Goal: Information Seeking & Learning: Learn about a topic

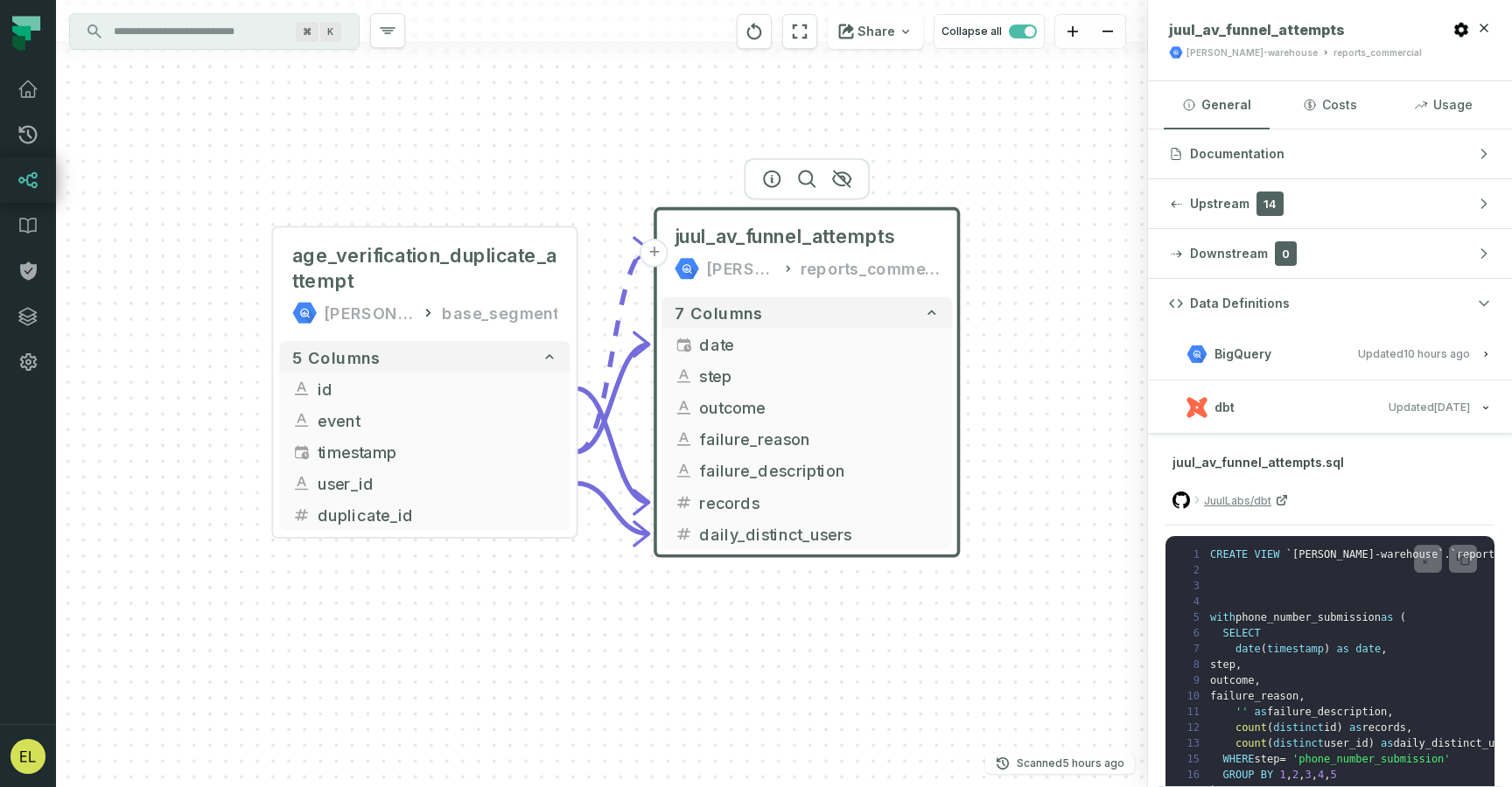
click at [185, 27] on input "Discovery Provider cmdk menu" at bounding box center [199, 31] width 191 height 28
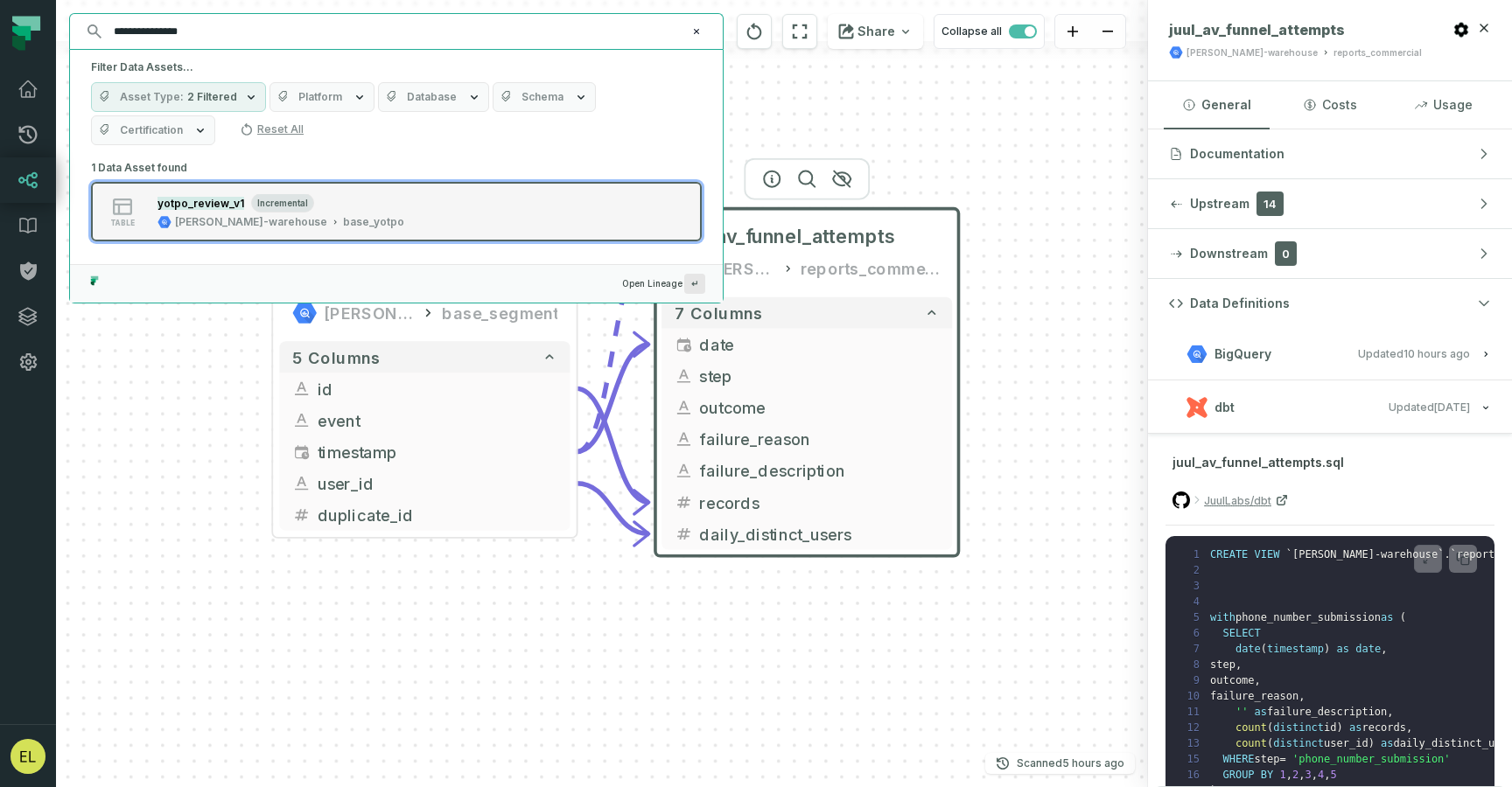
click at [219, 210] on div "yotpo_review_v1 incremental" at bounding box center [281, 203] width 247 height 18
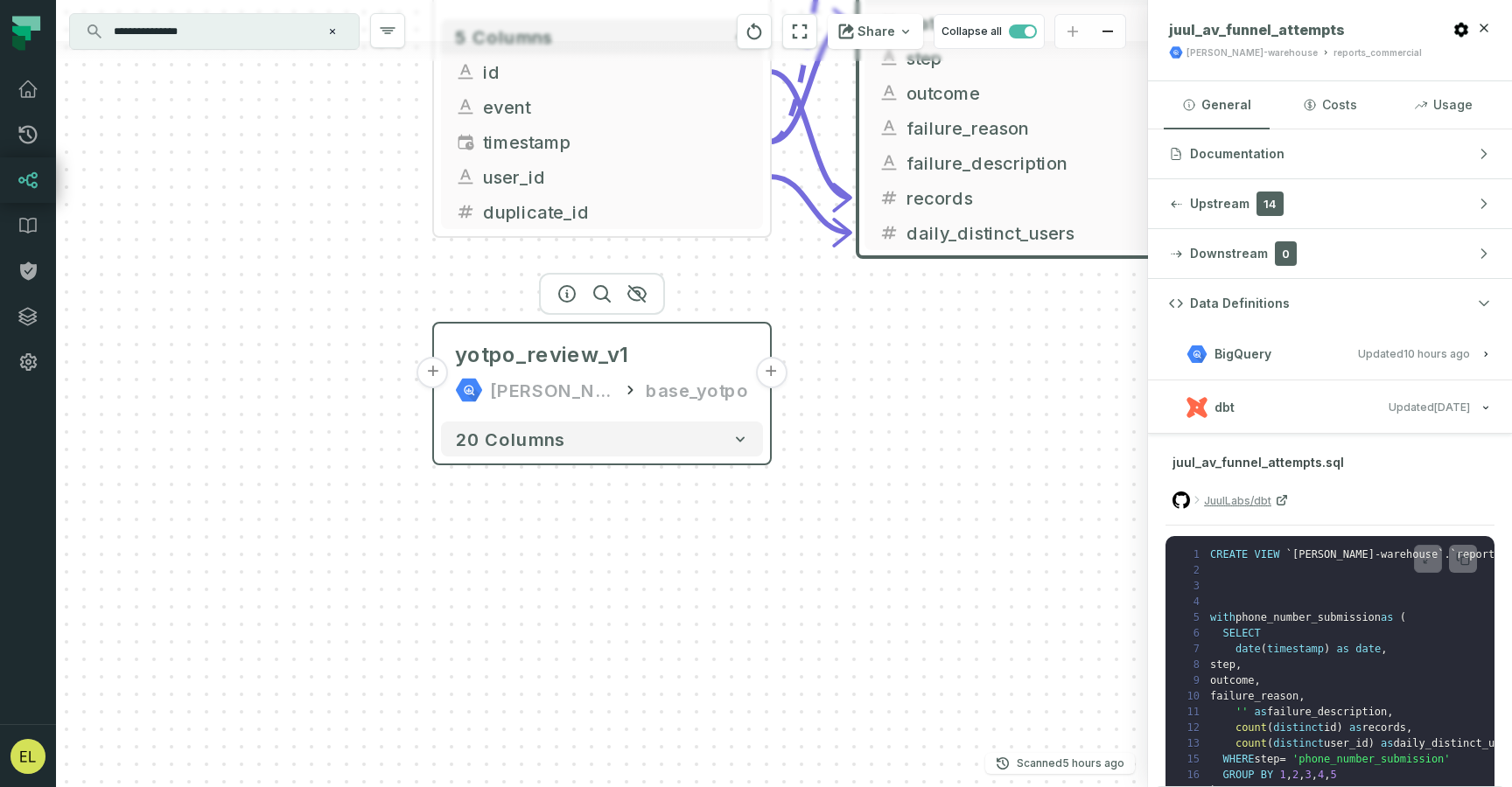
click at [434, 379] on button "+" at bounding box center [432, 372] width 31 height 31
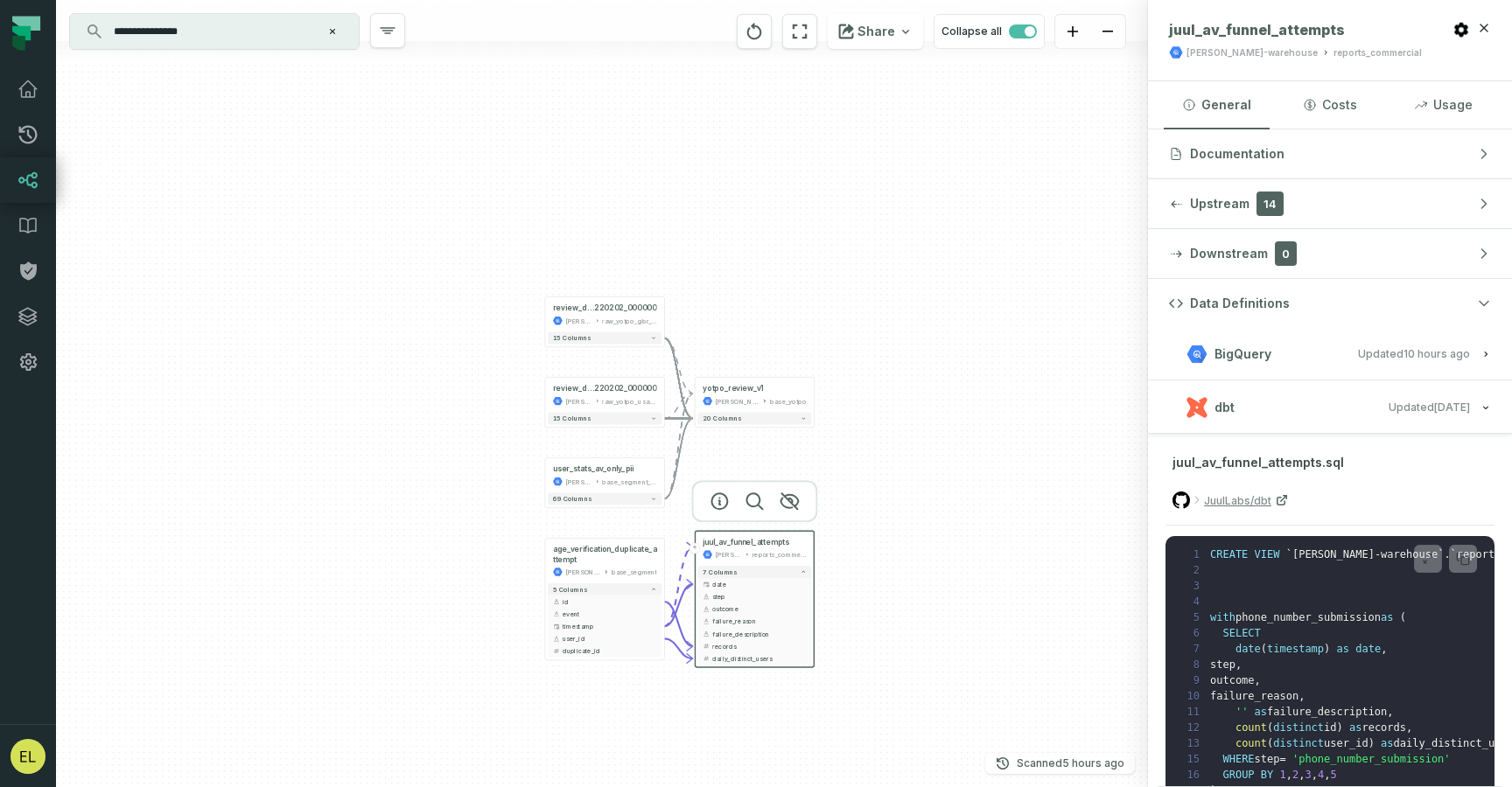
drag, startPoint x: 1003, startPoint y: 562, endPoint x: 881, endPoint y: 455, distance: 162.3
click at [881, 455] on div "review_discontinued_20 220202_000000 juul-warehouse raw_yotpo_gbr_v2 - 15 colum…" at bounding box center [602, 393] width 1092 height 787
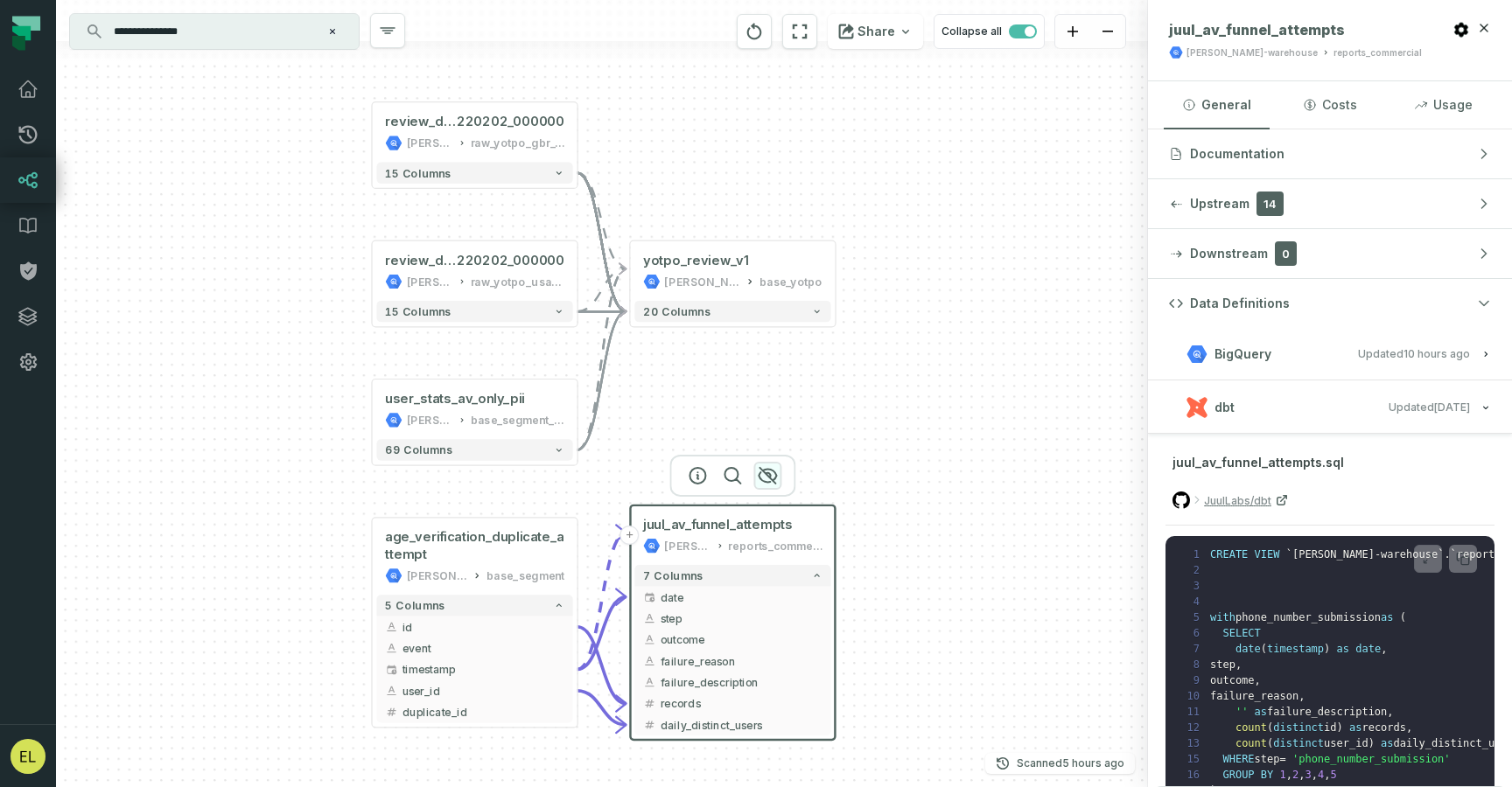
click at [770, 475] on icon "button" at bounding box center [768, 476] width 18 height 16
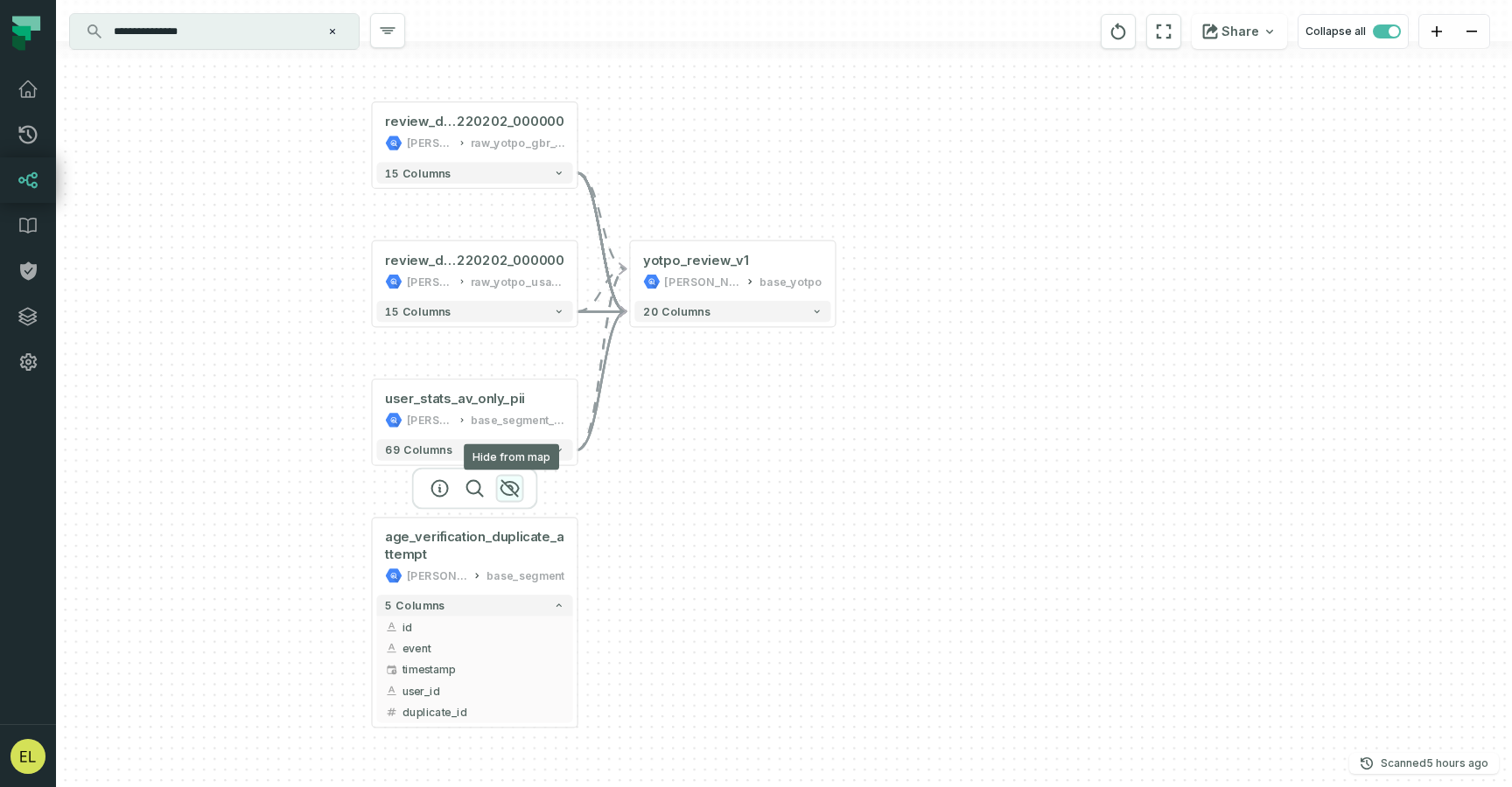
click at [516, 493] on icon "button" at bounding box center [510, 489] width 18 height 16
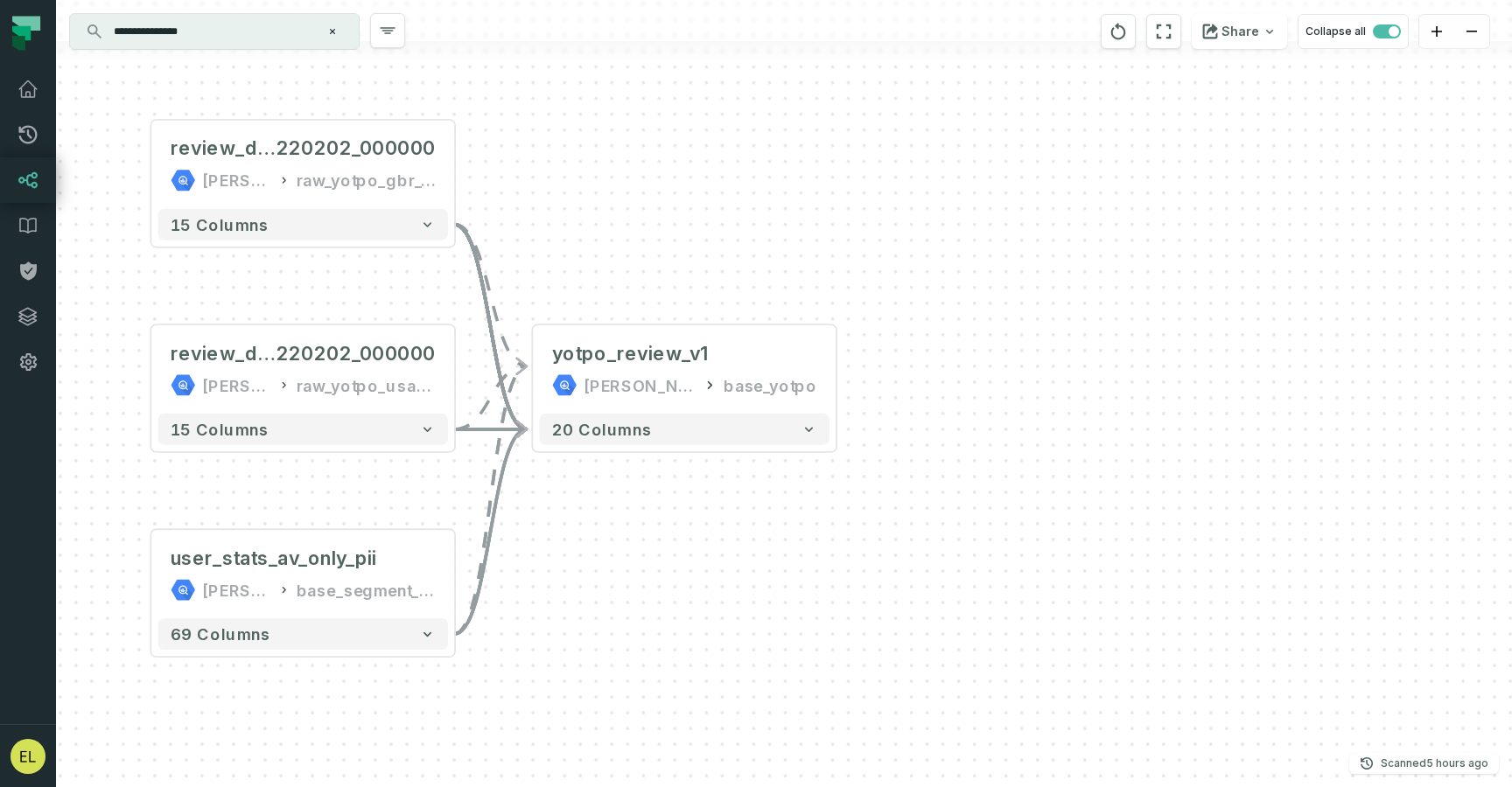
drag, startPoint x: 830, startPoint y: 403, endPoint x: 811, endPoint y: 523, distance: 121.5
click at [811, 523] on div "review_discontinued_20 220202_000000 juul-warehouse raw_yotpo_gbr_v2 - 15 colum…" at bounding box center [784, 393] width 1456 height 787
click at [791, 362] on icon at bounding box center [795, 358] width 14 height 14
click at [709, 364] on div "yotpo_review_v1" at bounding box center [684, 354] width 265 height 25
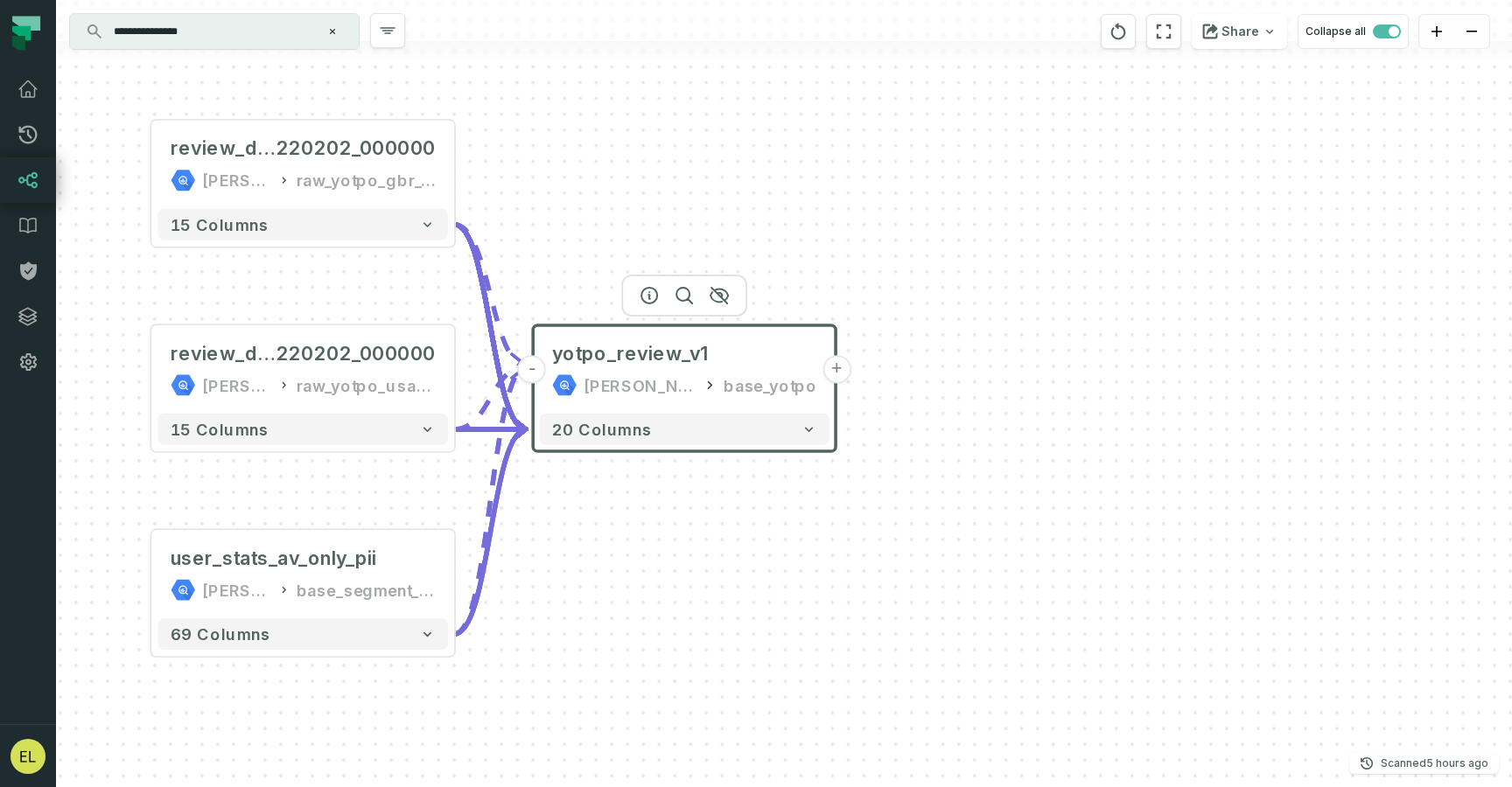
click at [735, 398] on div "base_yotpo" at bounding box center [770, 385] width 93 height 25
click at [648, 299] on icon "button" at bounding box center [649, 296] width 16 height 16
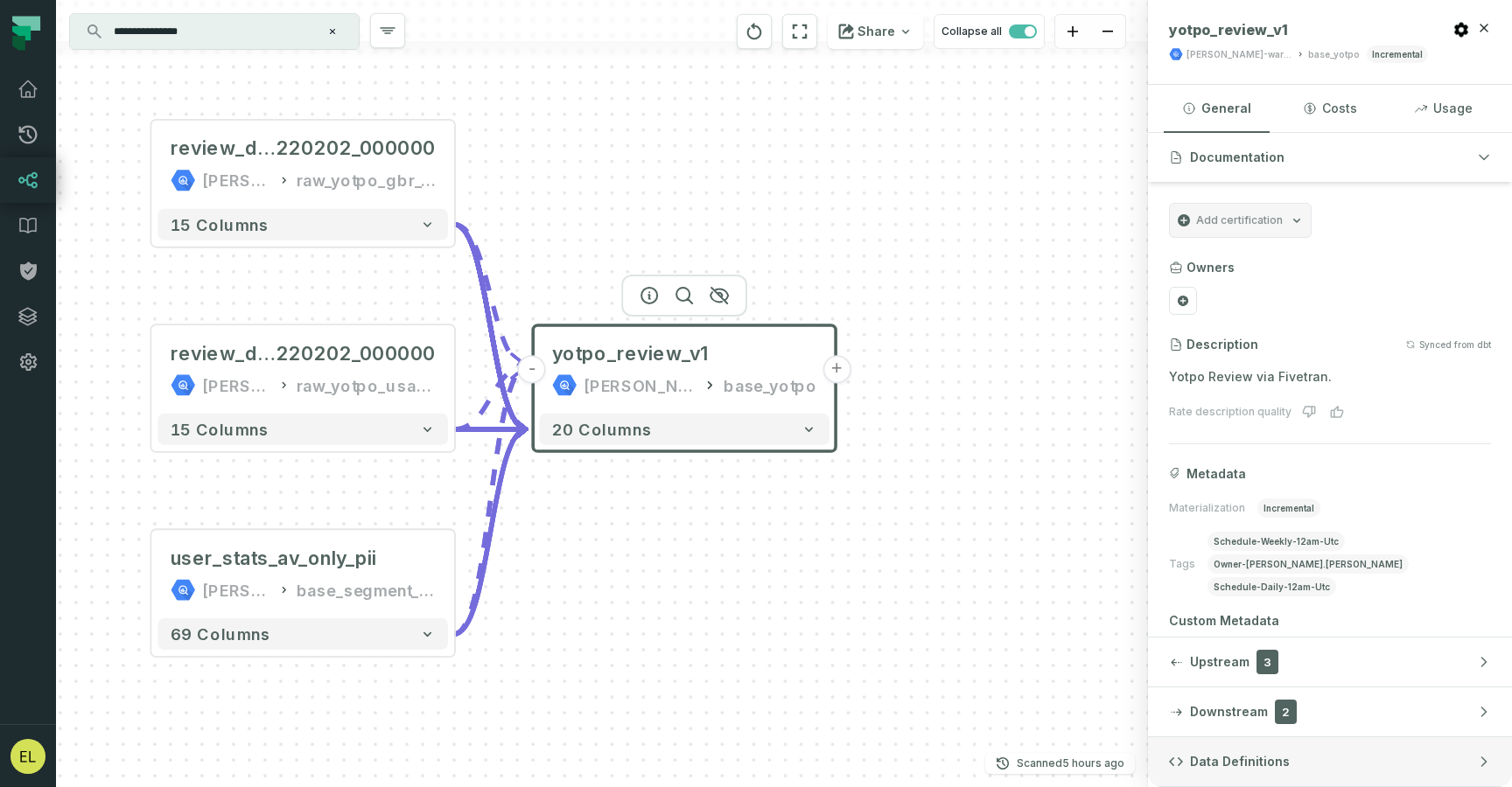
click at [1321, 769] on button "Data Definitions" at bounding box center [1330, 761] width 364 height 49
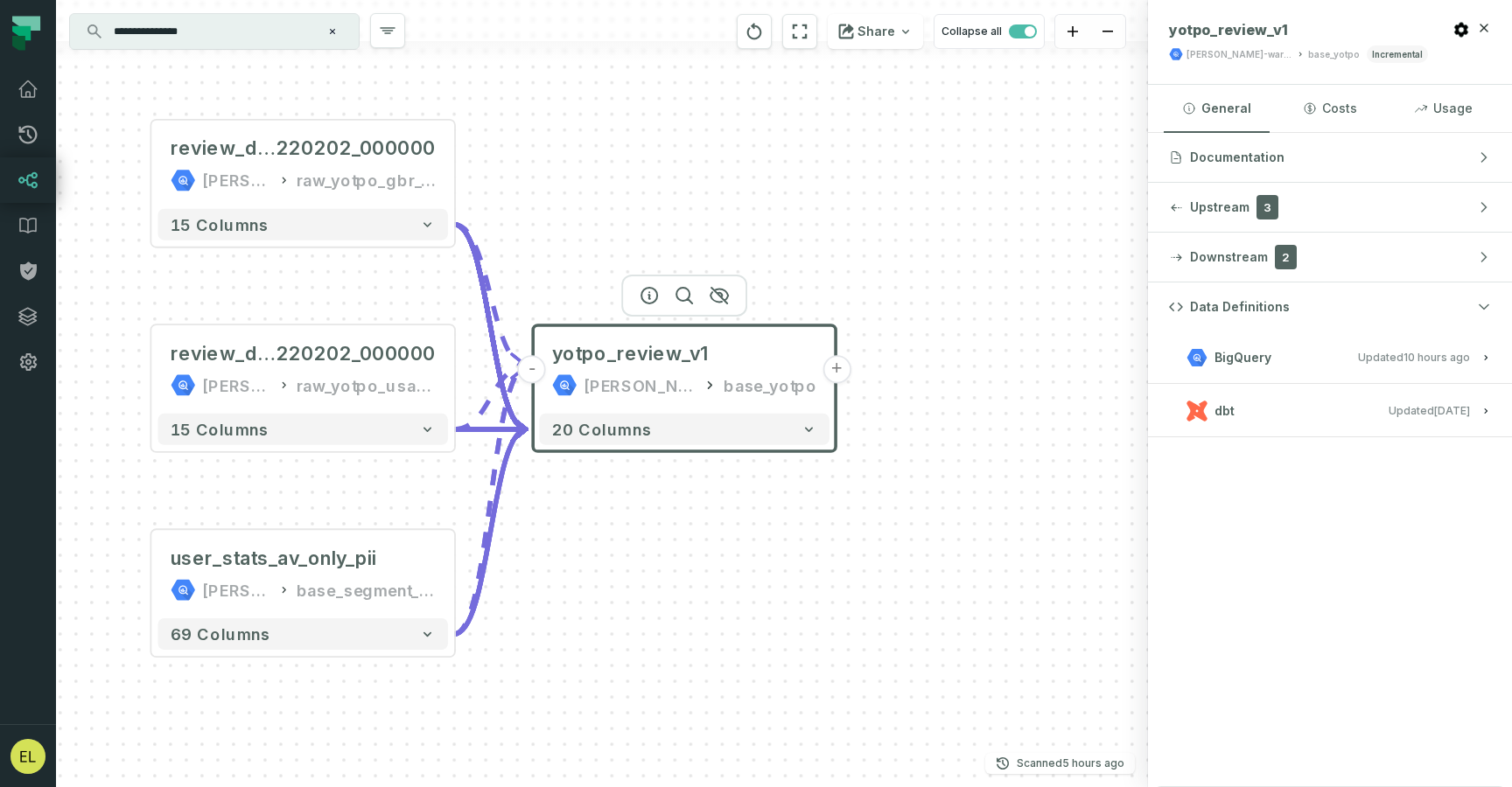
click at [1335, 407] on button "dbt Updated 9/4/2025, 7:38:34 PM" at bounding box center [1329, 411] width 322 height 23
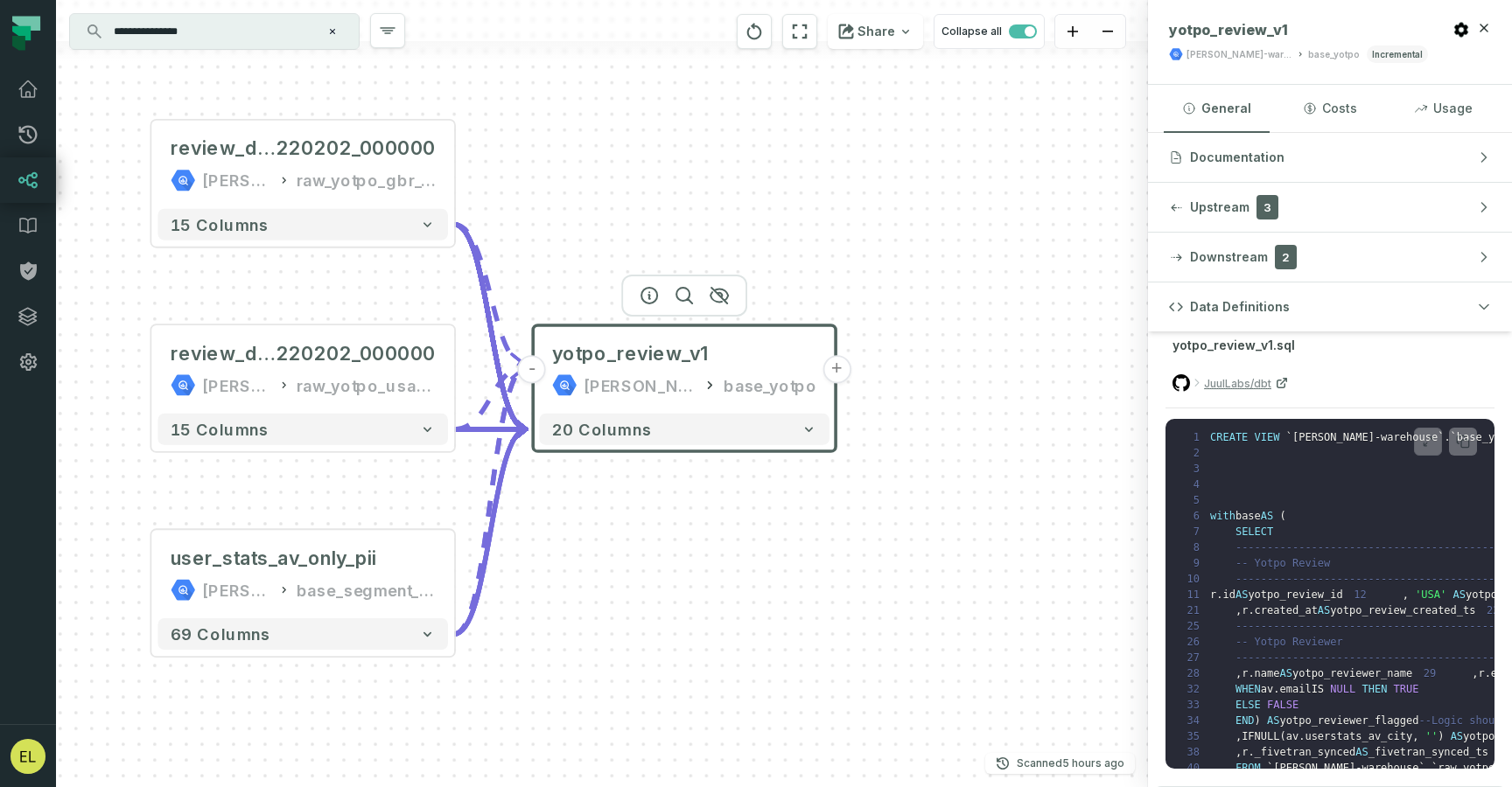
scroll to position [28, 0]
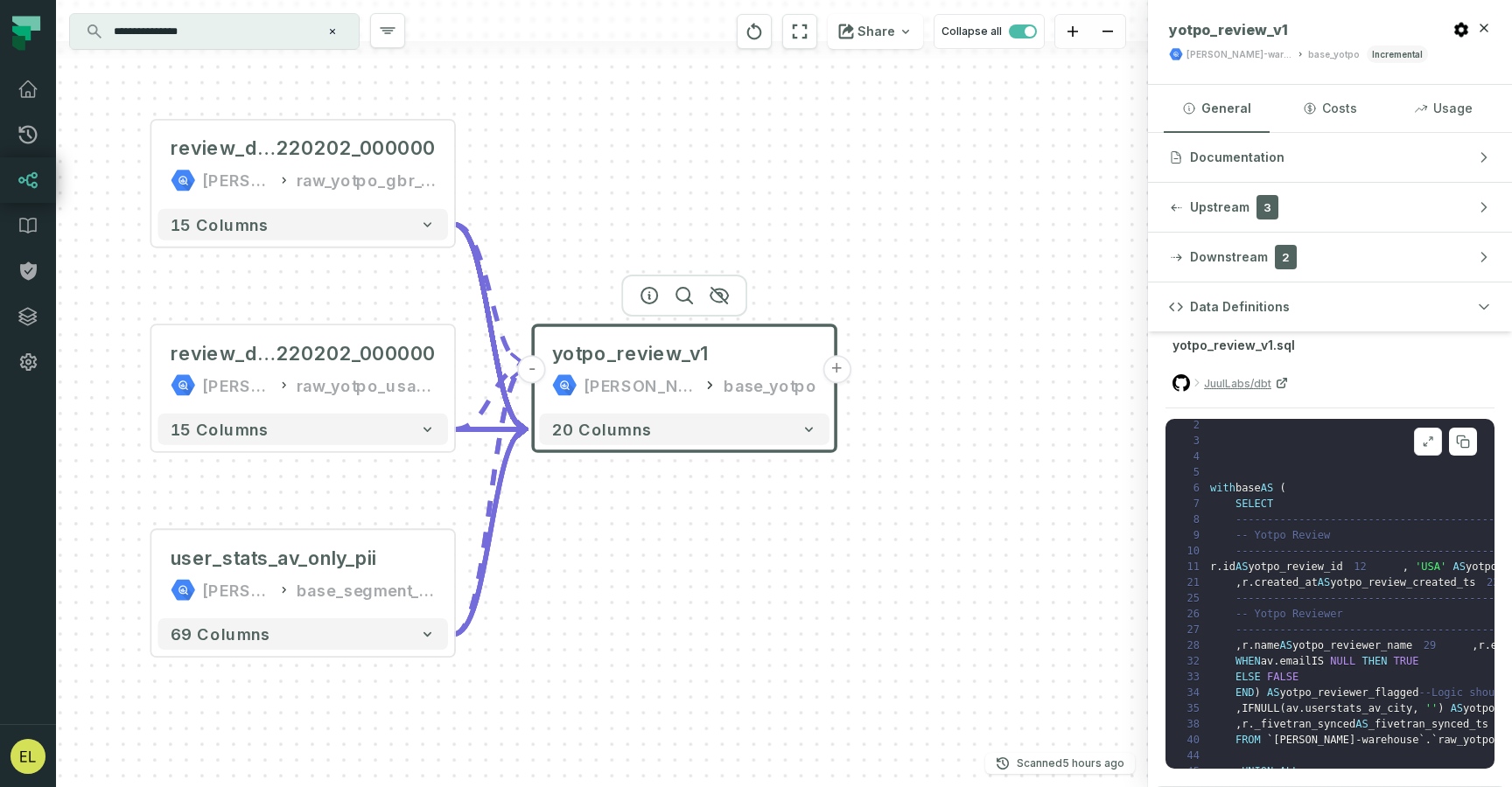
click at [1424, 447] on icon at bounding box center [1426, 445] width 4 height 4
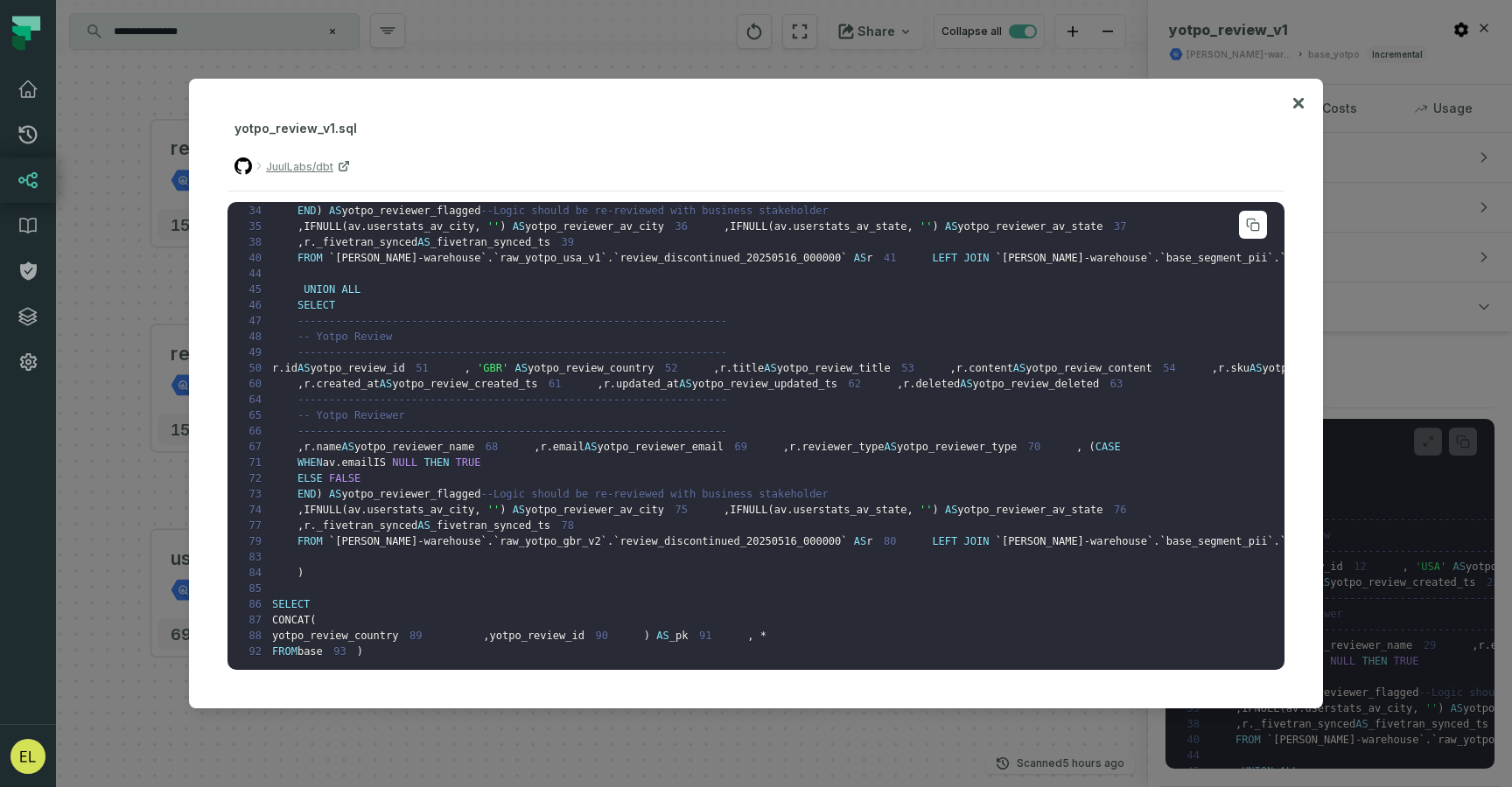
scroll to position [1017, 0]
click at [1293, 104] on icon at bounding box center [1299, 103] width 12 height 21
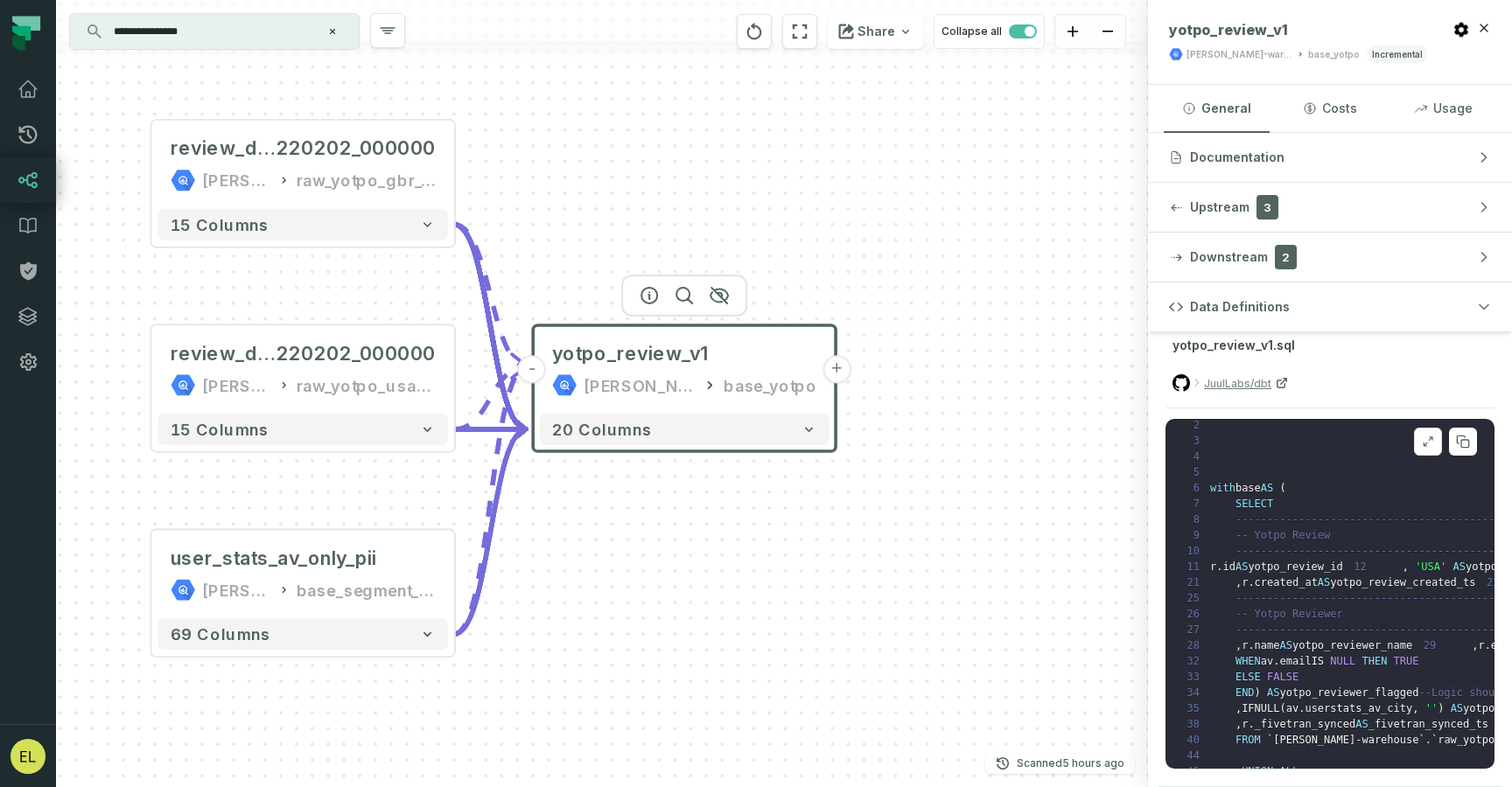
click at [1422, 443] on icon at bounding box center [1428, 442] width 12 height 14
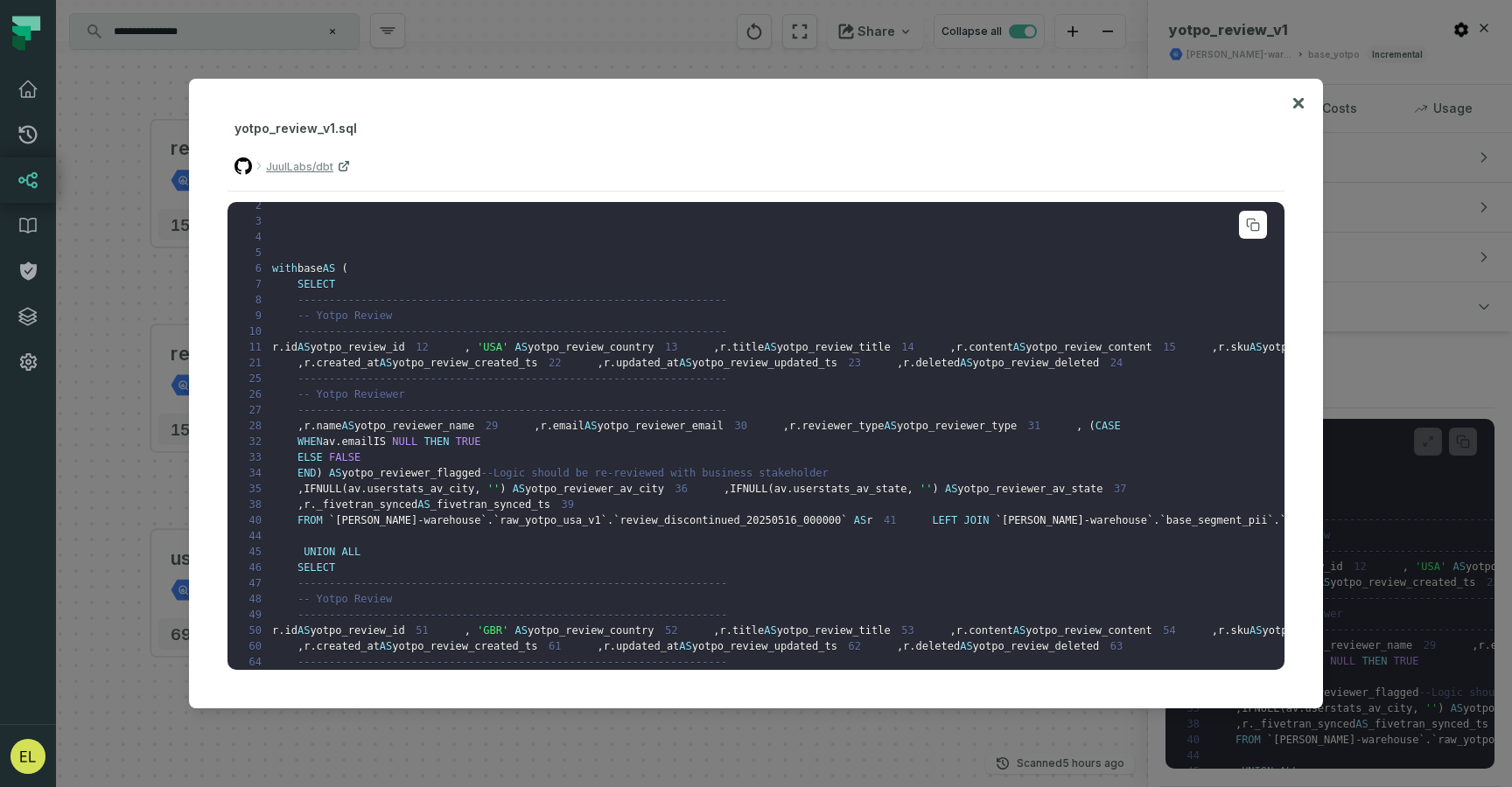
scroll to position [0, 0]
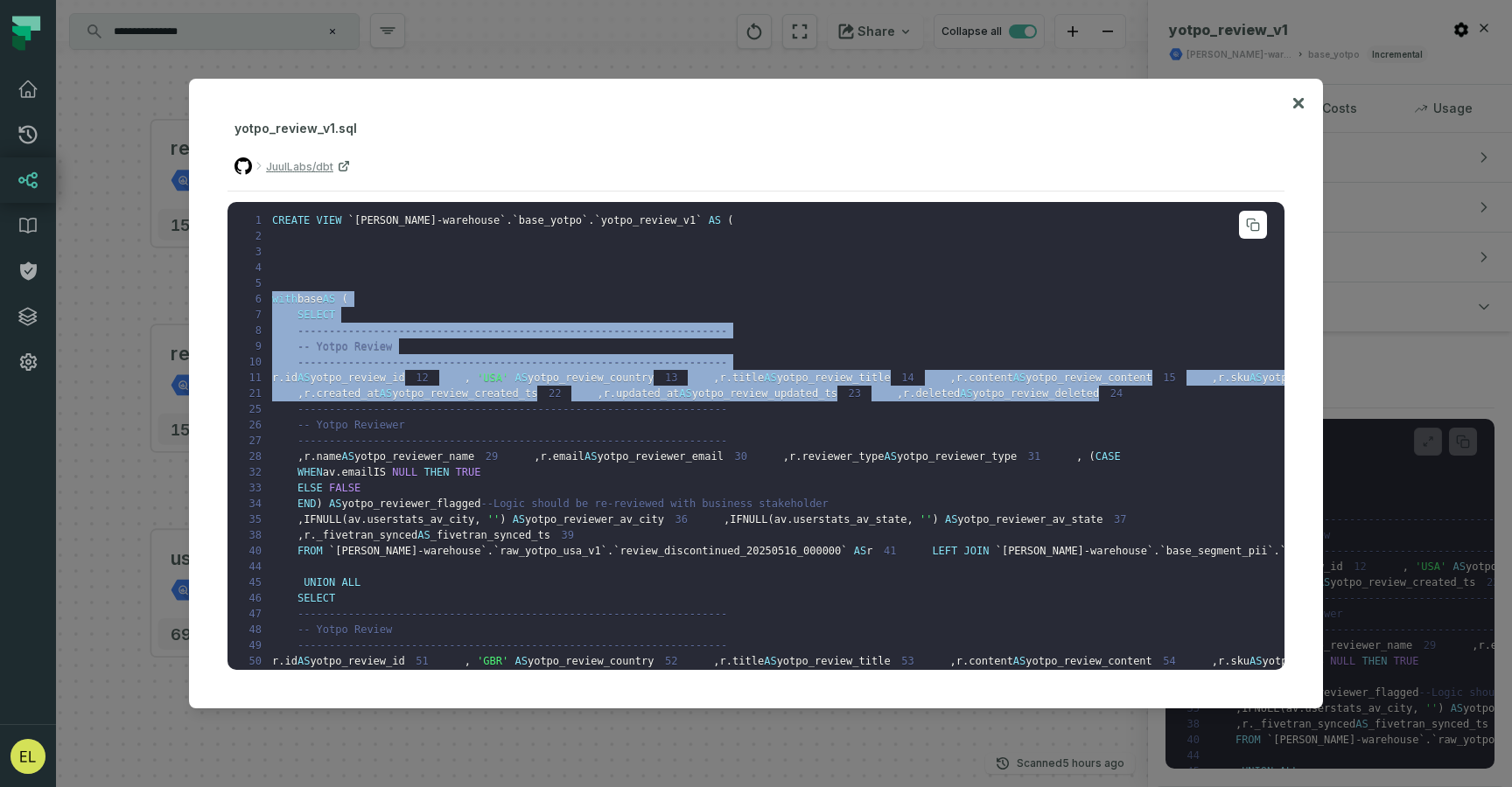
drag, startPoint x: 271, startPoint y: 299, endPoint x: 661, endPoint y: 582, distance: 481.9
click at [661, 582] on pre "1 CREATE VIEW ` juul-warehouse ` . ` base_yotpo ` . ` yotpo_review_v1 ` AS ( 2 …" at bounding box center [756, 436] width 1057 height 468
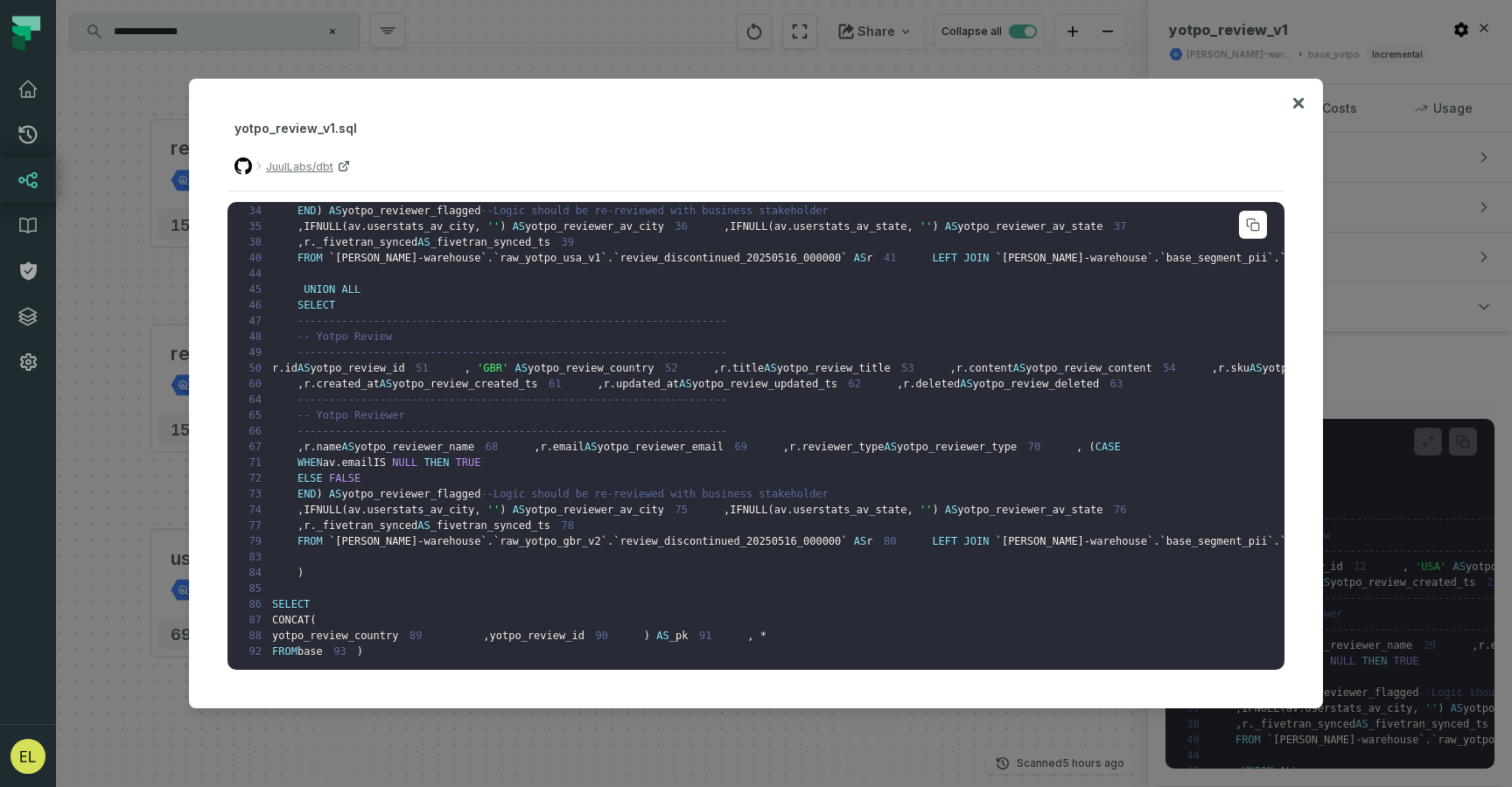
scroll to position [1017, 0]
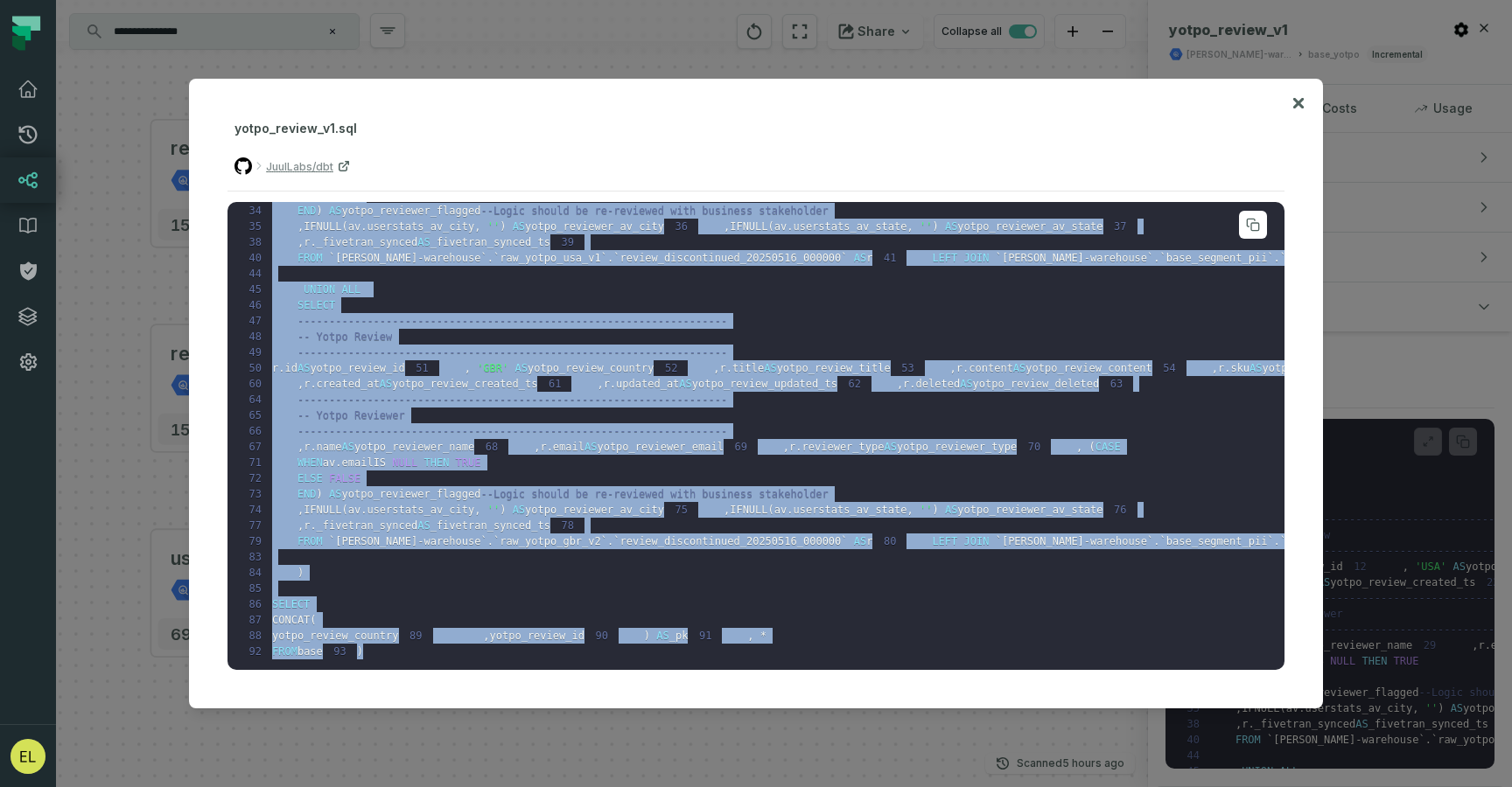
click at [440, 661] on pre "1 CREATE VIEW ` juul-warehouse ` . ` base_yotpo ` . ` yotpo_review_v1 ` AS ( 2 …" at bounding box center [756, 436] width 1057 height 468
copy code "with base AS ( 7 SELECT 8 -----------------------------------------------------…"
click at [718, 388] on pre "1 CREATE VIEW ` juul-warehouse ` . ` base_yotpo ` . ` yotpo_review_v1 ` AS ( 2 …" at bounding box center [756, 436] width 1057 height 468
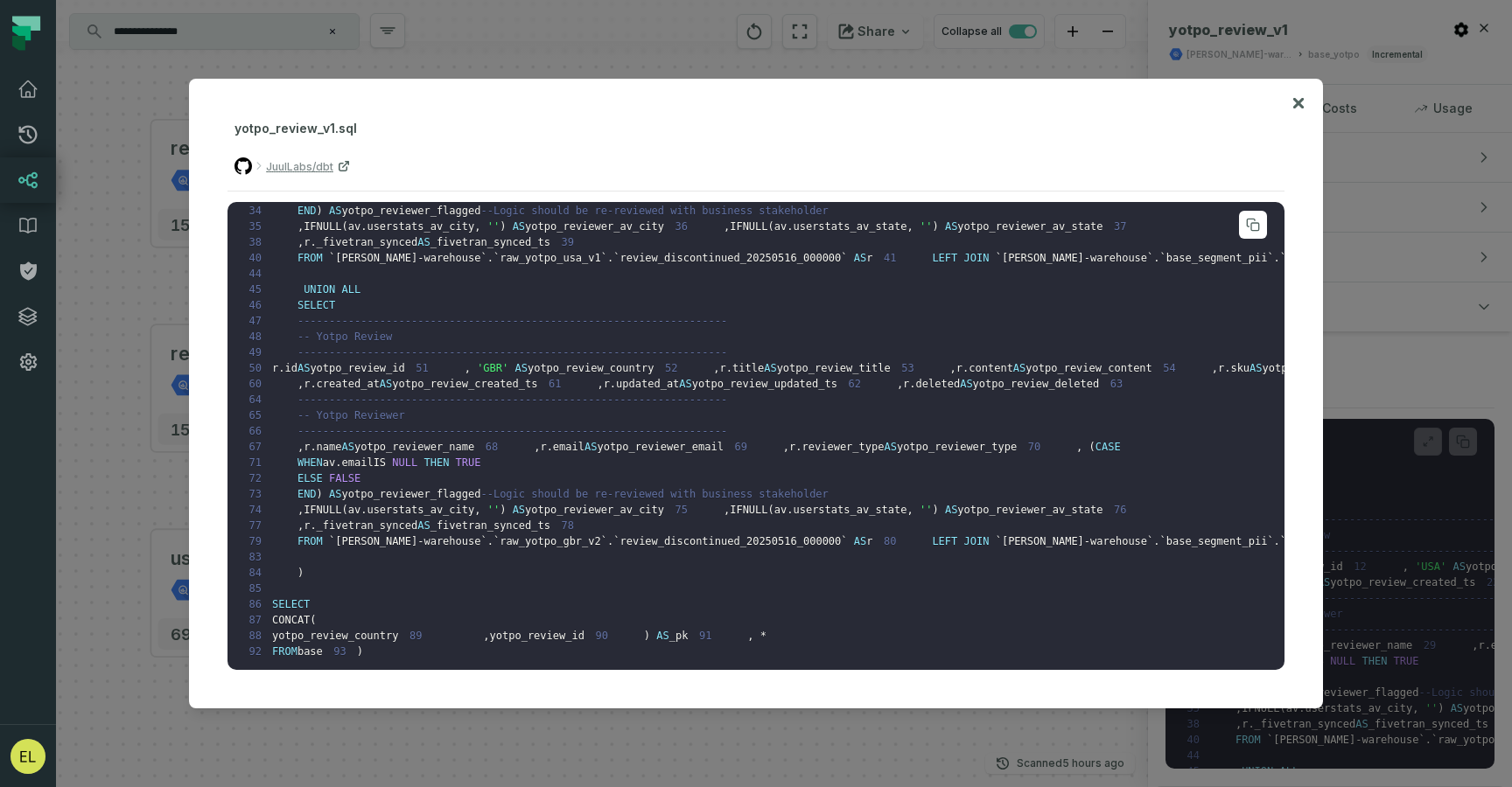
scroll to position [370, 0]
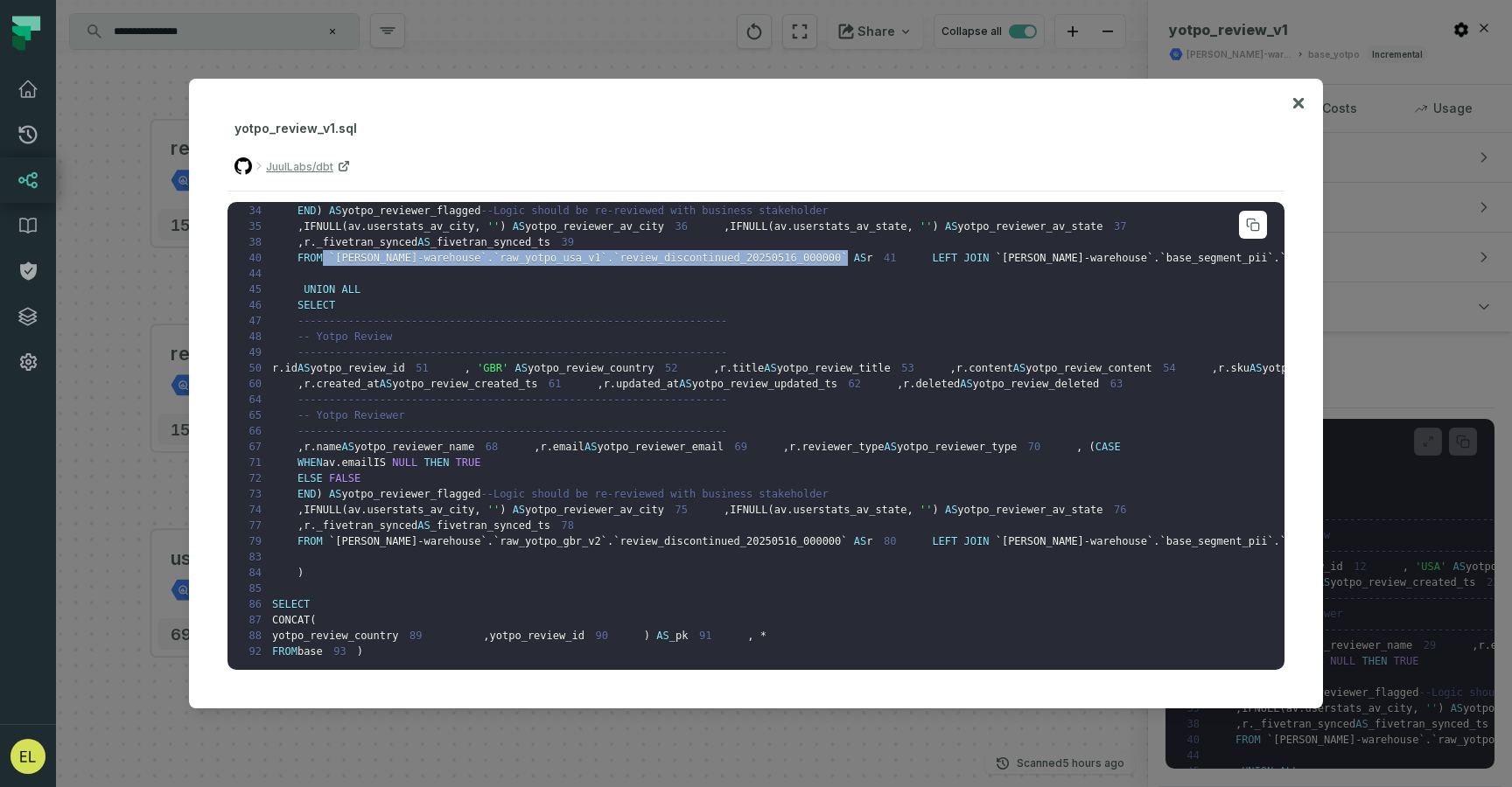
drag, startPoint x: 791, startPoint y: 464, endPoint x: 324, endPoint y: 462, distance: 467.0
click at [324, 462] on code "1 CREATE VIEW ` juul-warehouse ` . ` base_yotpo ` . ` yotpo_review_v1 ` AS ( 2 …" at bounding box center [1367, 290] width 2257 height 736
copy code "` juul-warehouse ` . ` raw_yotpo_usa_v1 ` . ` review_discontinued_20250516_0000…"
click at [1302, 105] on icon at bounding box center [1299, 103] width 12 height 21
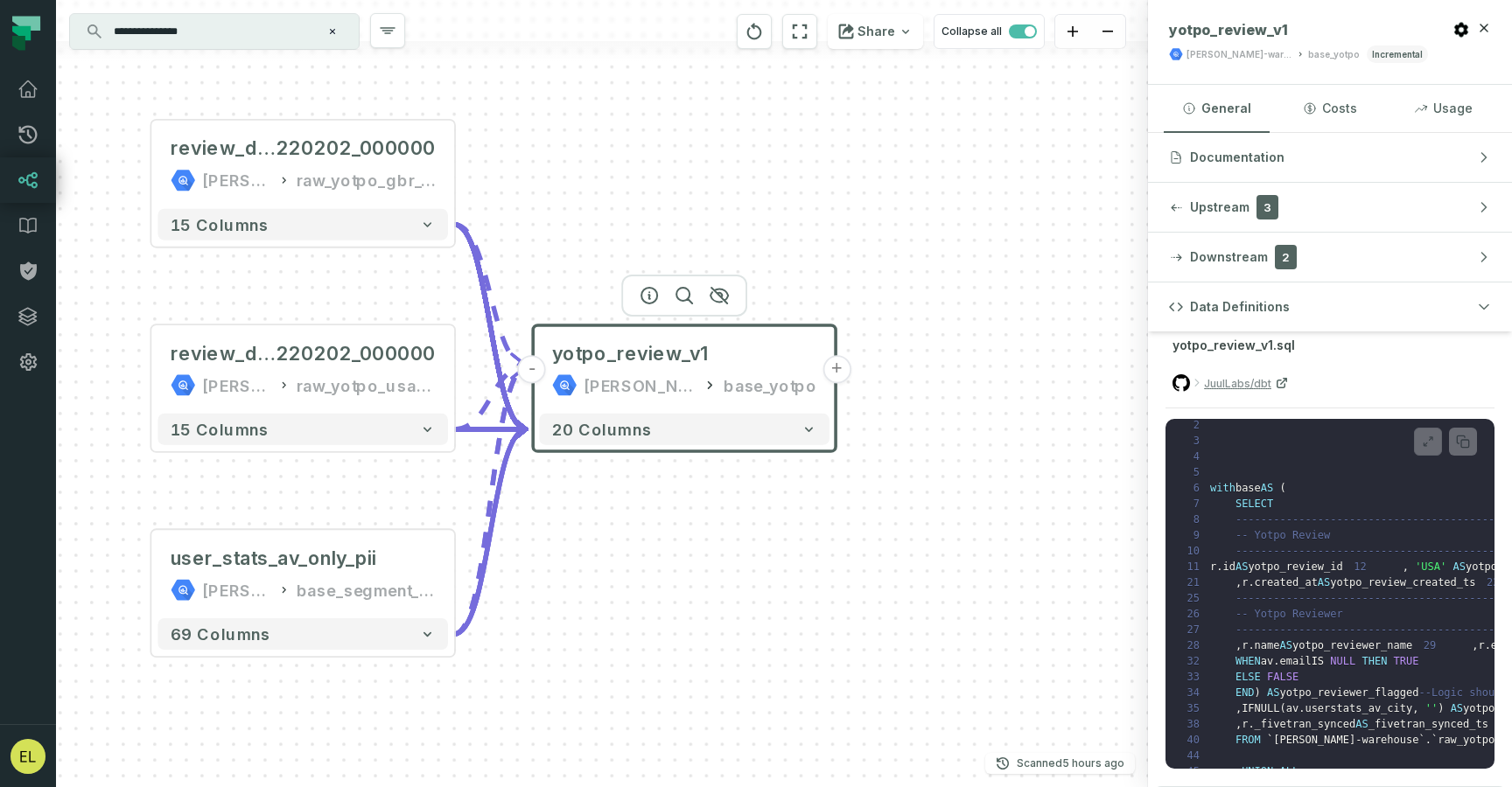
click at [261, 30] on input "**********" at bounding box center [212, 31] width 218 height 28
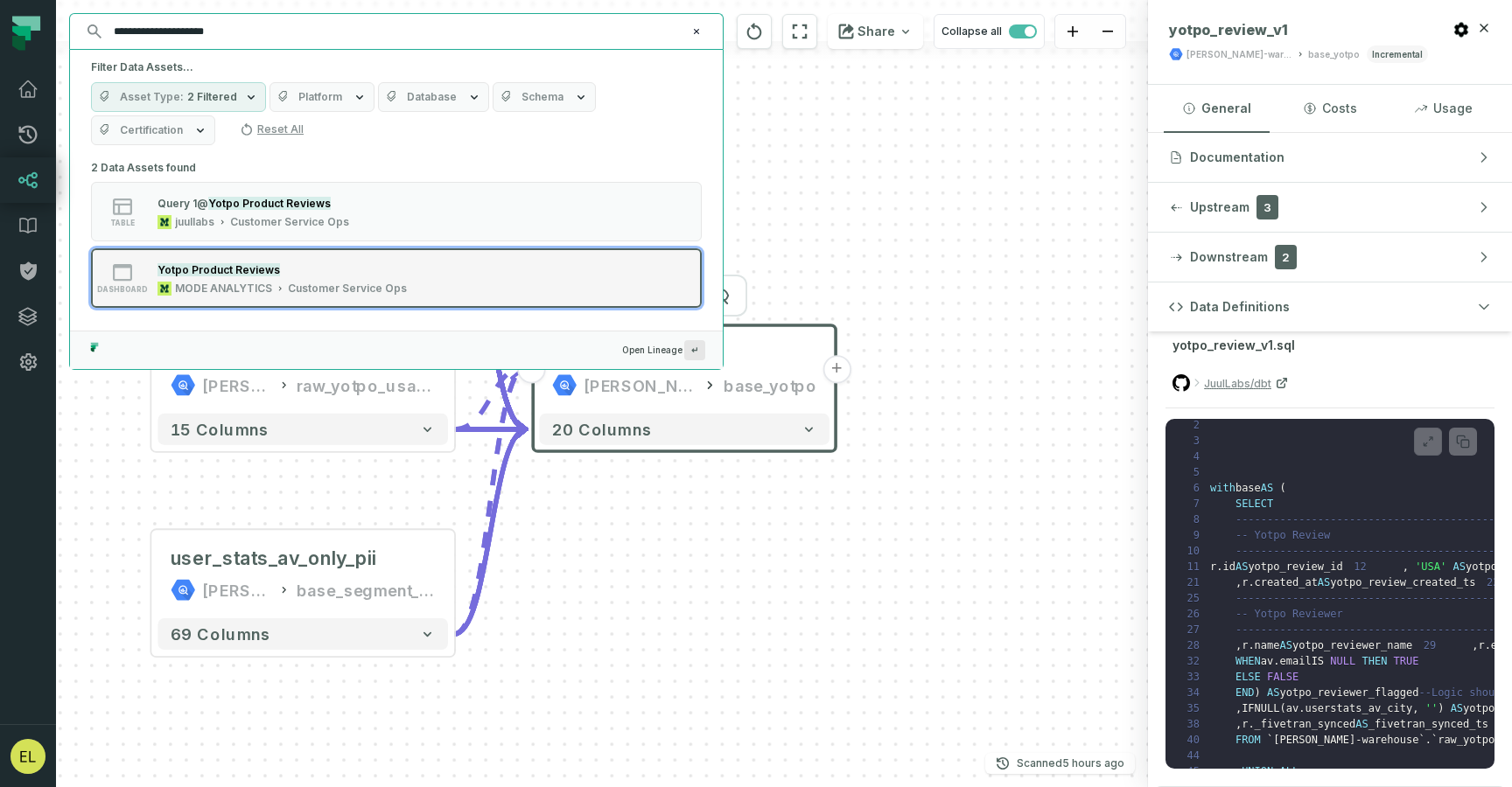
type input "**********"
click at [619, 284] on button "dashboard Yotpo Product Reviews MODE ANALYTICS Customer Service Ops" at bounding box center [396, 278] width 611 height 60
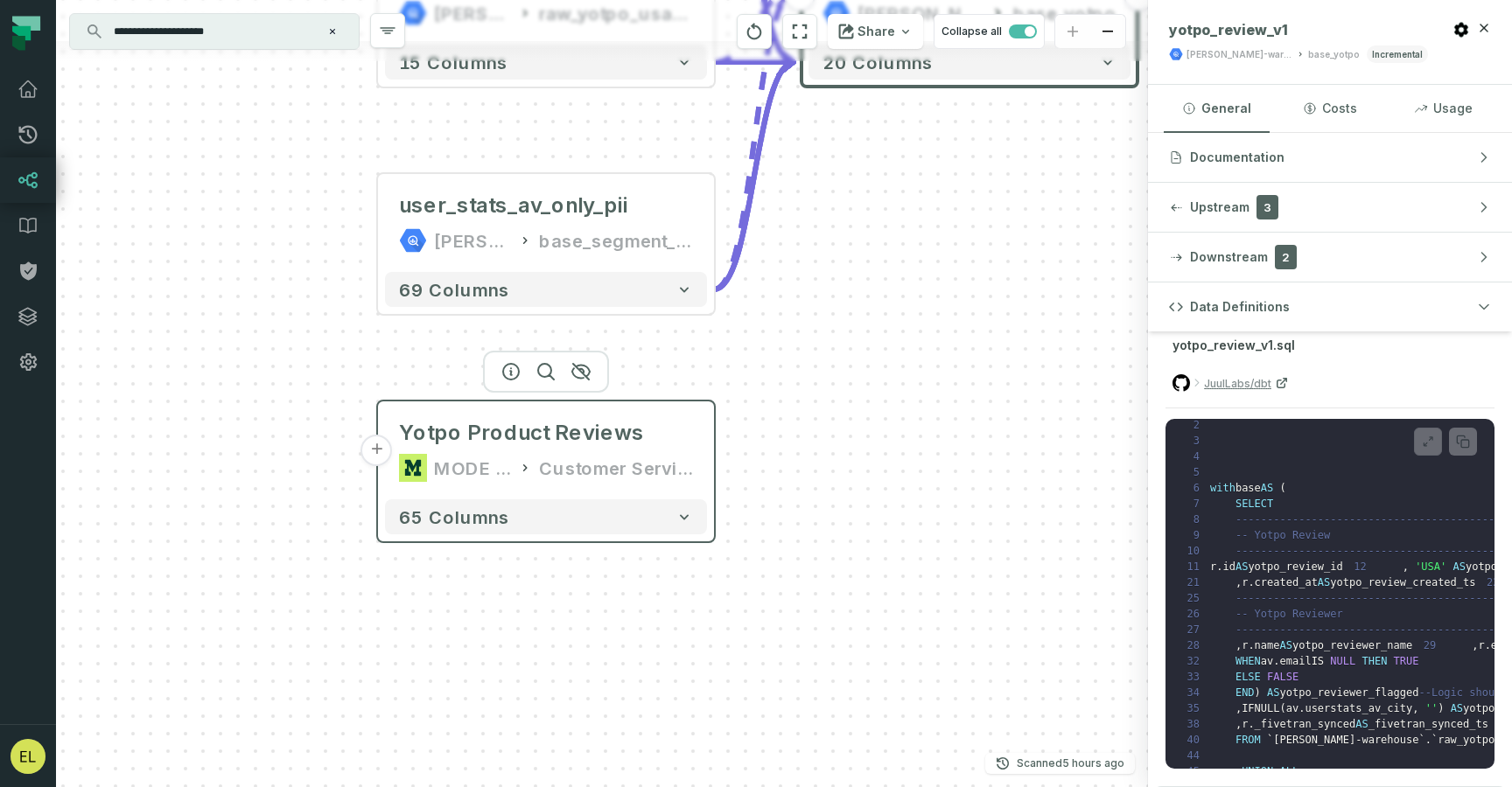
drag, startPoint x: 531, startPoint y: 394, endPoint x: 475, endPoint y: 471, distance: 95.2
click at [475, 471] on div "MODE ANALYTICS" at bounding box center [472, 467] width 77 height 28
click at [380, 452] on button "+" at bounding box center [376, 449] width 31 height 31
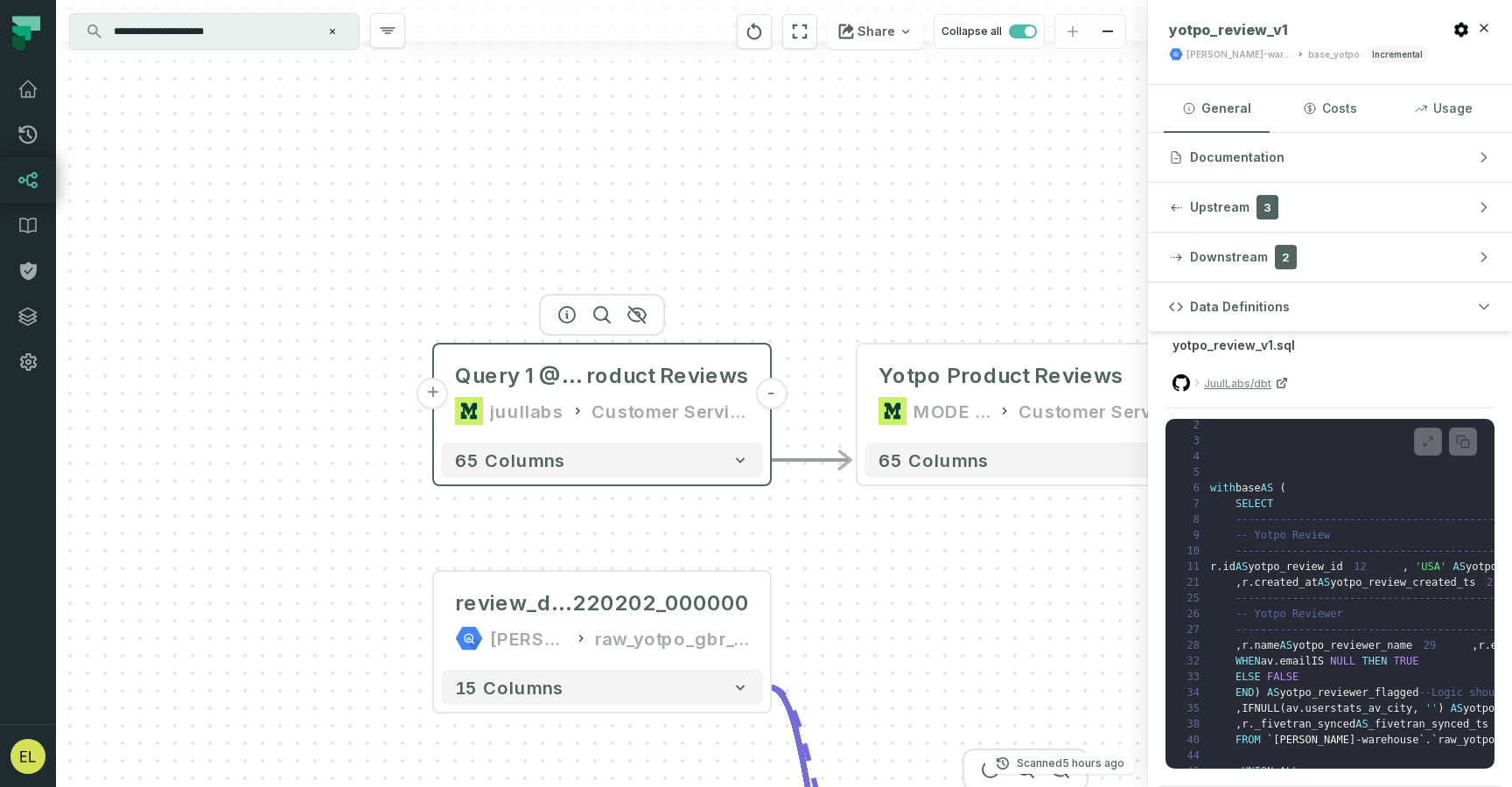
click at [432, 399] on button "+" at bounding box center [432, 393] width 31 height 31
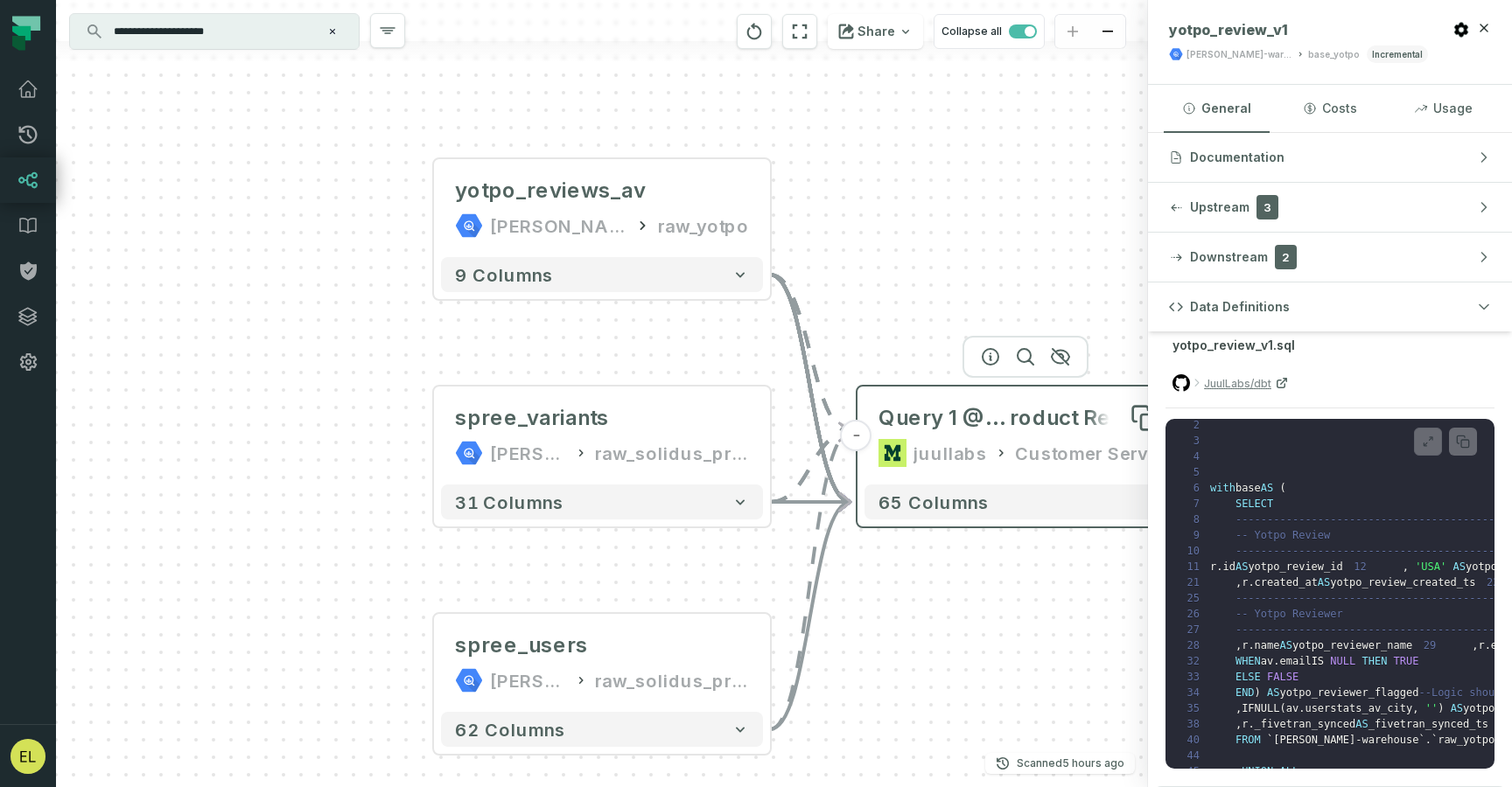
click at [1029, 422] on span "roduct Reviews" at bounding box center [1091, 417] width 163 height 28
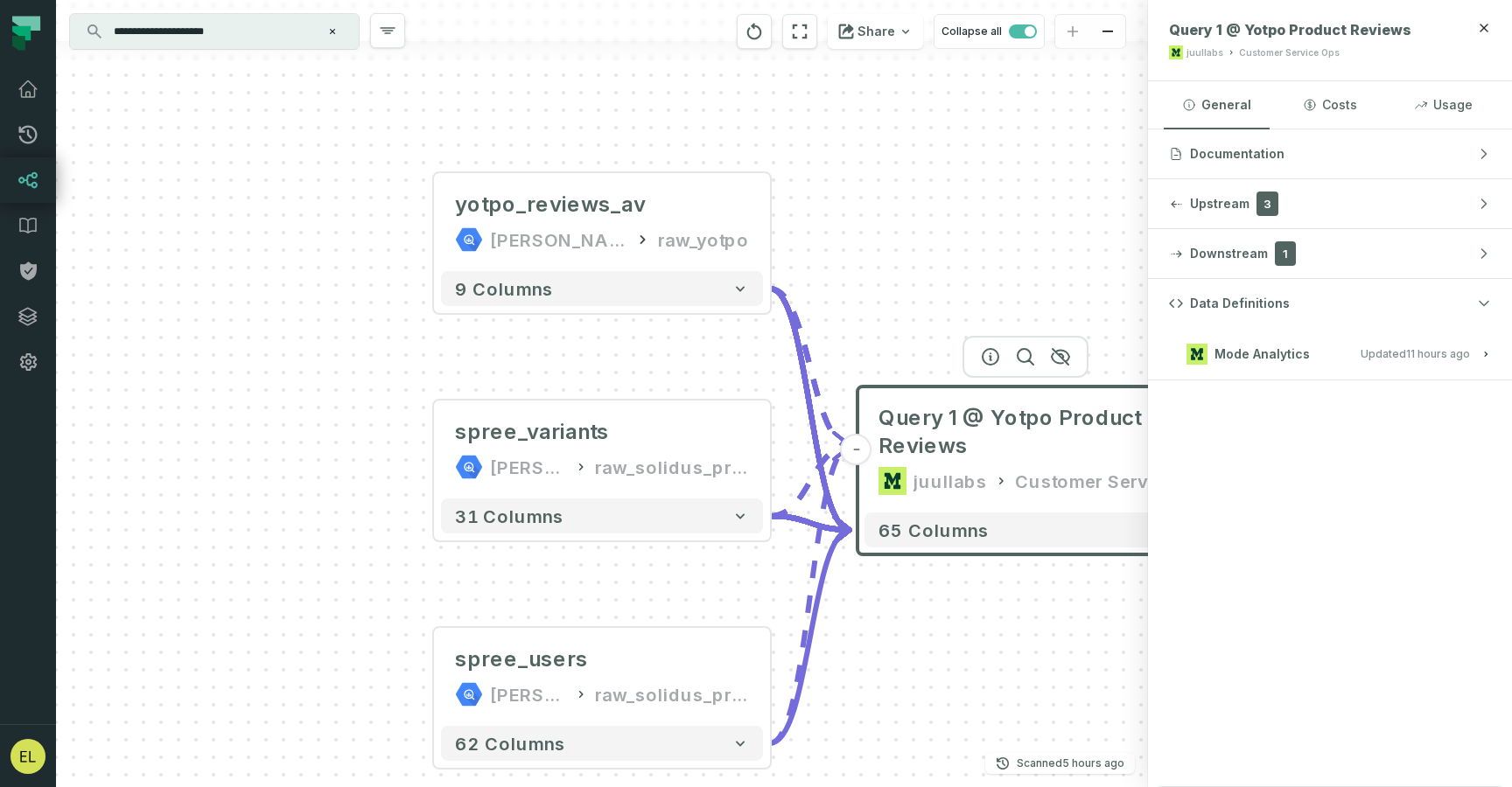
click at [1392, 354] on span "Updated 9/9/2025, 1:02:56 AM" at bounding box center [1415, 354] width 110 height 13
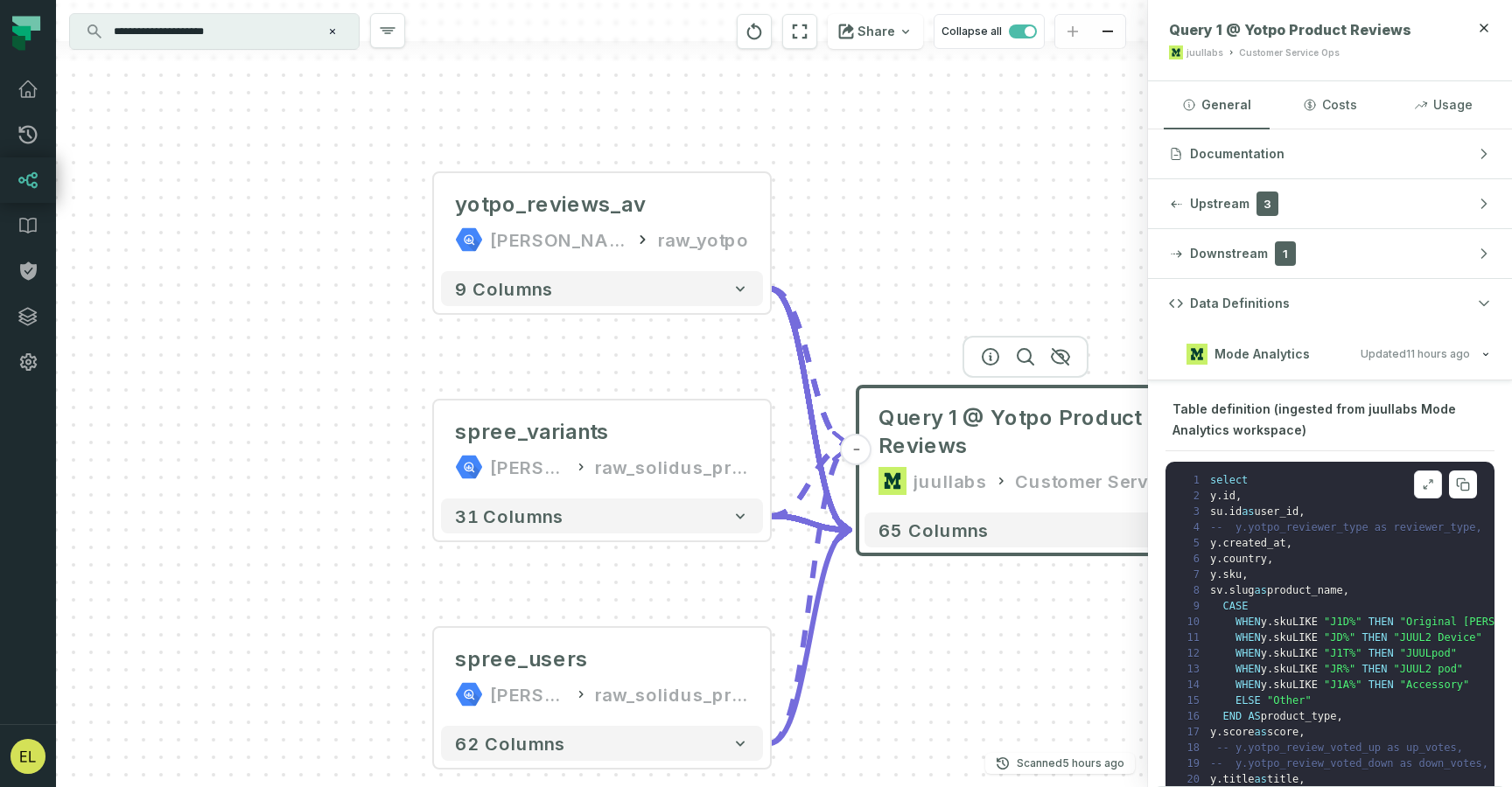
click at [1422, 491] on icon at bounding box center [1428, 485] width 12 height 14
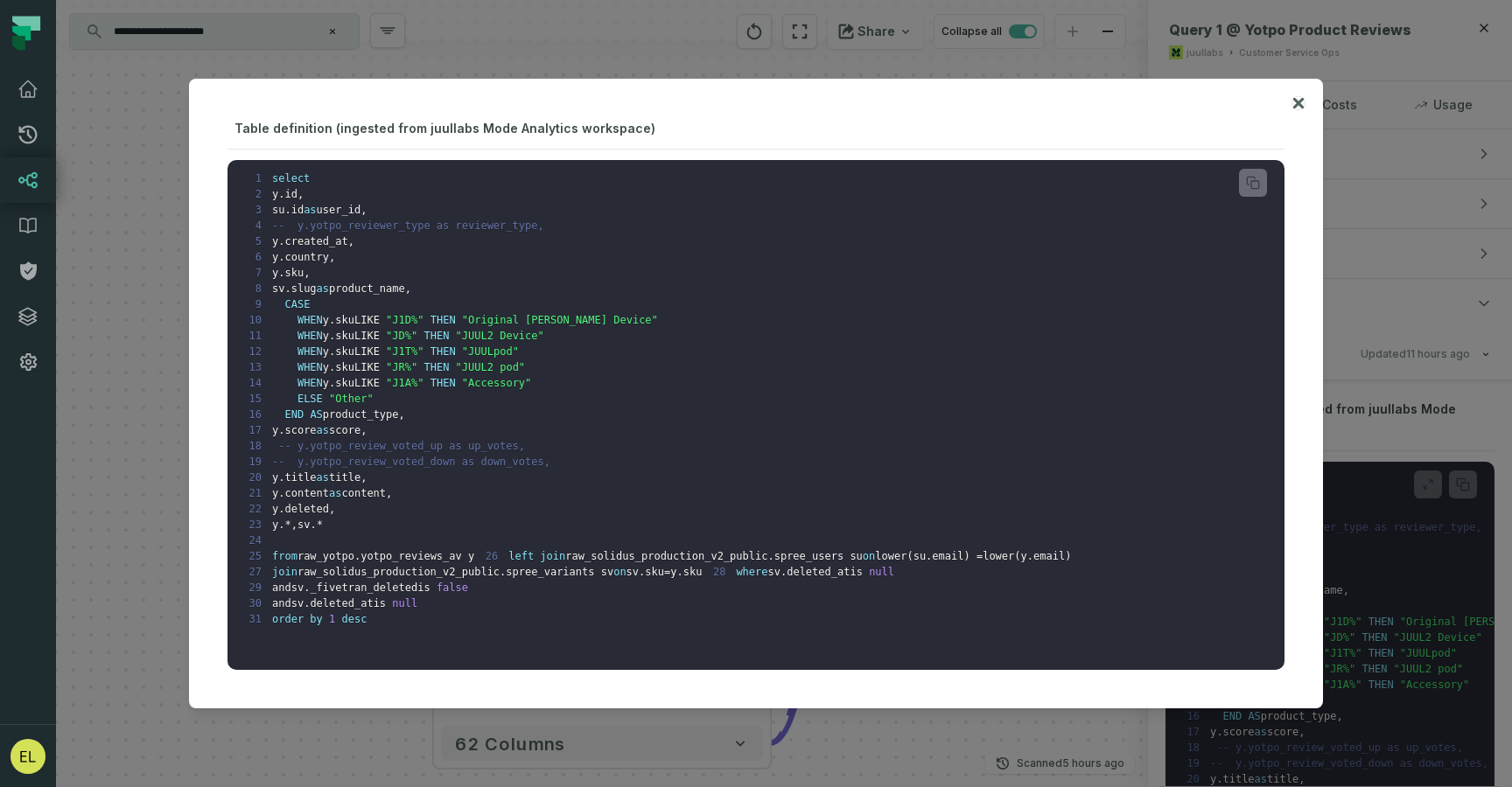
click at [1299, 107] on icon at bounding box center [1299, 103] width 12 height 21
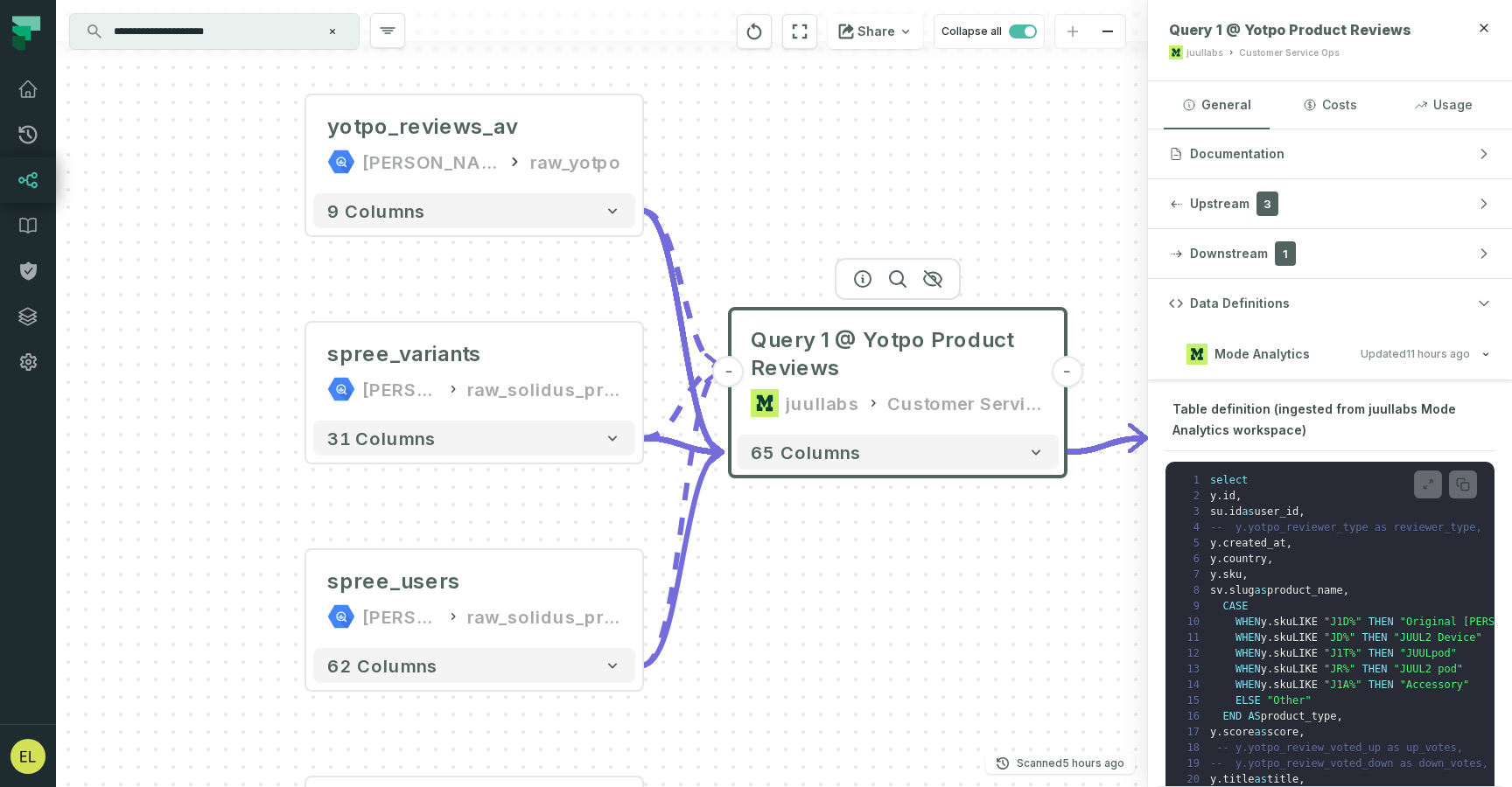
drag, startPoint x: 930, startPoint y: 639, endPoint x: 802, endPoint y: 562, distance: 149.4
click at [802, 562] on div "yotpo_reviews_av juul-warehouse raw_yotpo - 9 columns spree_variants juul-wareh…" at bounding box center [602, 393] width 1092 height 787
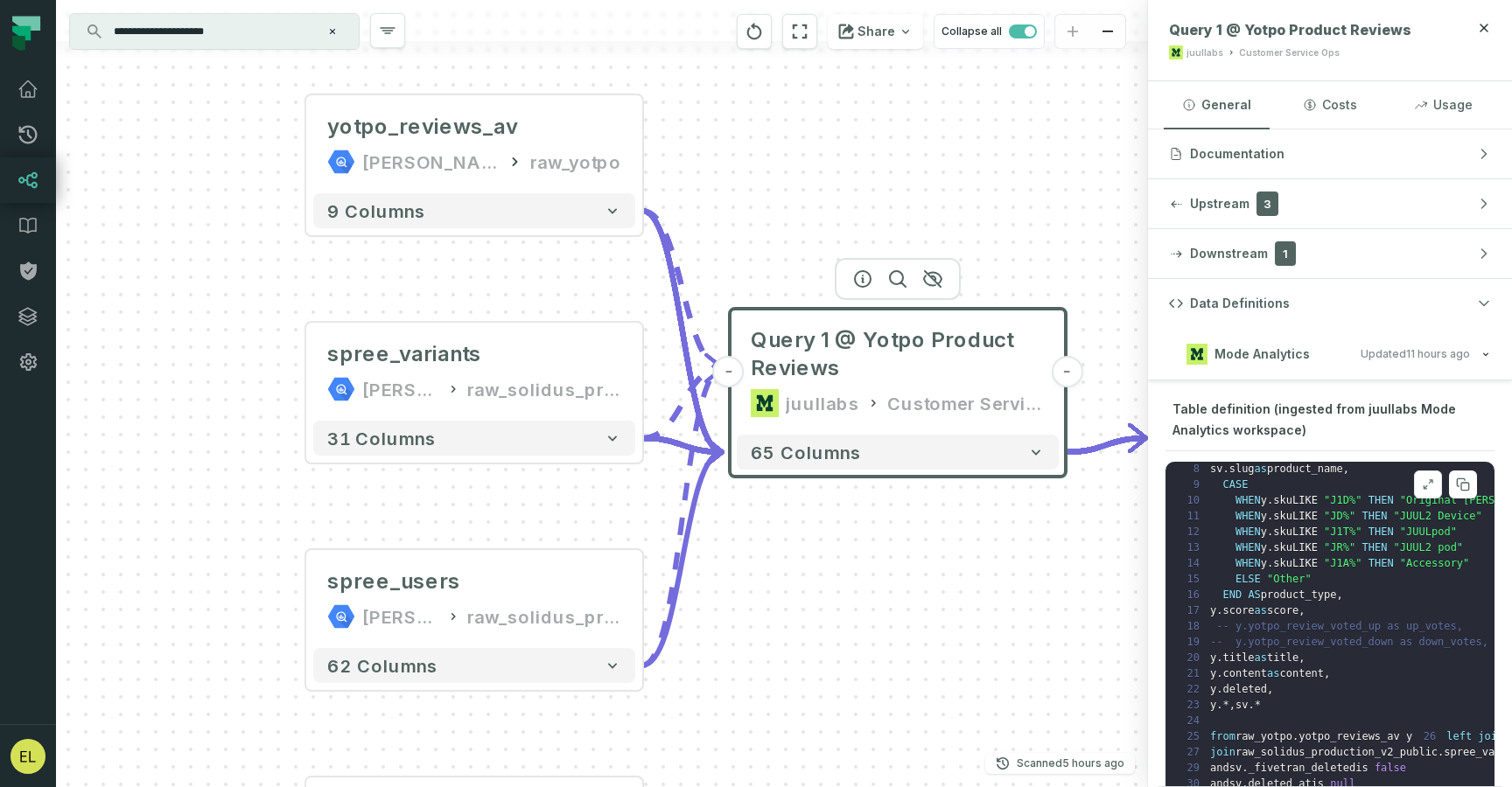
scroll to position [120, 0]
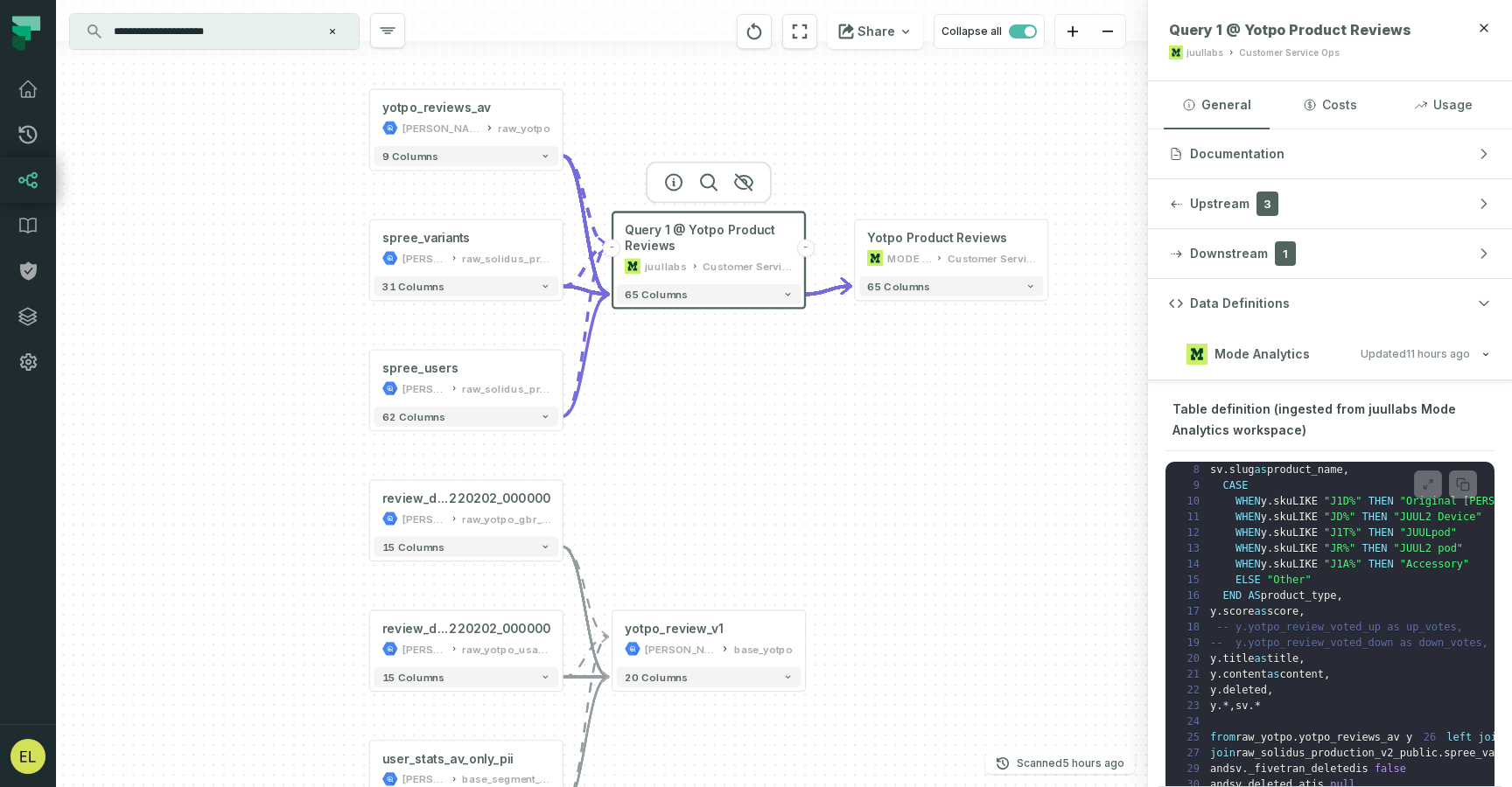
drag, startPoint x: 888, startPoint y: 664, endPoint x: 731, endPoint y: 439, distance: 274.4
click at [731, 439] on div "yotpo_reviews_av juul-warehouse raw_yotpo - 9 columns spree_variants juul-wareh…" at bounding box center [602, 393] width 1092 height 787
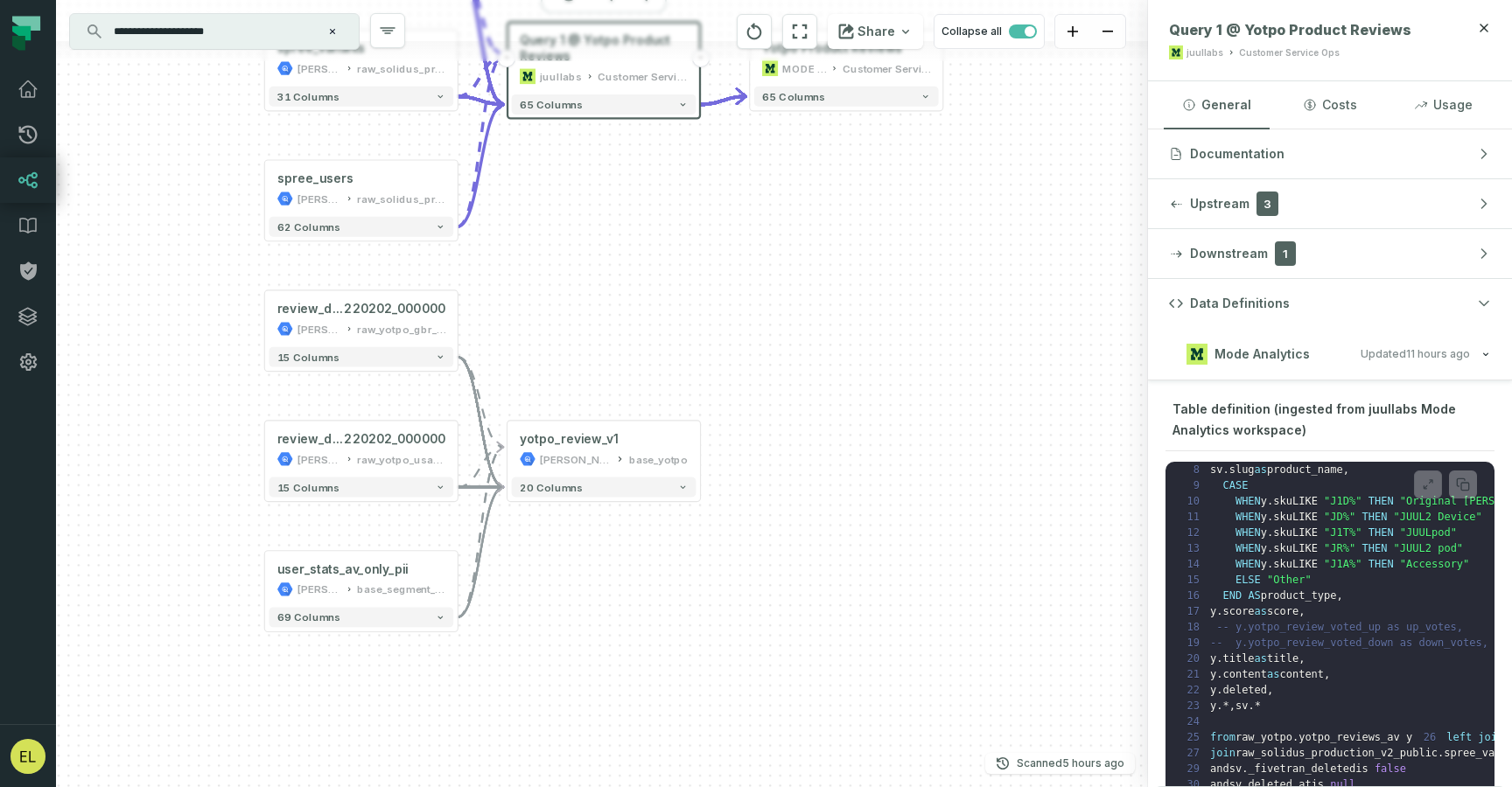
drag, startPoint x: 793, startPoint y: 512, endPoint x: 704, endPoint y: 349, distance: 185.7
click at [704, 349] on div "yotpo_reviews_av juul-warehouse raw_yotpo - 9 columns spree_variants juul-wareh…" at bounding box center [602, 393] width 1092 height 787
click at [703, 450] on button "+" at bounding box center [700, 449] width 19 height 19
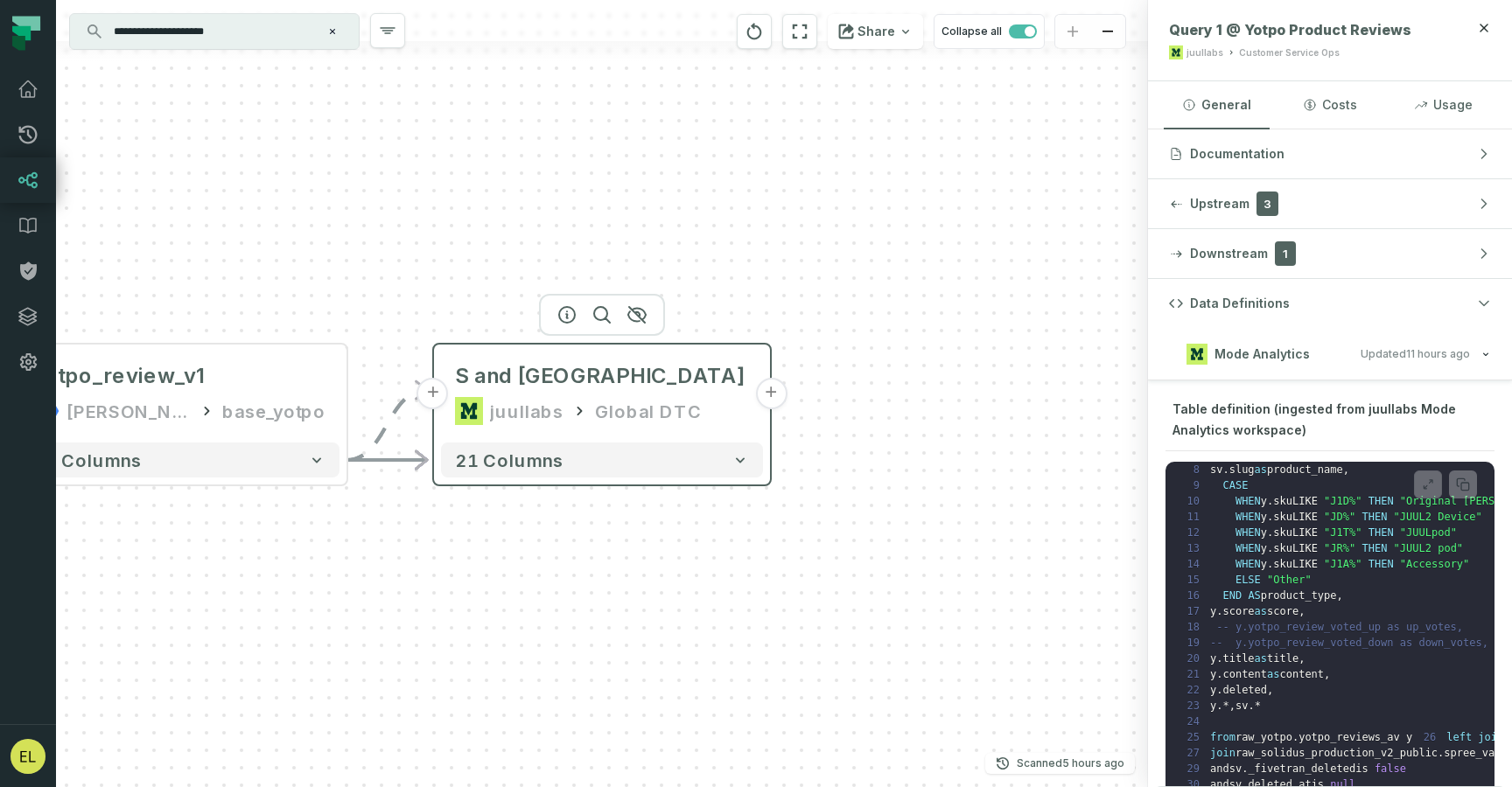
click at [706, 416] on div "juullabs Global DTC" at bounding box center [602, 411] width 294 height 28
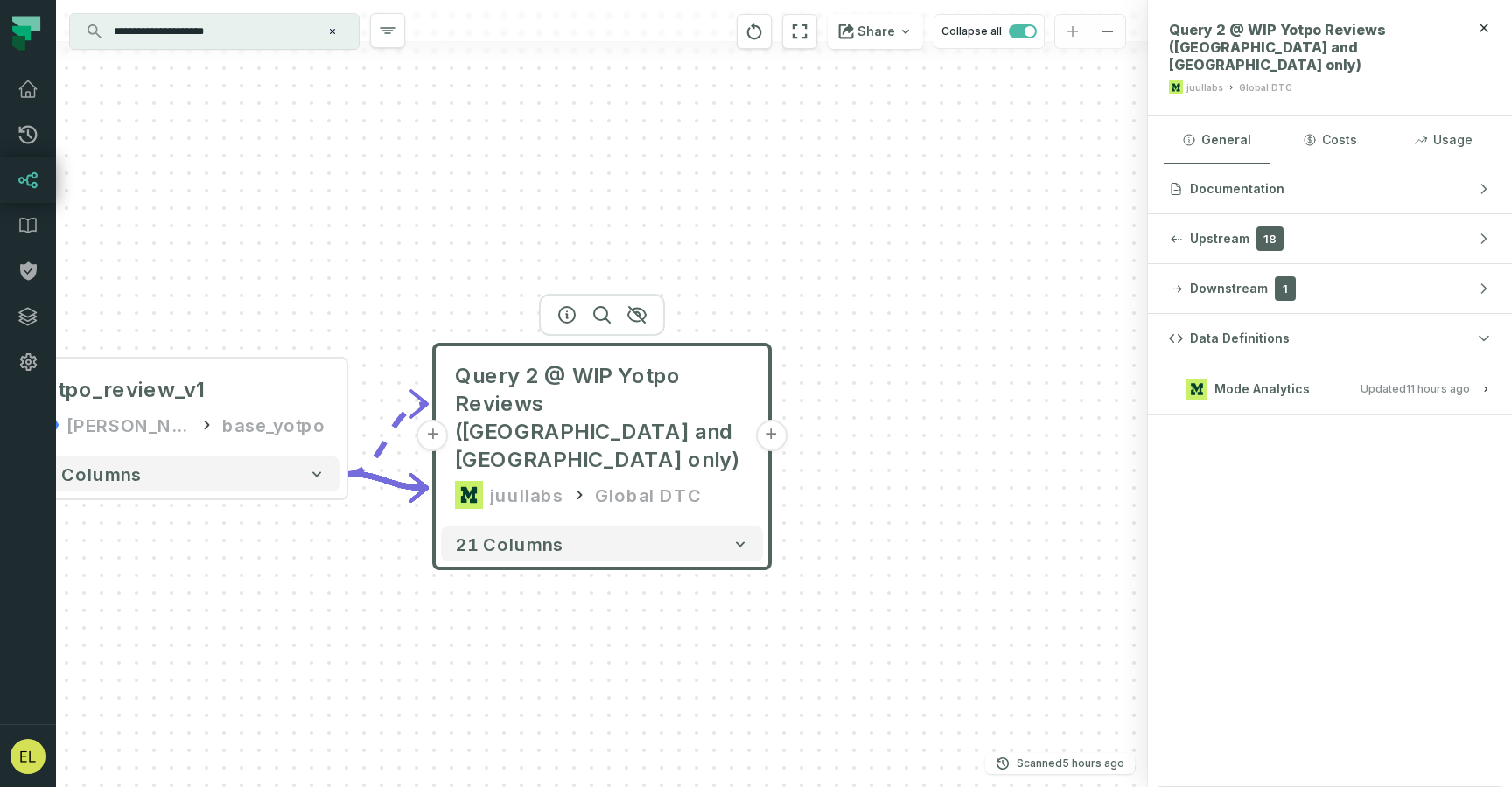
click at [1426, 381] on button "Mode Analytics Updated 9/9/2025, 1:02:56 AM" at bounding box center [1329, 389] width 322 height 23
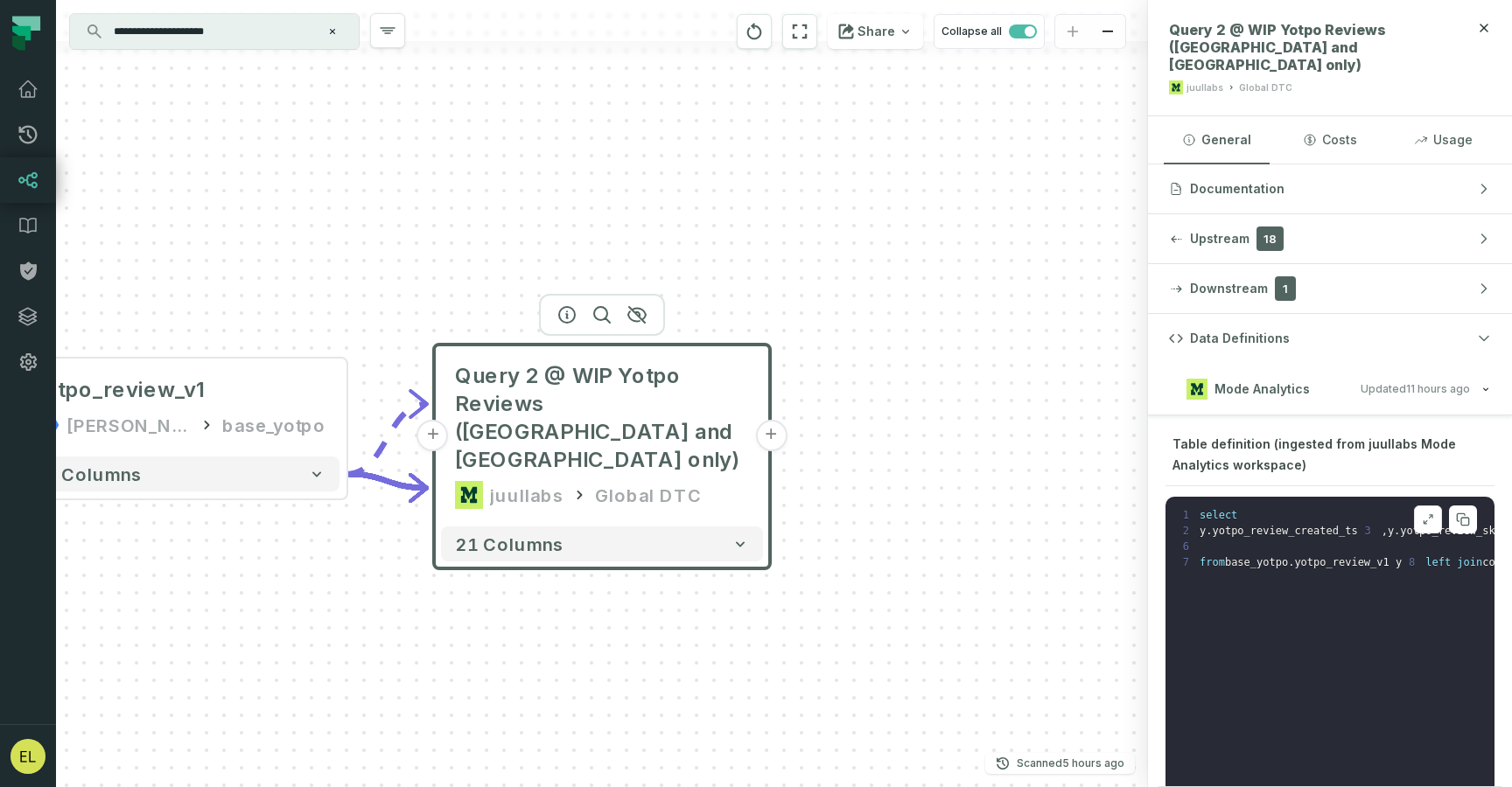
click at [1422, 512] on icon at bounding box center [1428, 520] width 12 height 14
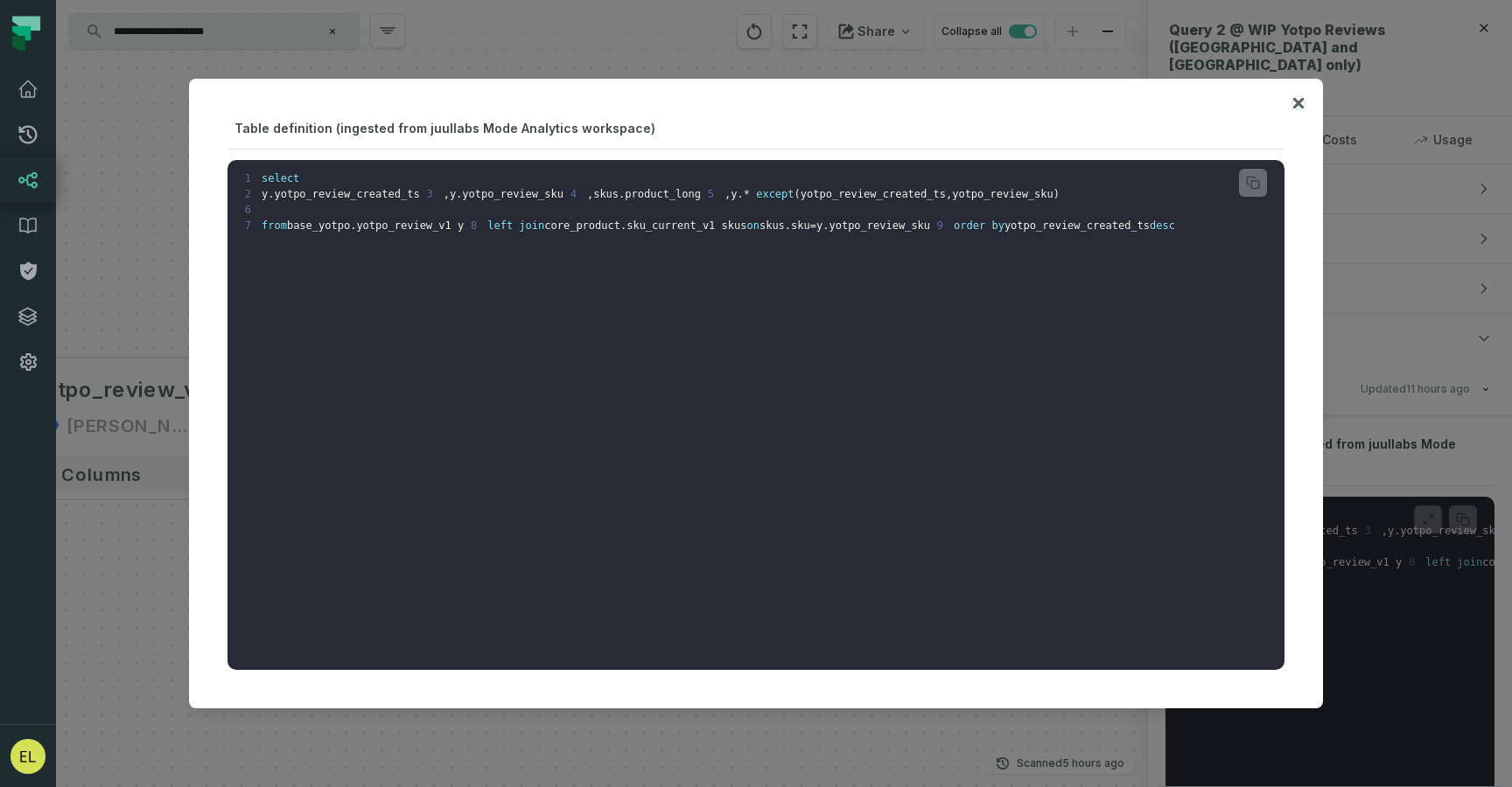
click at [1302, 102] on icon at bounding box center [1299, 103] width 12 height 21
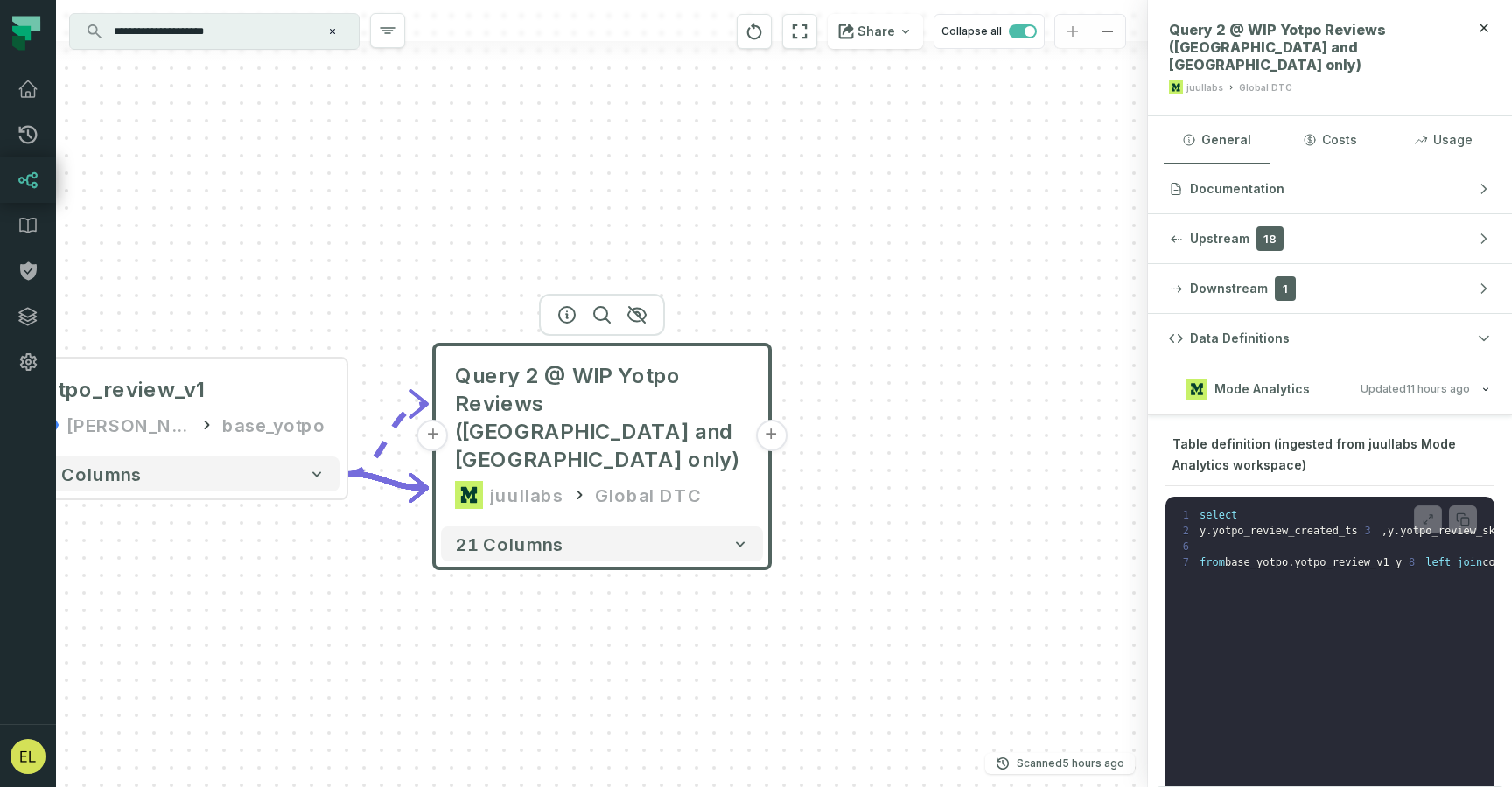
click at [777, 420] on button "+" at bounding box center [770, 435] width 31 height 31
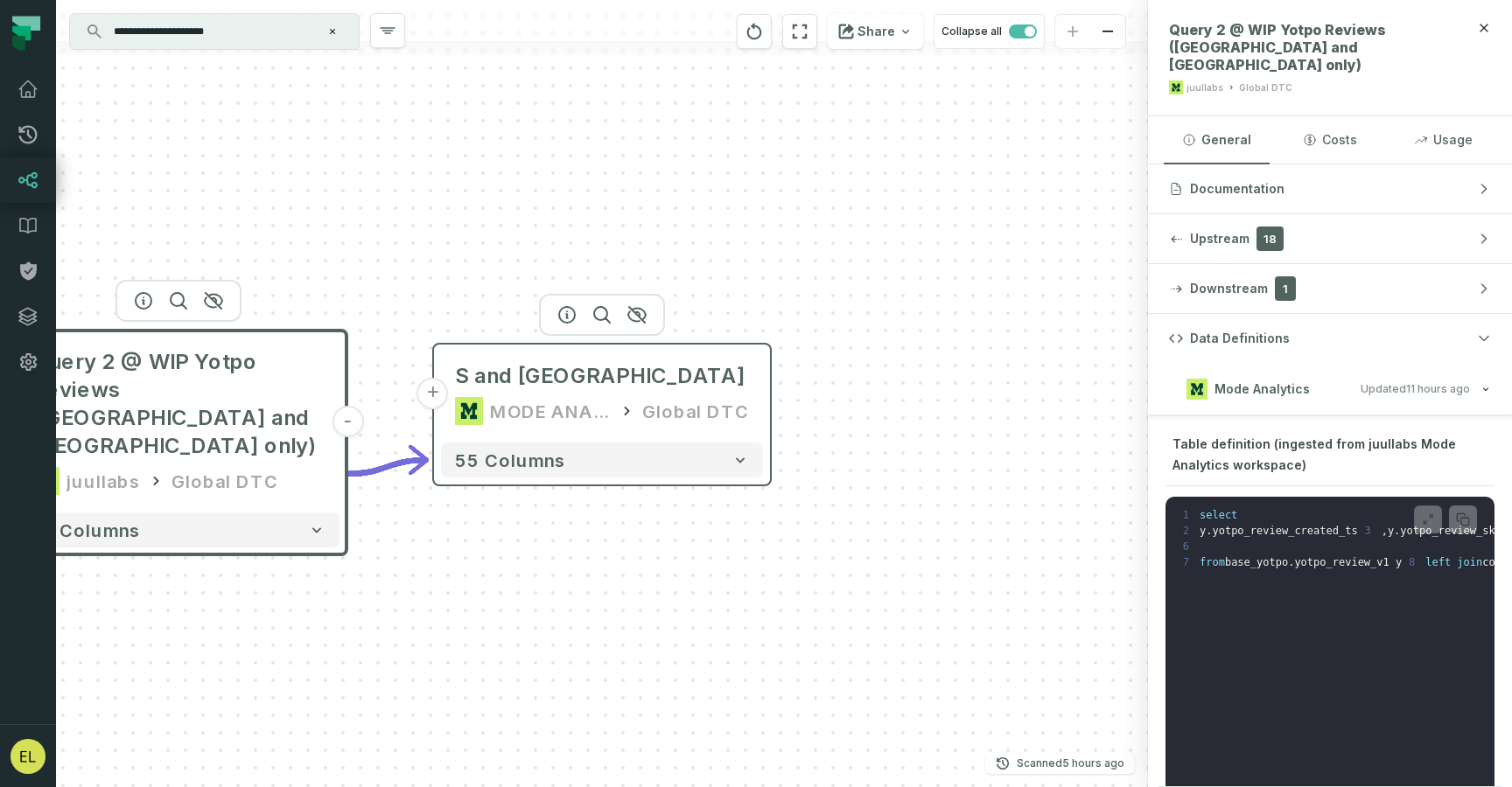
click at [664, 413] on div "Global DTC" at bounding box center [695, 411] width 107 height 28
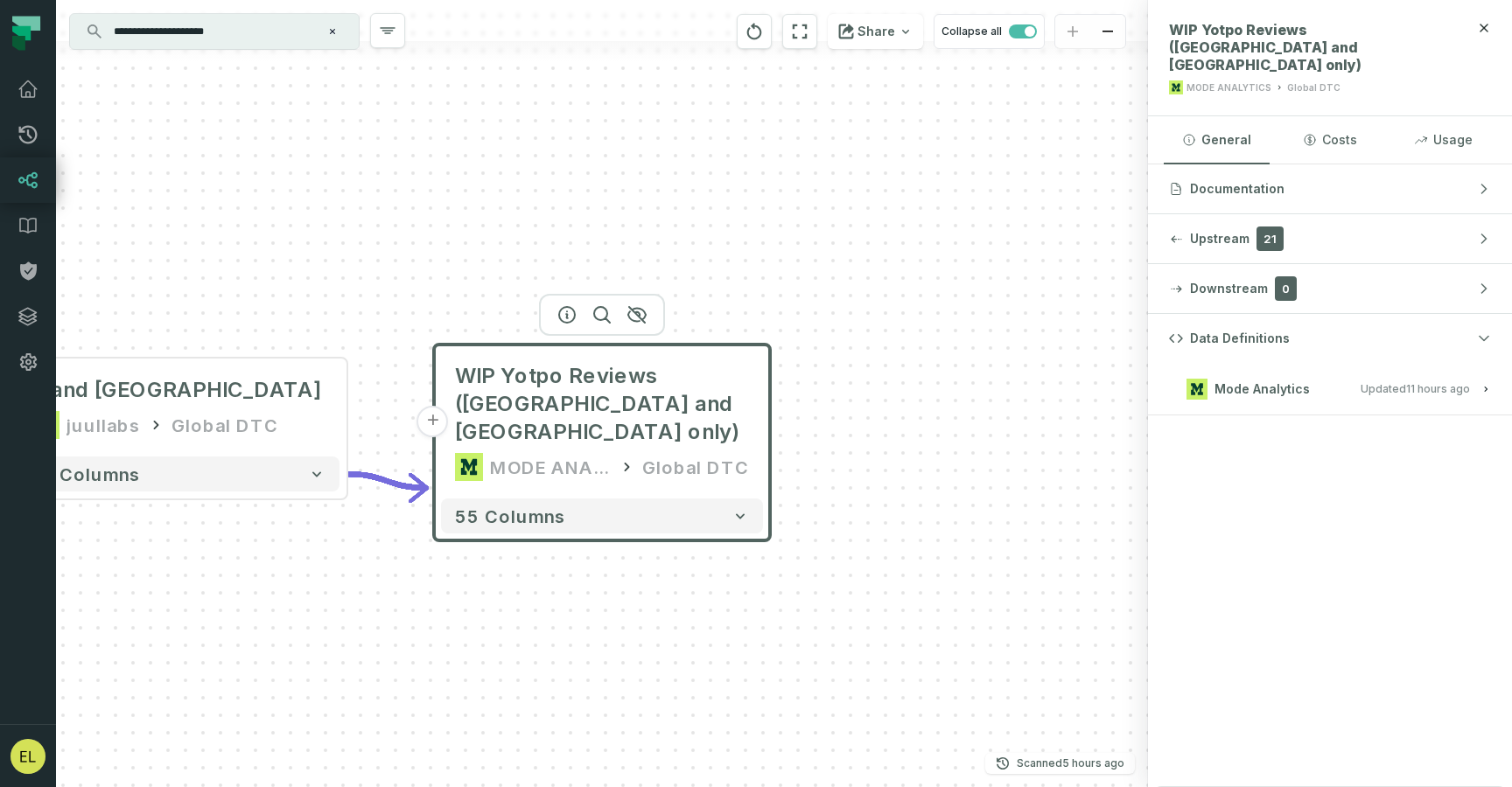
click at [1344, 377] on button "Mode Analytics Updated 9/9/2025, 1:02:56 AM" at bounding box center [1329, 389] width 322 height 23
click at [1362, 437] on span "Dashboard definition (ingested from juullabs Mode Analytics workspace)" at bounding box center [1311, 455] width 278 height 36
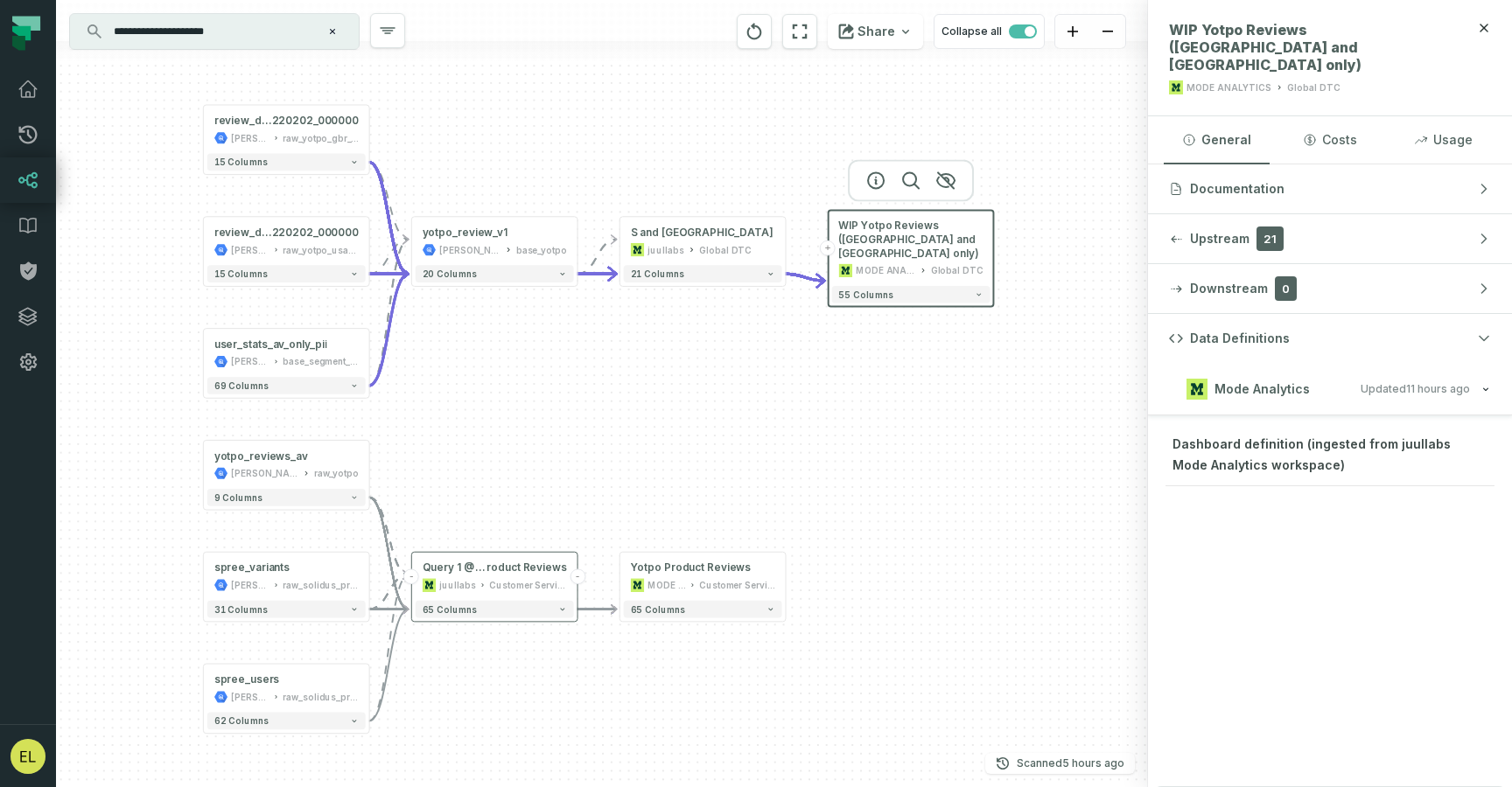
drag, startPoint x: 789, startPoint y: 480, endPoint x: 1015, endPoint y: 323, distance: 275.2
click at [1015, 323] on div "+ WIP Yotpo Reviews (US and UK only) MODE ANALYTICS Global DTC 55 columns + Que…" at bounding box center [602, 393] width 1092 height 787
click at [527, 585] on div "Customer Service Ops" at bounding box center [528, 586] width 77 height 14
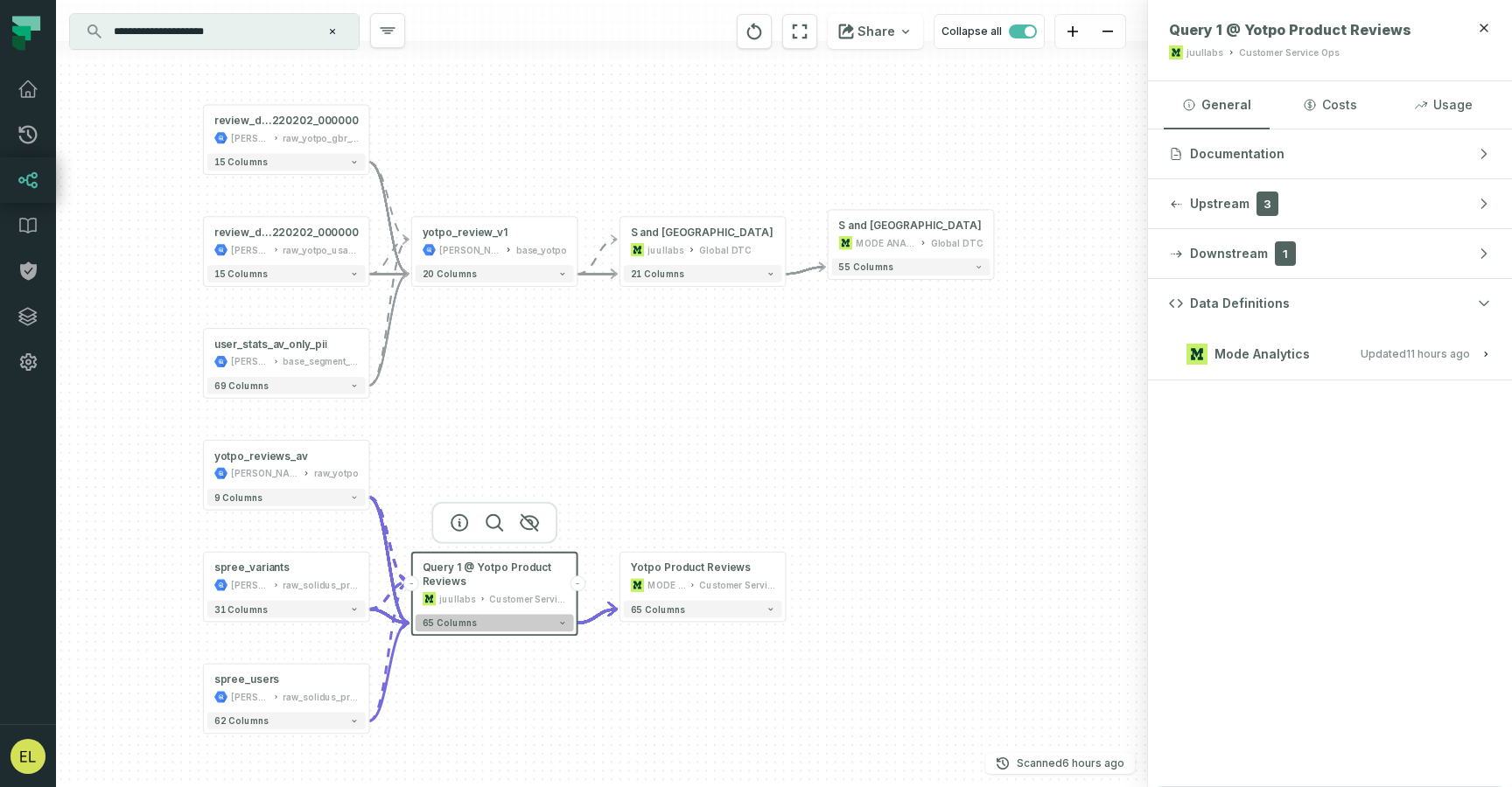
click at [551, 621] on button "65 columns" at bounding box center [495, 624] width 159 height 18
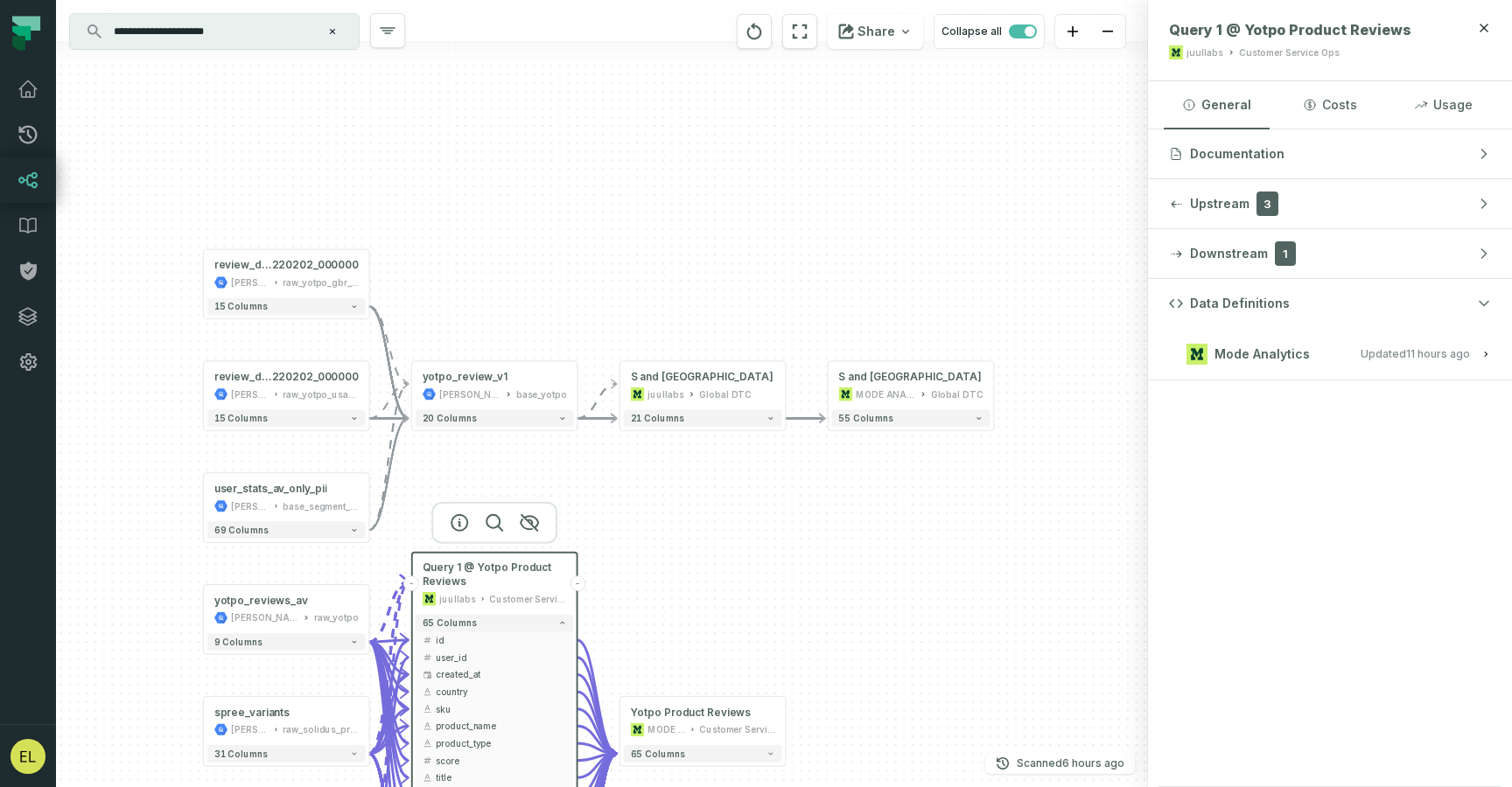
click at [1442, 353] on relative-time "9/9/2025, 1:02:56 AM" at bounding box center [1438, 354] width 64 height 13
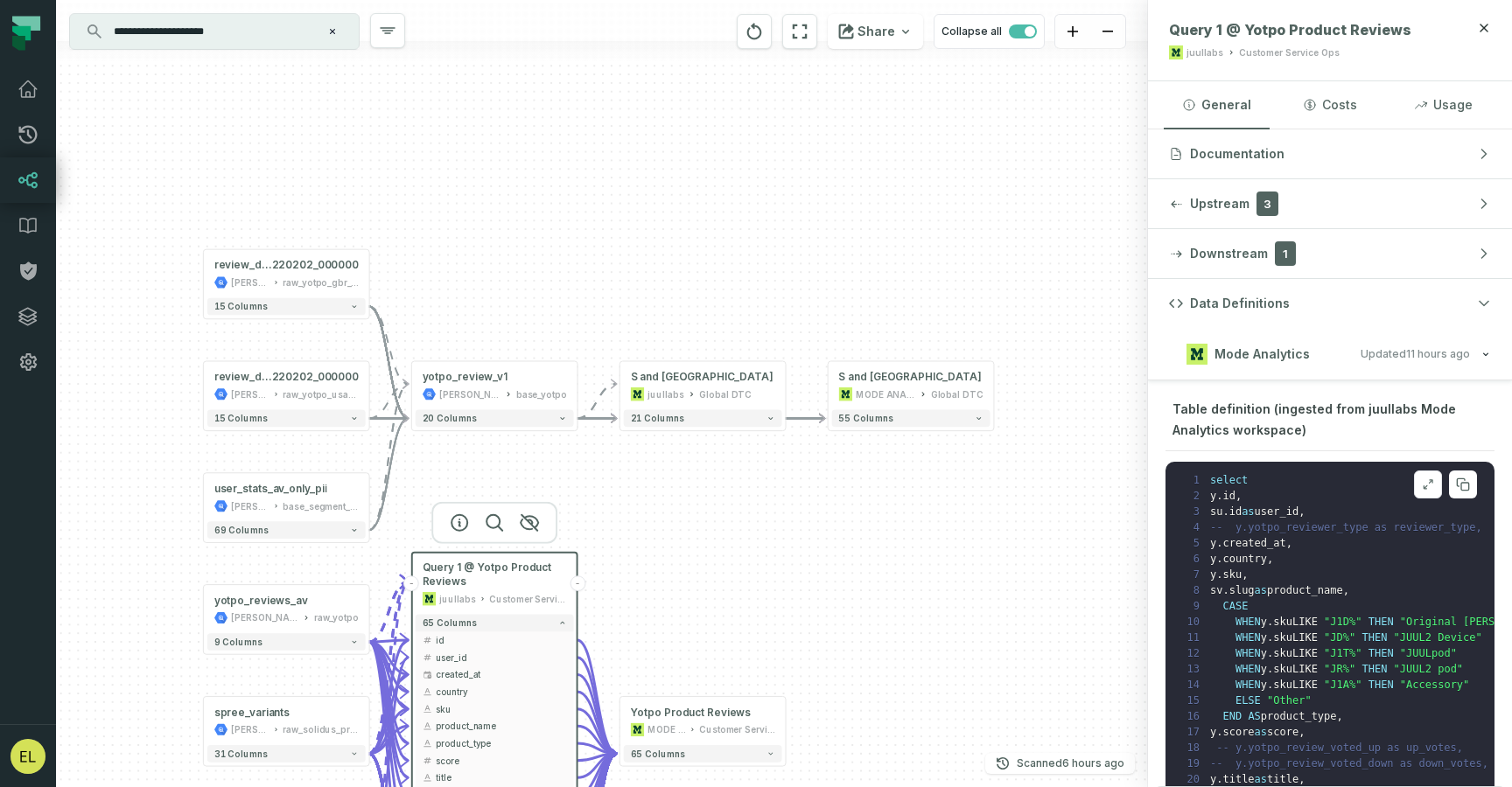
click at [1422, 488] on icon at bounding box center [1428, 485] width 12 height 14
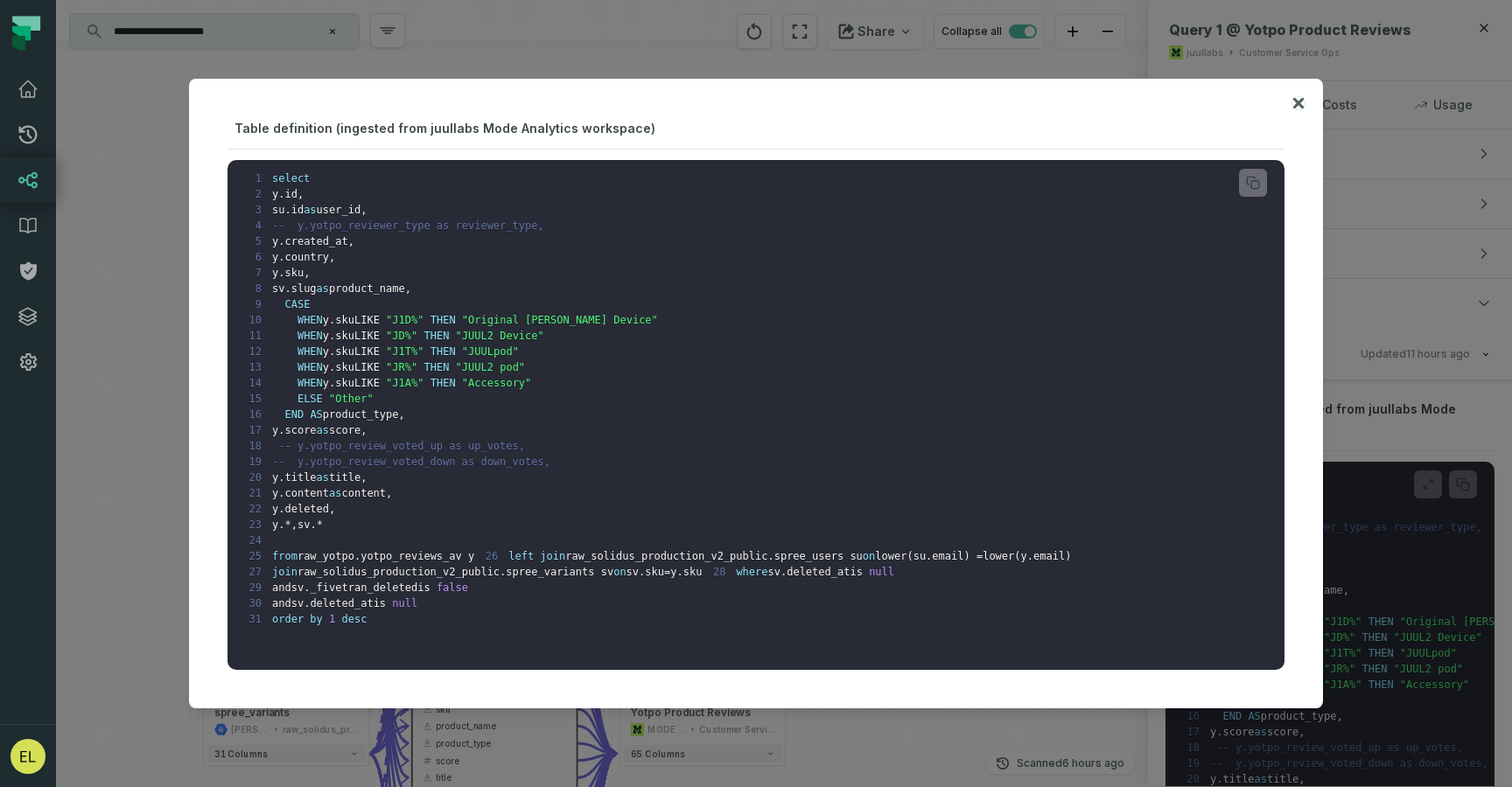
click at [1300, 108] on icon at bounding box center [1299, 103] width 12 height 21
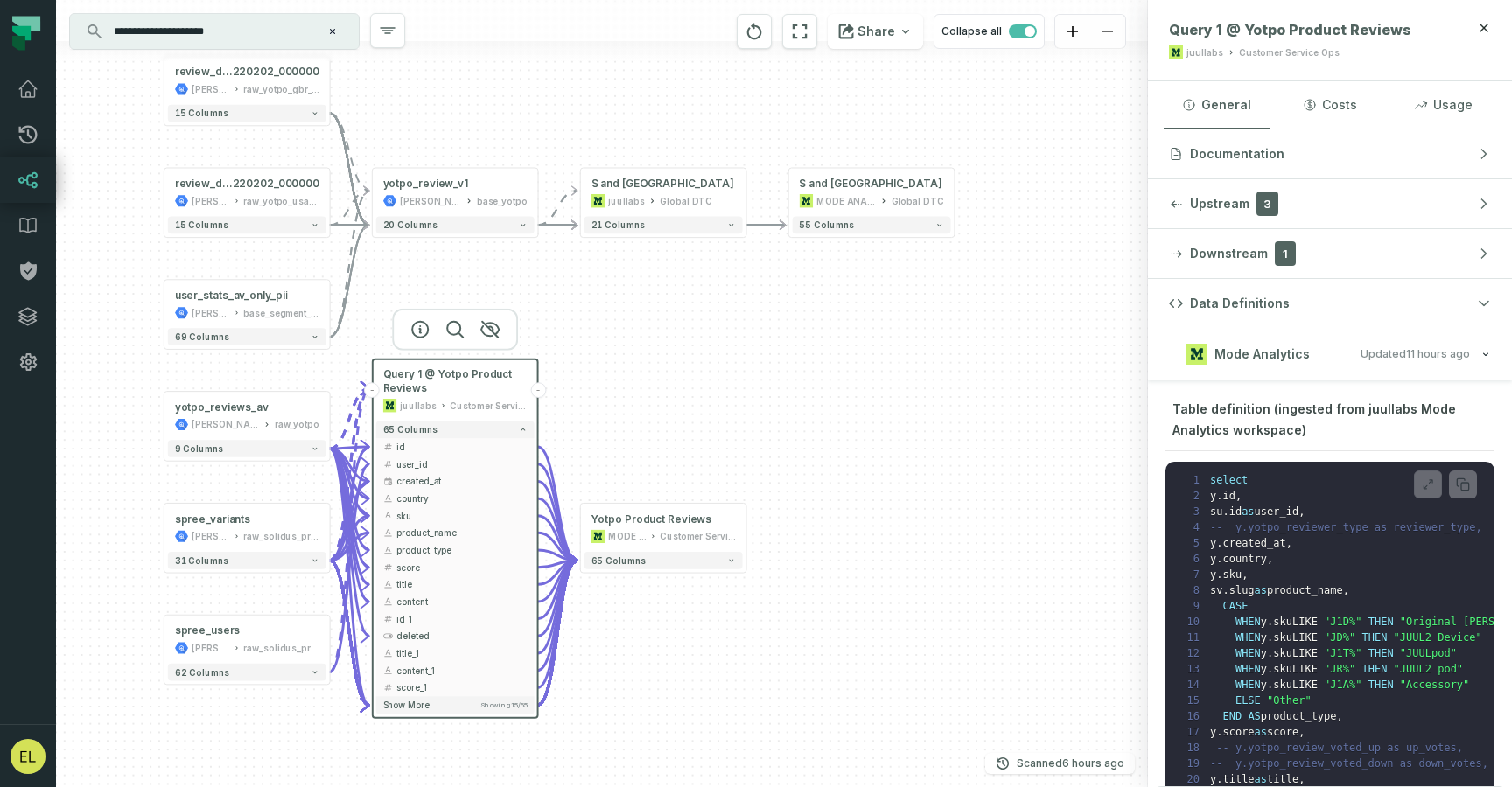
drag, startPoint x: 816, startPoint y: 525, endPoint x: 777, endPoint y: 332, distance: 196.9
click at [777, 332] on div "+ WIP Yotpo Reviews (U S and UK only) MODE ANALYTICS Global DTC 55 columns + Qu…" at bounding box center [602, 393] width 1092 height 787
click at [694, 463] on div "+ WIP Yotpo Reviews (U S and UK only) MODE ANALYTICS Global DTC 55 columns + Qu…" at bounding box center [602, 393] width 1092 height 787
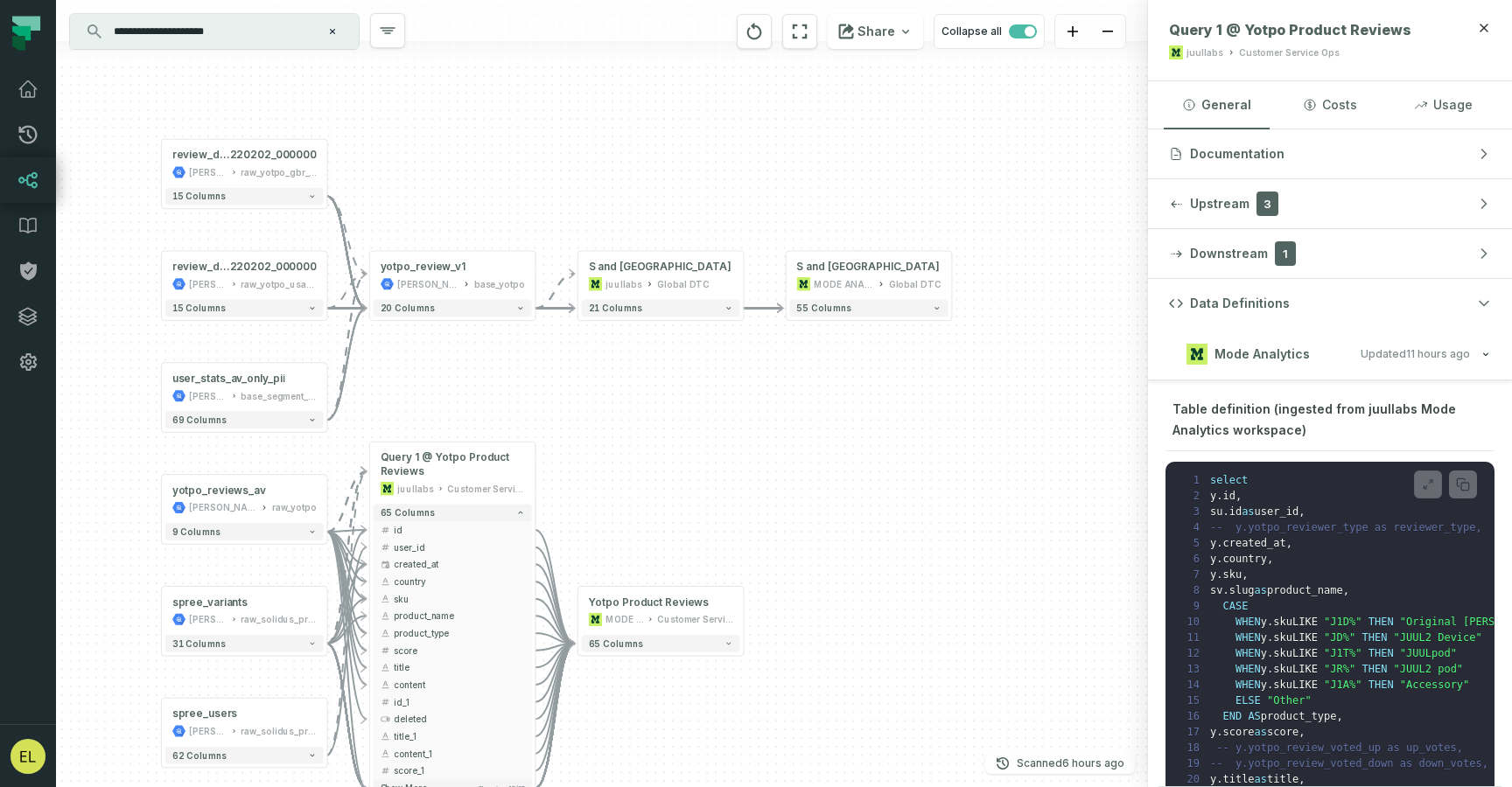
drag, startPoint x: 587, startPoint y: 324, endPoint x: 584, endPoint y: 406, distance: 82.1
click at [584, 406] on div "+ WIP Yotpo Reviews (U S and UK only) MODE ANALYTICS Global DTC 55 columns + Qu…" at bounding box center [602, 393] width 1092 height 787
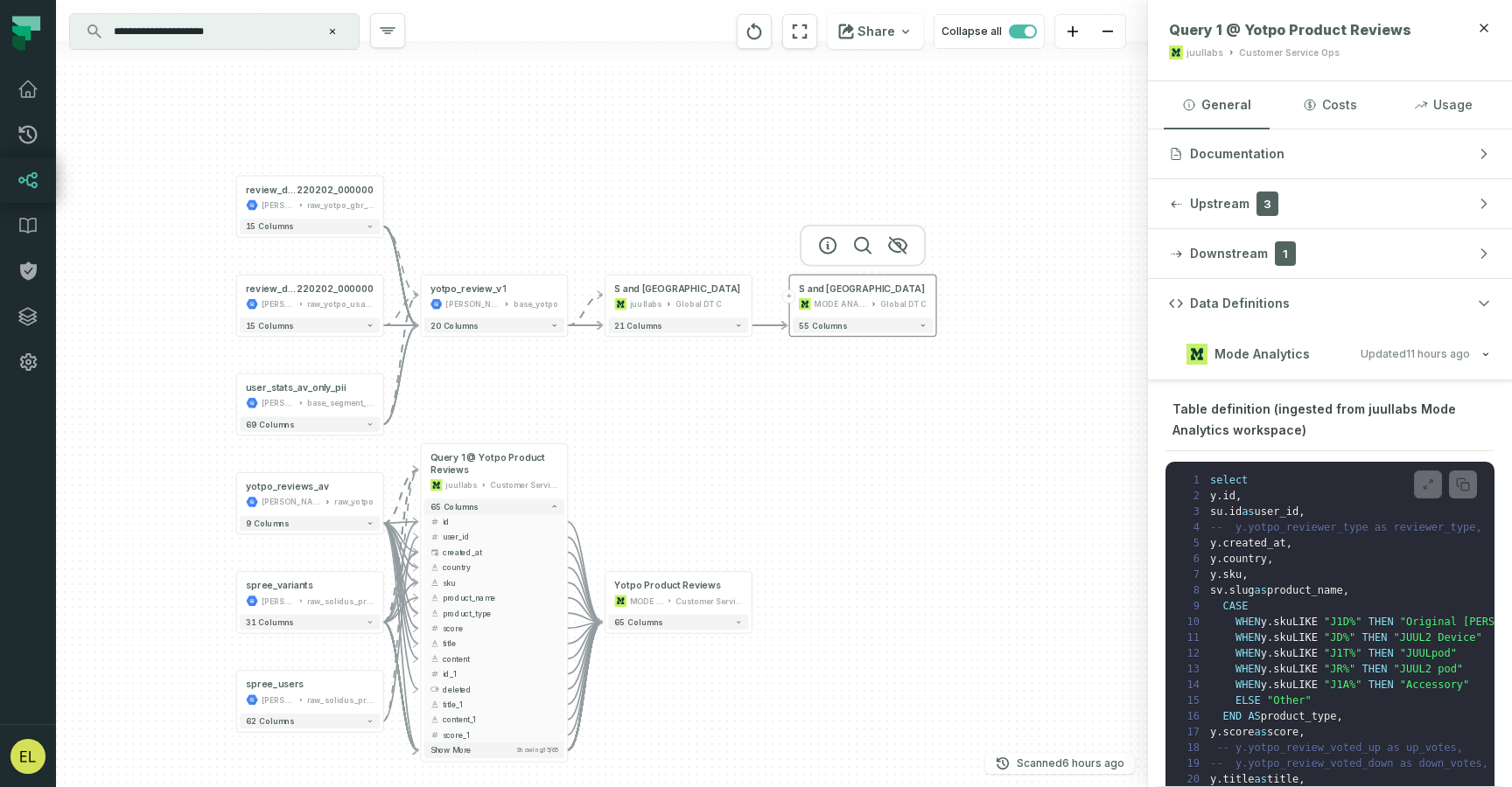
click at [790, 299] on button "+" at bounding box center [789, 297] width 14 height 14
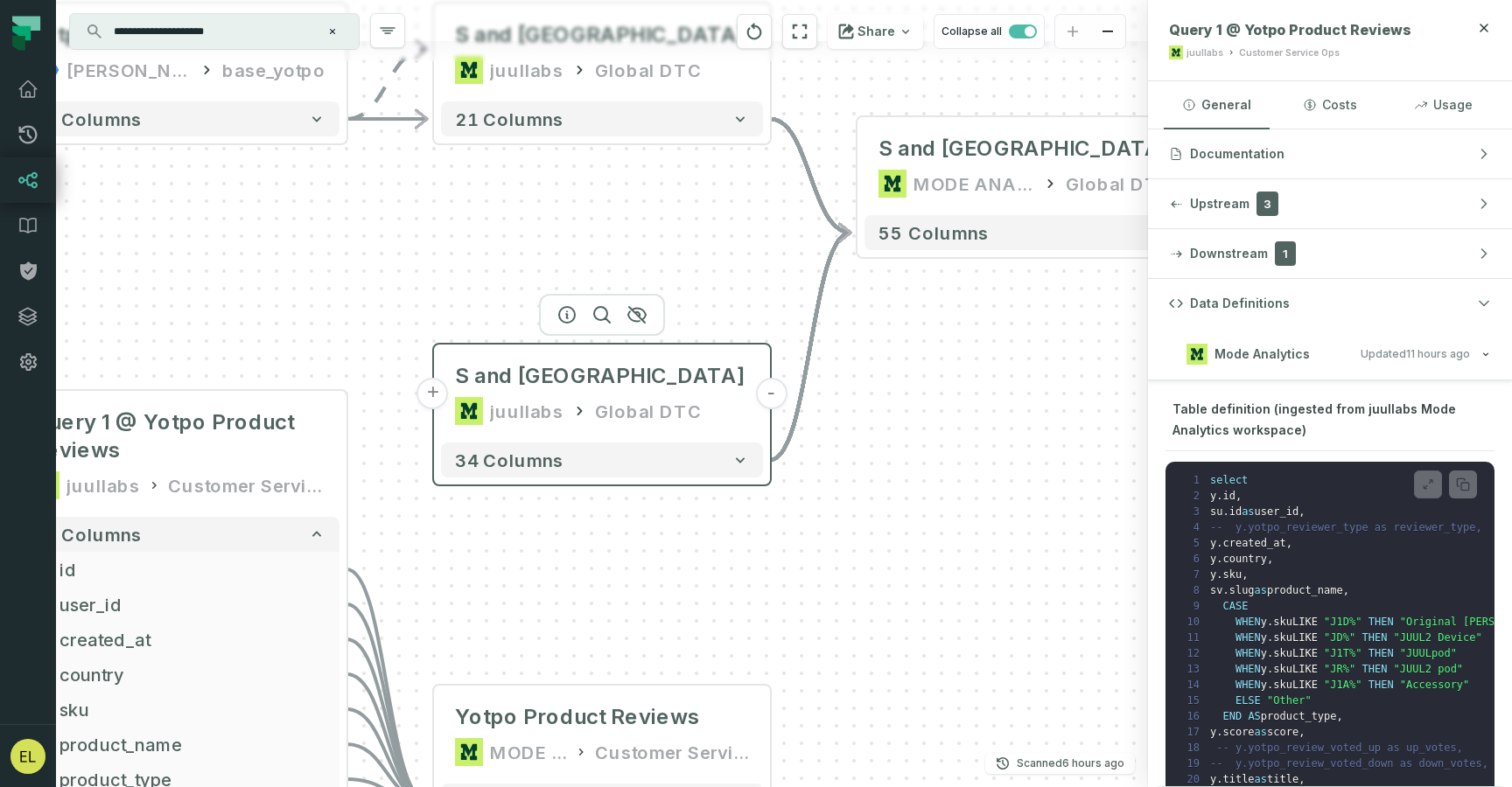
click at [434, 389] on button "+" at bounding box center [432, 393] width 31 height 31
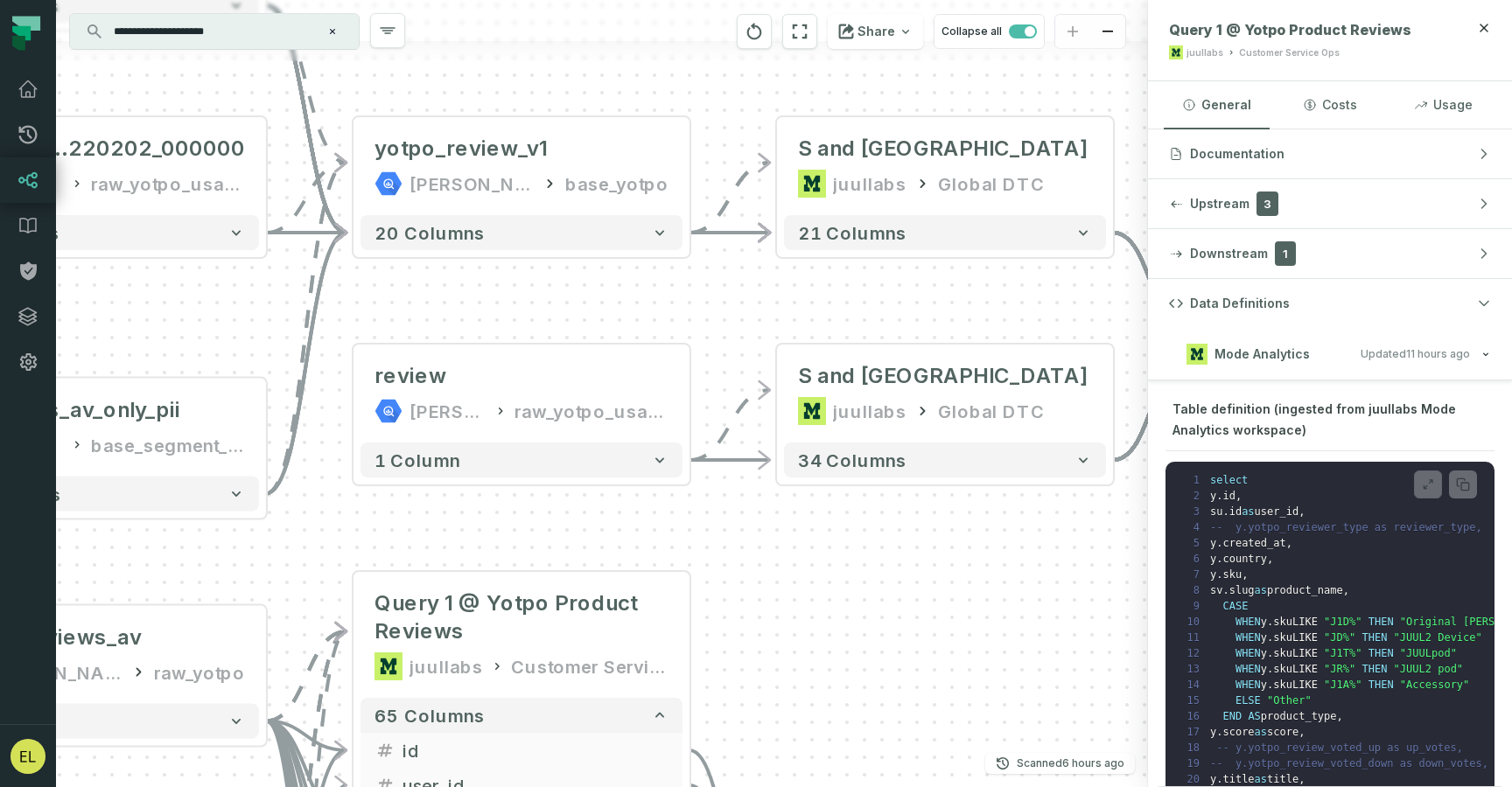
drag, startPoint x: 913, startPoint y: 601, endPoint x: 818, endPoint y: 599, distance: 95.0
click at [818, 599] on div "review juul-warehouse raw_yotpo_usa_v1 - 1 column - Query 1 @ WIP Yotpo Reviews…" at bounding box center [602, 393] width 1092 height 787
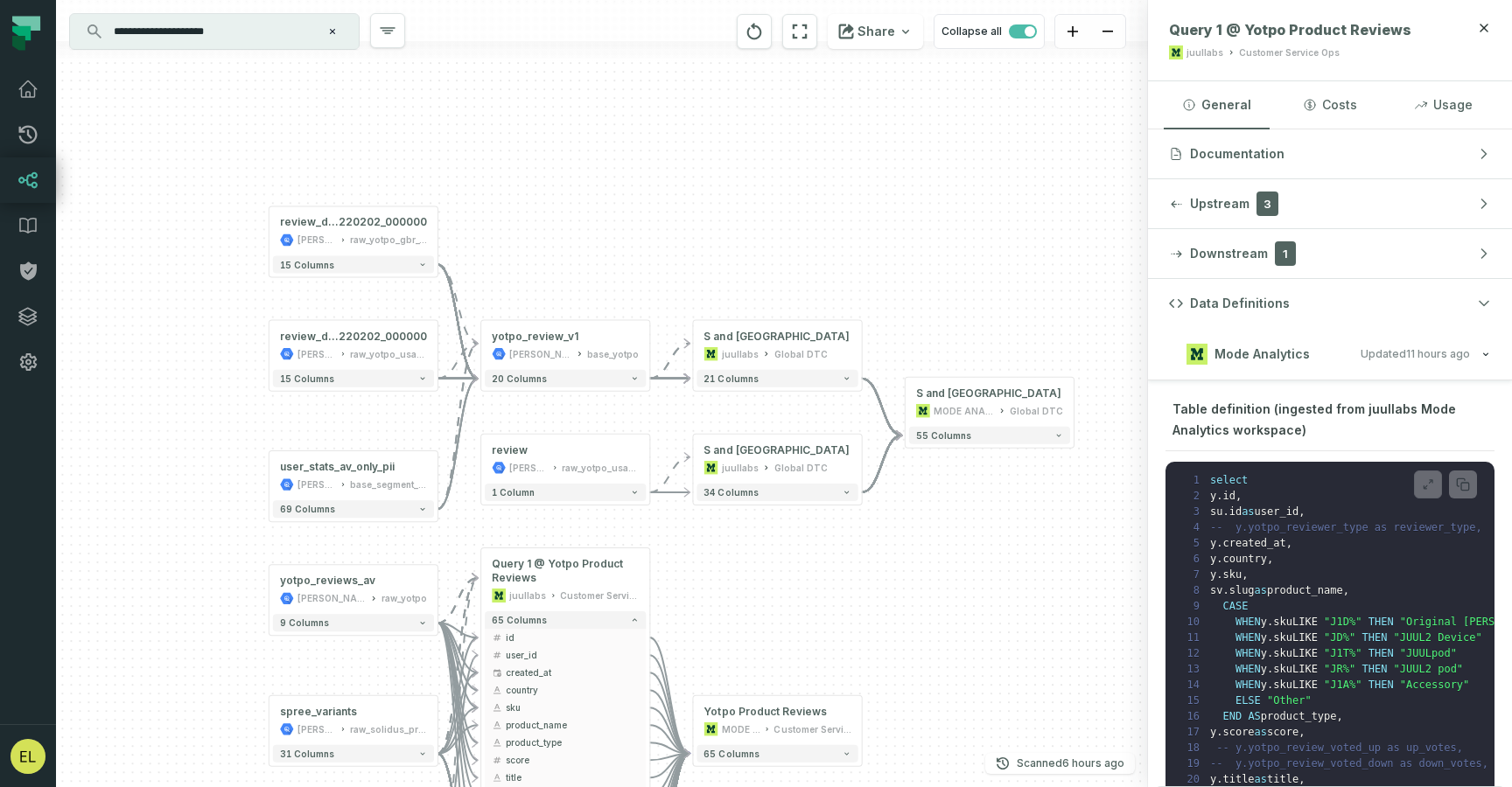
drag, startPoint x: 978, startPoint y: 638, endPoint x: 831, endPoint y: 568, distance: 162.8
click at [831, 568] on div "review juul-warehouse raw_yotpo_usa_v1 - 1 column - Query 1 @ WIP Yotpo Reviews…" at bounding box center [602, 393] width 1092 height 787
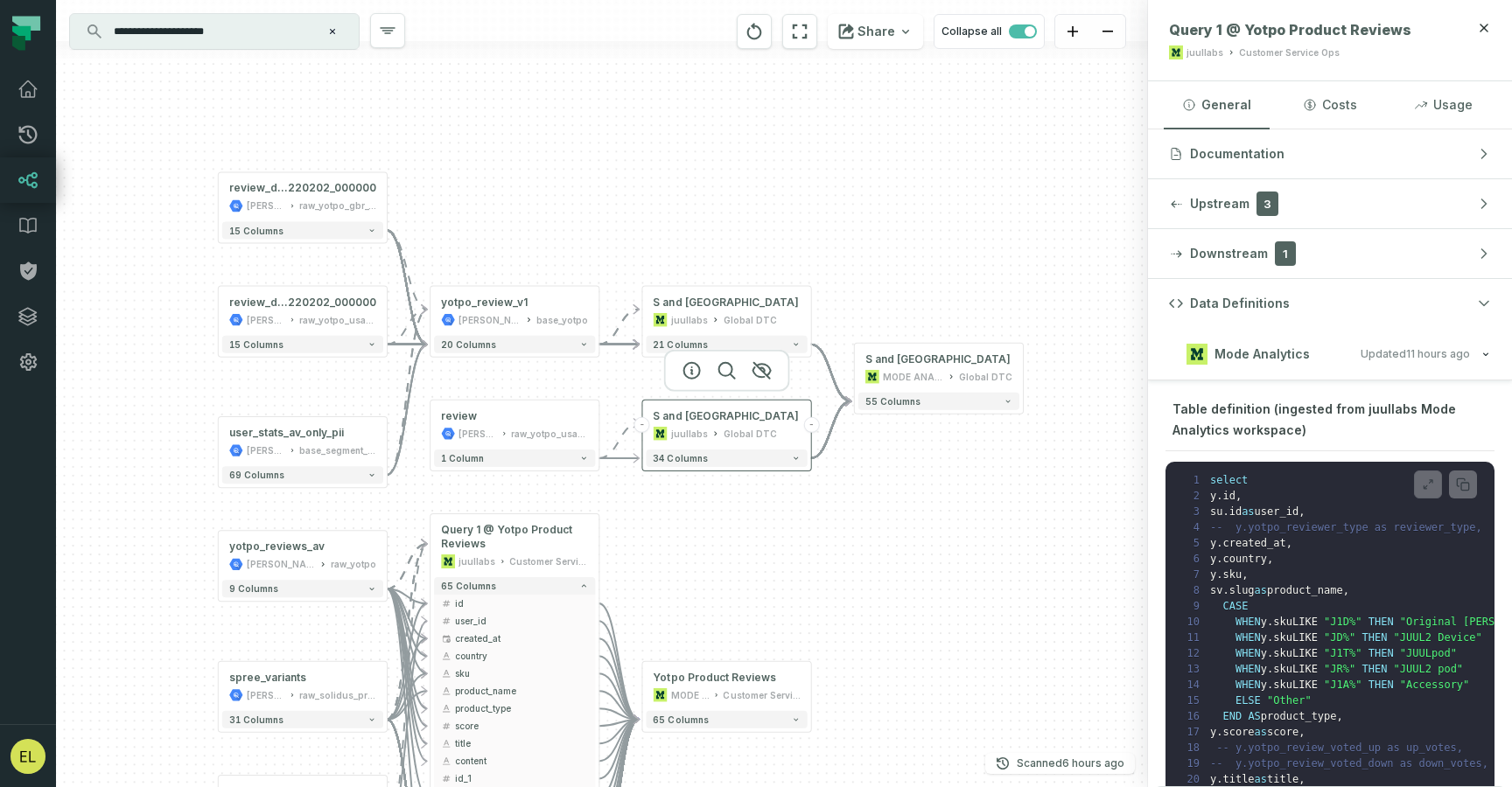
click at [757, 440] on div "Global DTC" at bounding box center [751, 434] width 53 height 14
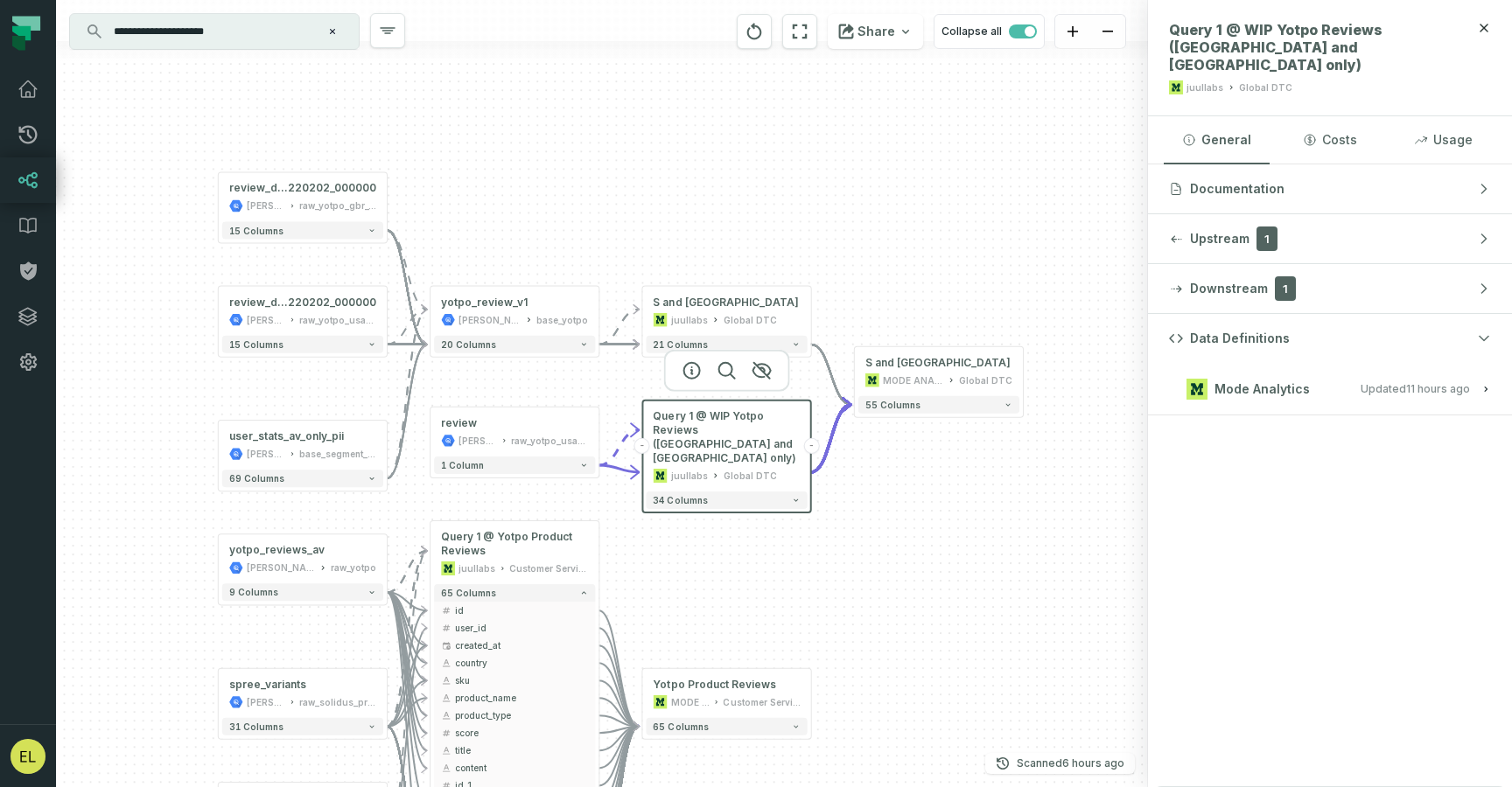
click at [1318, 377] on button "Mode Analytics Updated 9/9/2025, 1:02:56 AM" at bounding box center [1329, 389] width 322 height 23
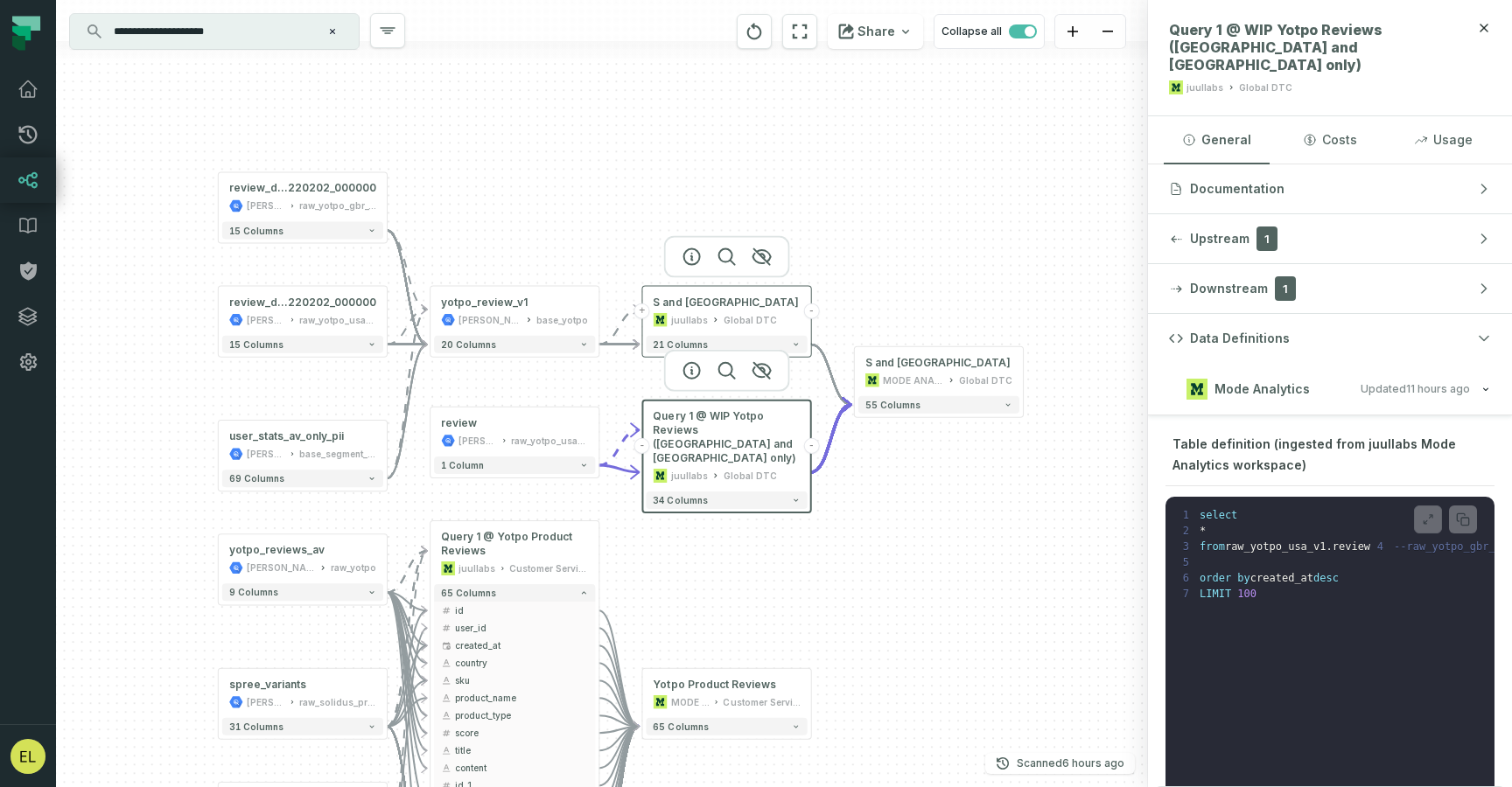
click at [746, 314] on div "Global DTC" at bounding box center [751, 320] width 53 height 14
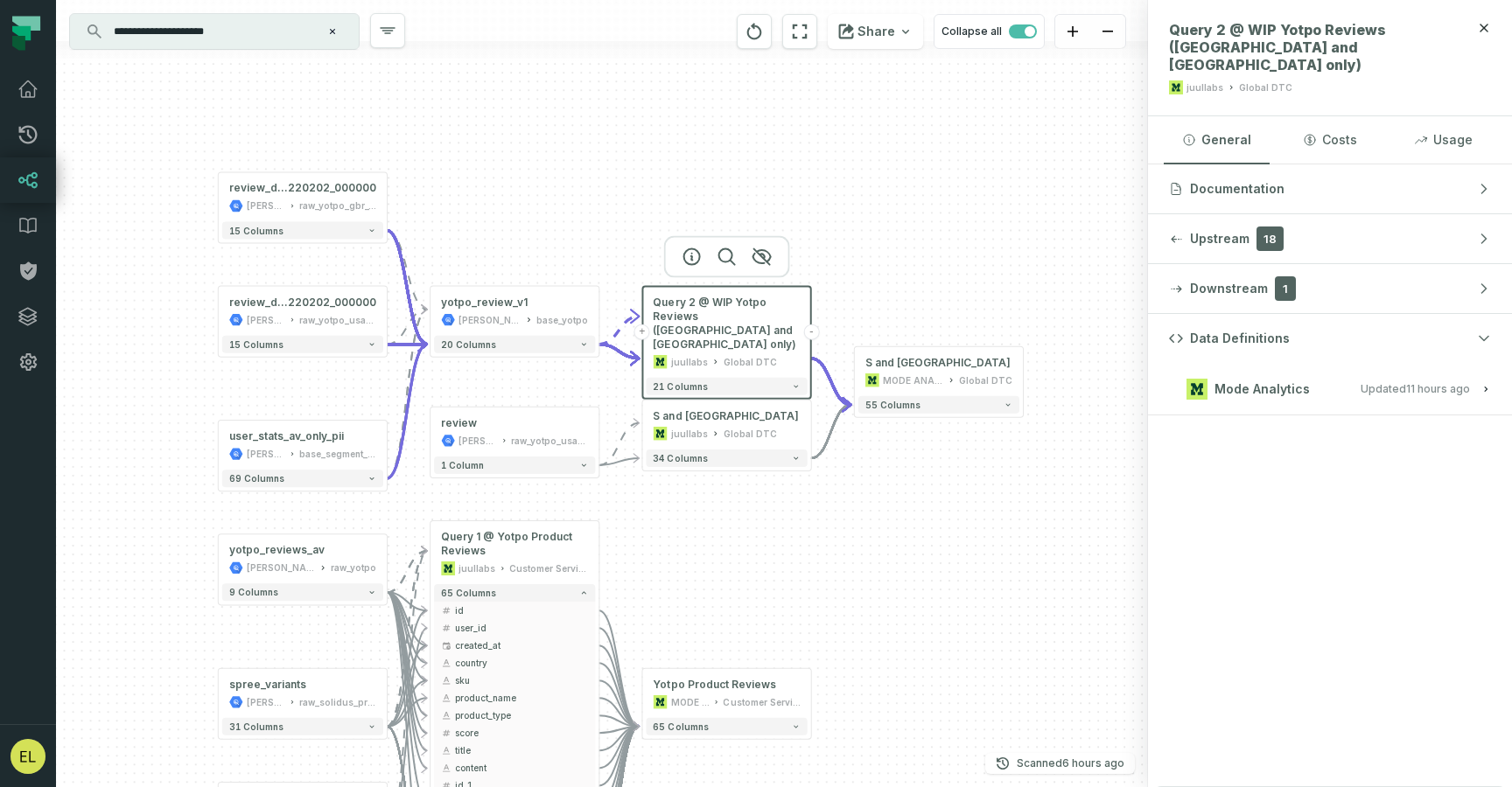
click at [1368, 382] on span "Updated 9/9/2025, 1:02:56 AM" at bounding box center [1415, 389] width 110 height 13
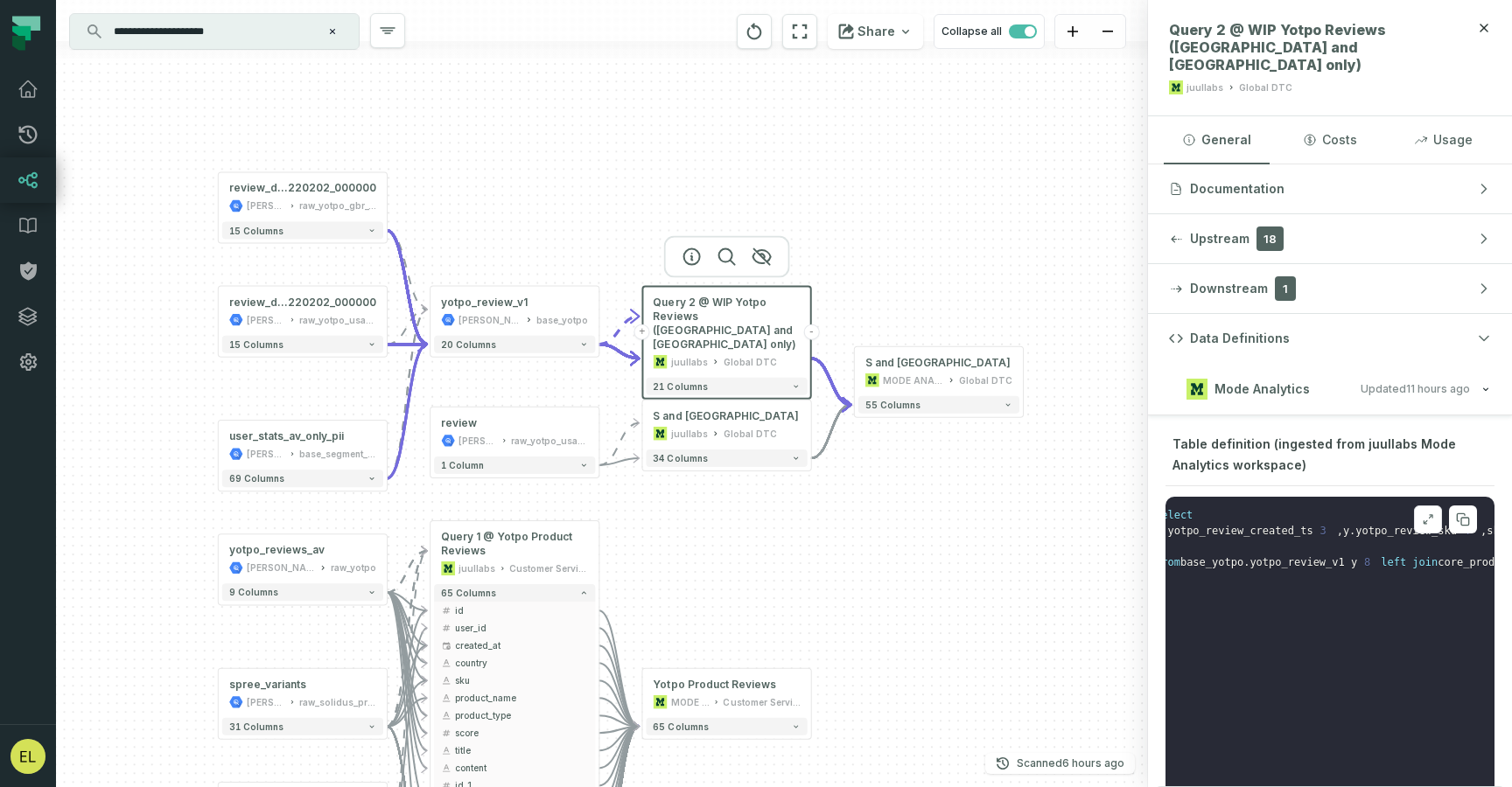
scroll to position [0, 0]
click at [963, 388] on div "WIP Yotpo Reviews (U S and UK only) MODE ANALYTICS Global DTC" at bounding box center [939, 372] width 161 height 42
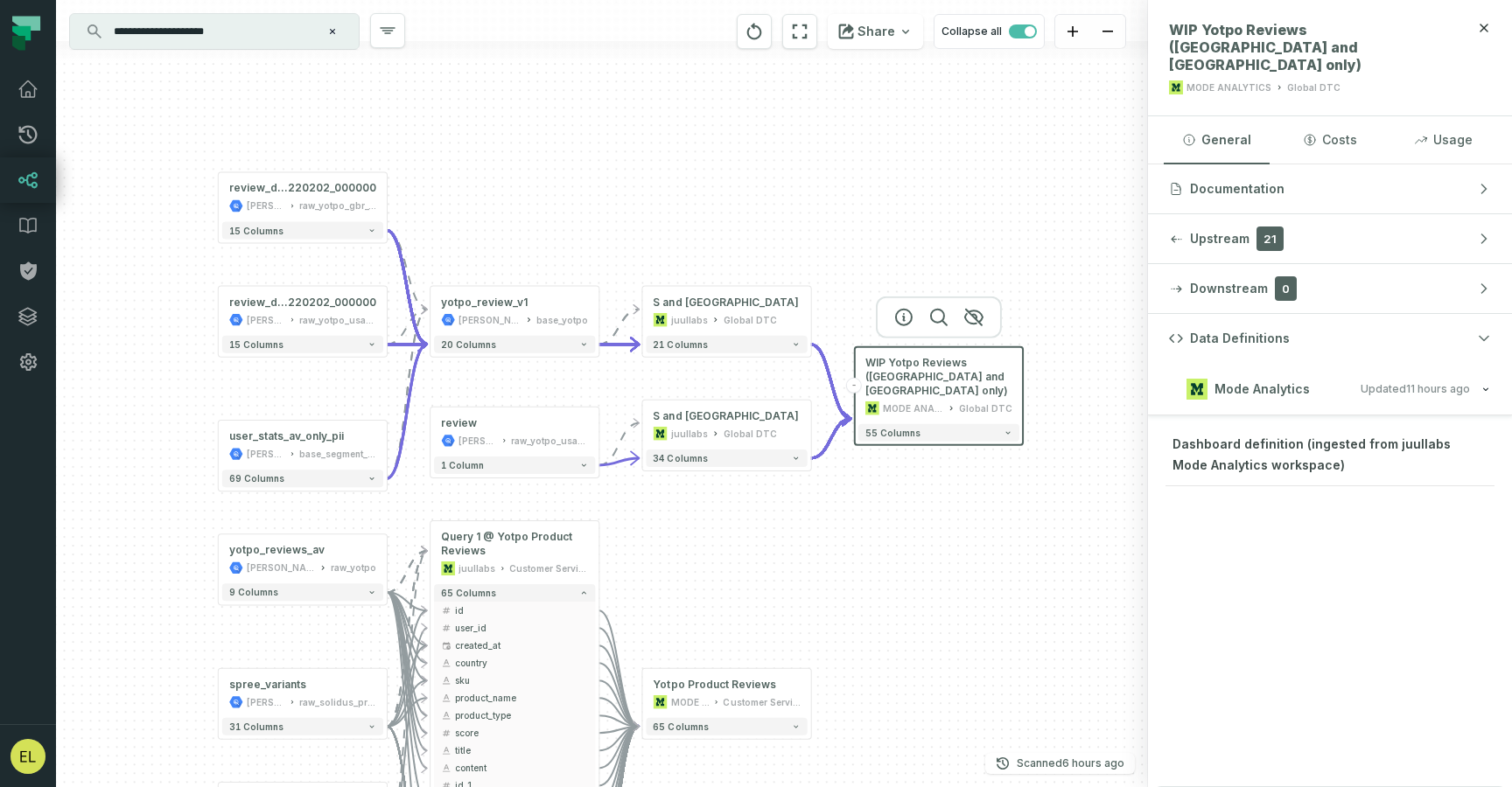
click at [1323, 433] on div "Dashboard definition (ingested from juullabs Mode Analytics workspace)" at bounding box center [1329, 460] width 329 height 53
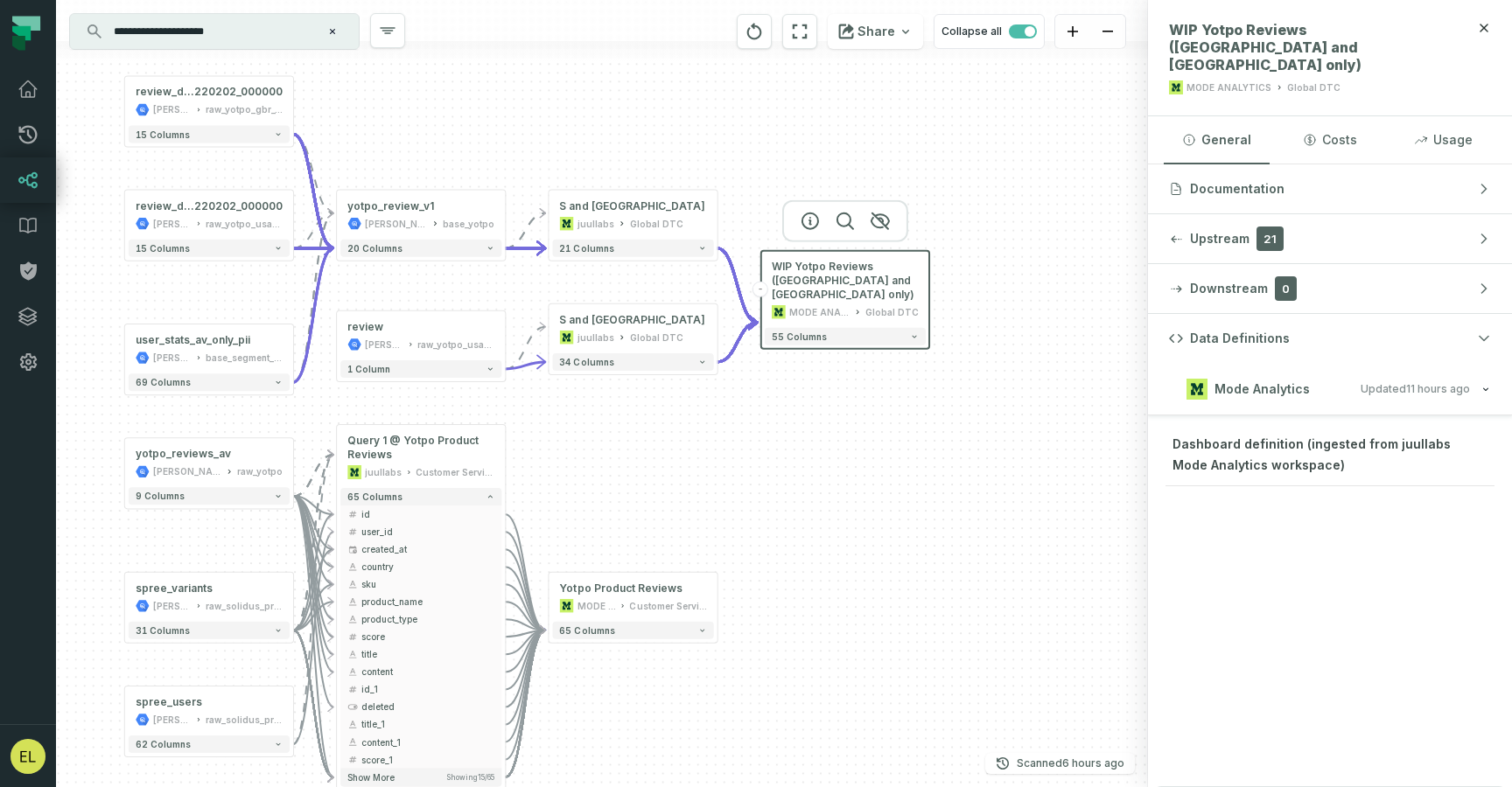
drag, startPoint x: 875, startPoint y: 586, endPoint x: 779, endPoint y: 487, distance: 137.9
click at [779, 488] on div "review juul-warehouse raw_yotpo_usa_v1 - 1 column - Query 1 @ WIP Yotpo Reviews…" at bounding box center [602, 393] width 1092 height 787
click at [461, 211] on div "yotpo_review_v1" at bounding box center [418, 205] width 147 height 14
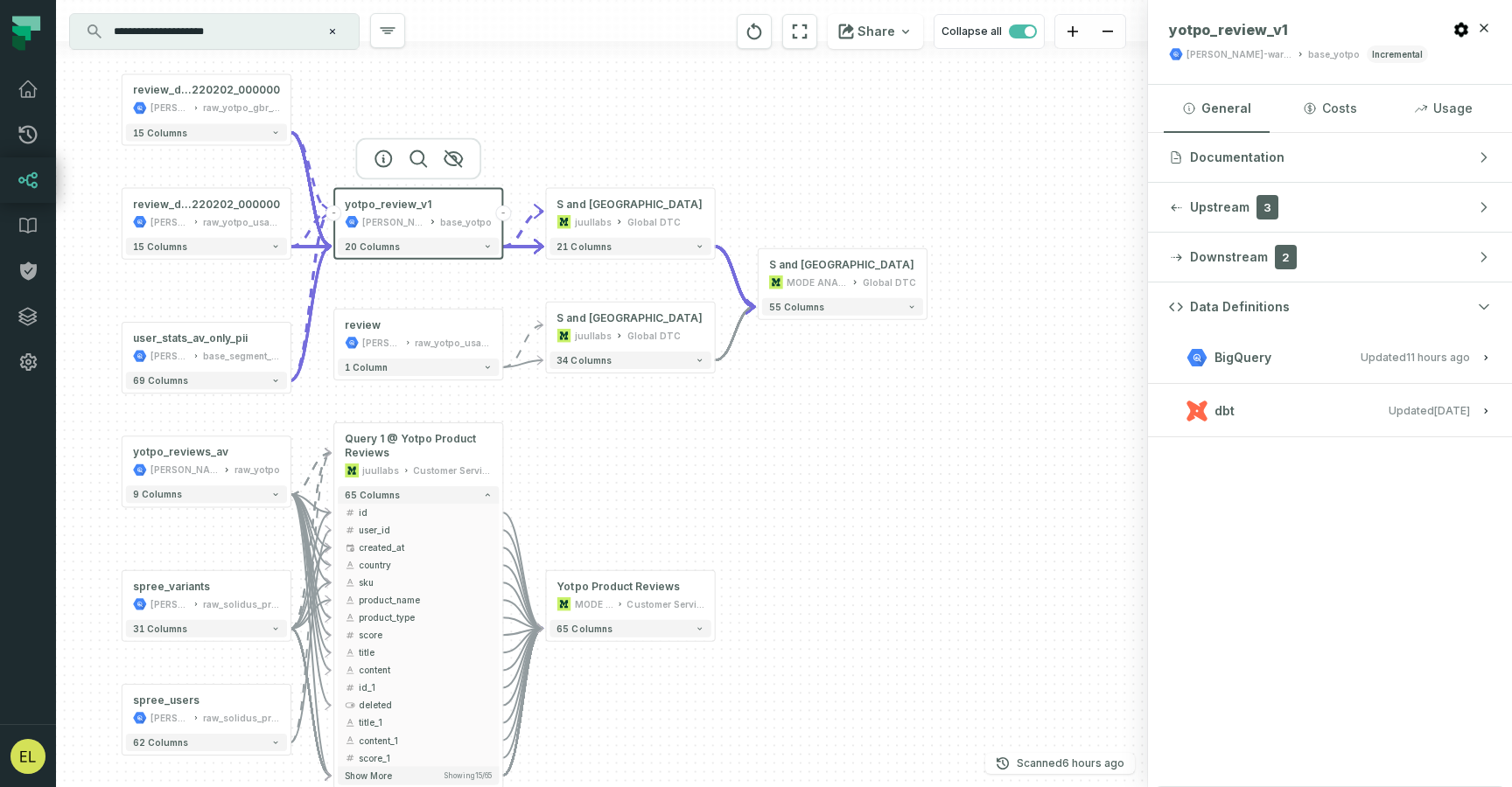
click at [1324, 416] on button "dbt Updated 9/4/2025, 7:38:34 PM" at bounding box center [1329, 411] width 322 height 23
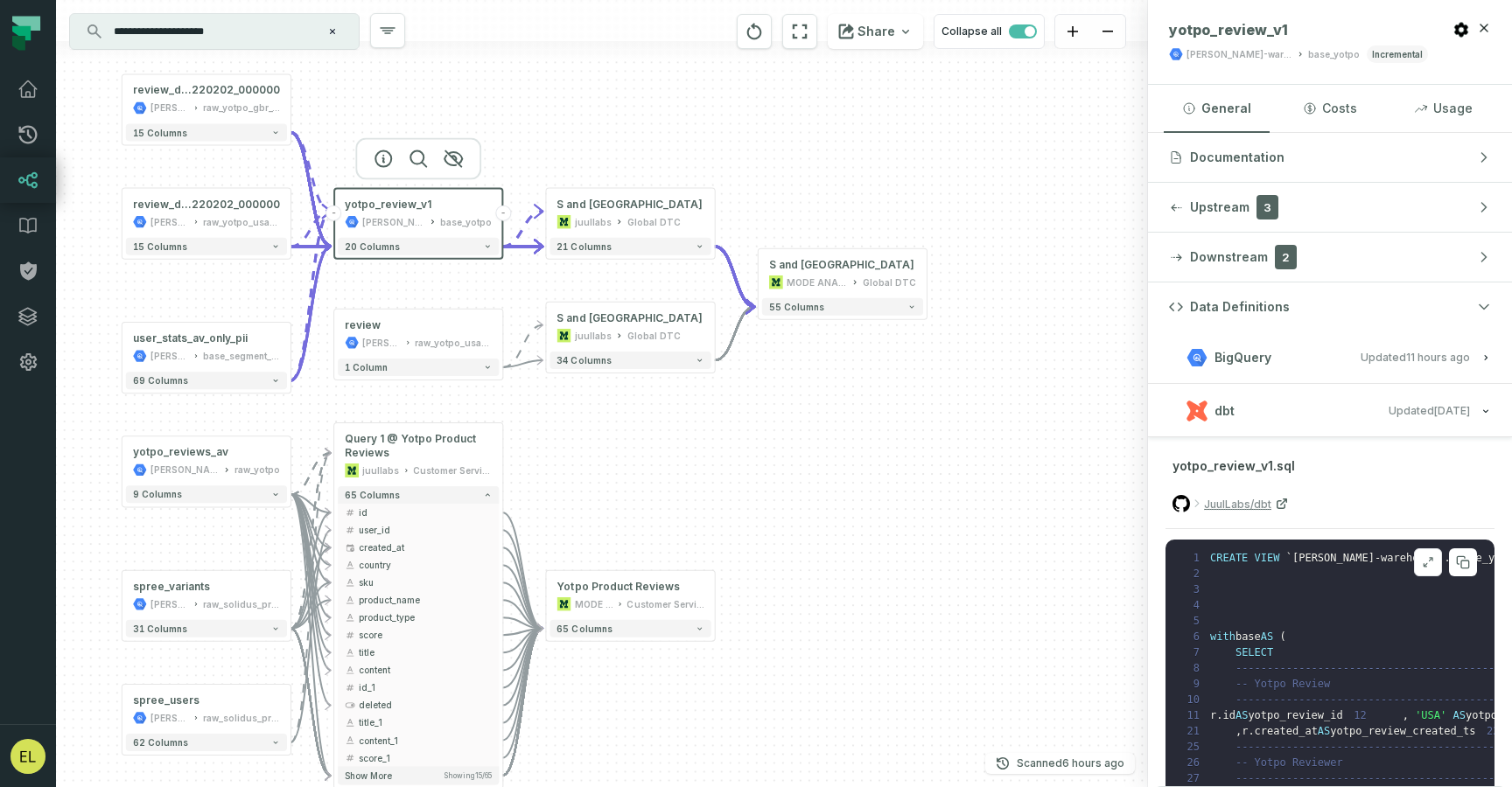
click at [1414, 570] on button at bounding box center [1427, 562] width 28 height 28
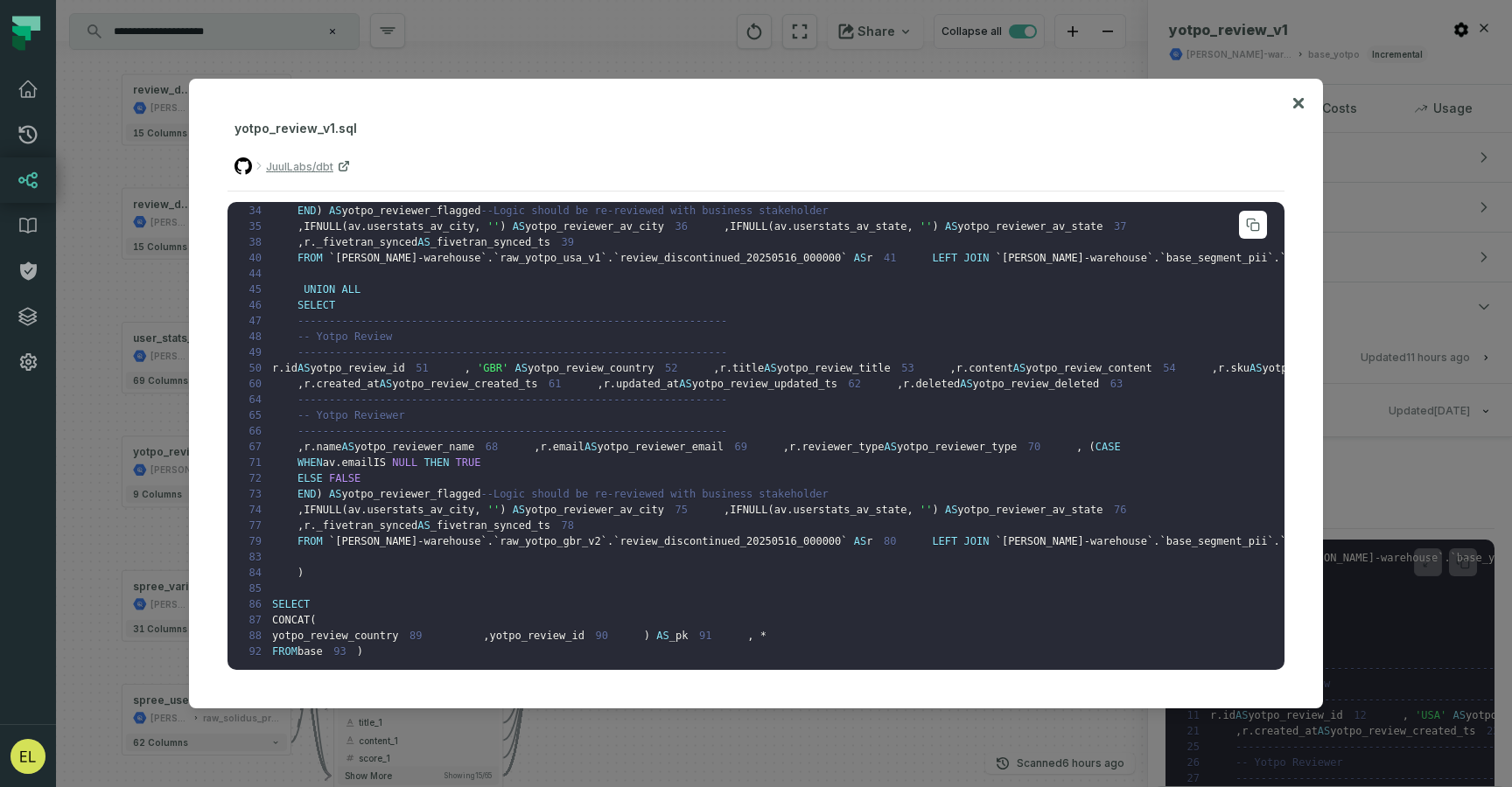
scroll to position [1017, 0]
click at [1299, 99] on icon at bounding box center [1299, 103] width 12 height 21
